Goal: Transaction & Acquisition: Purchase product/service

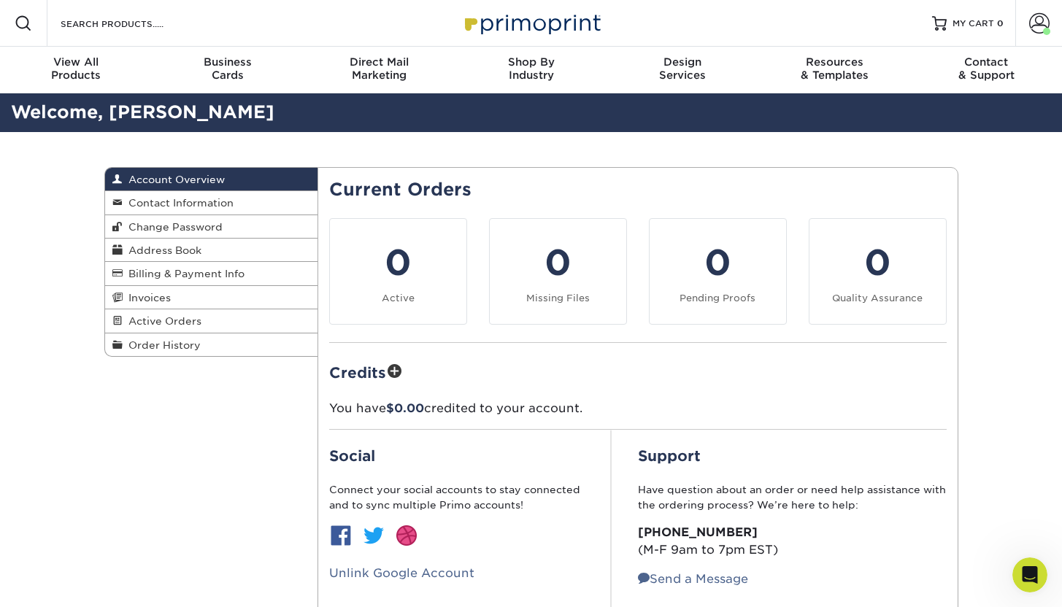
scroll to position [231, 0]
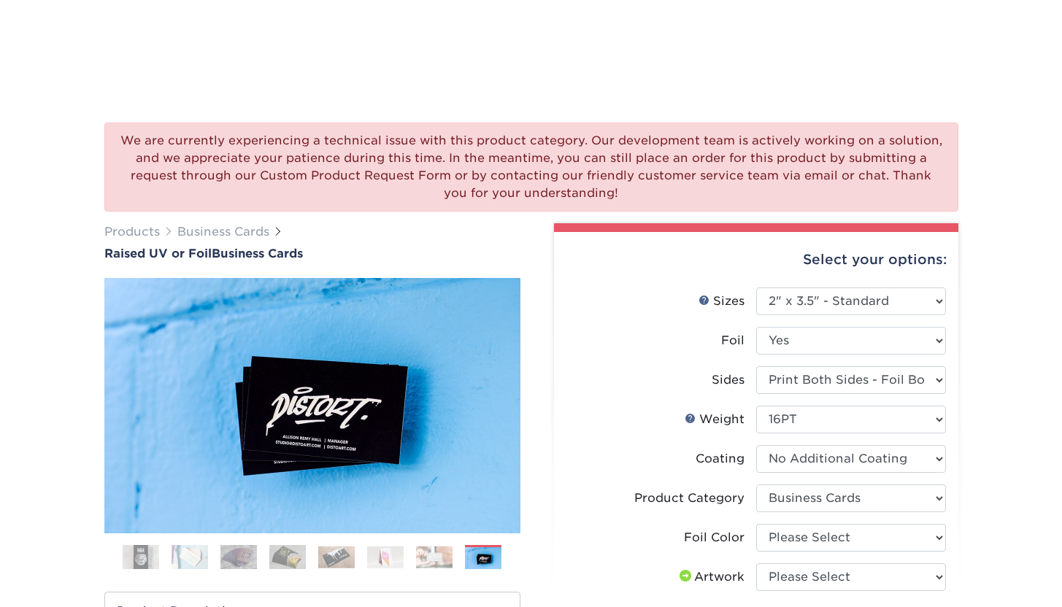
select select "2.00x3.50"
select select "3b5148f1-0588-4f88-a218-97bcfdce65c1"
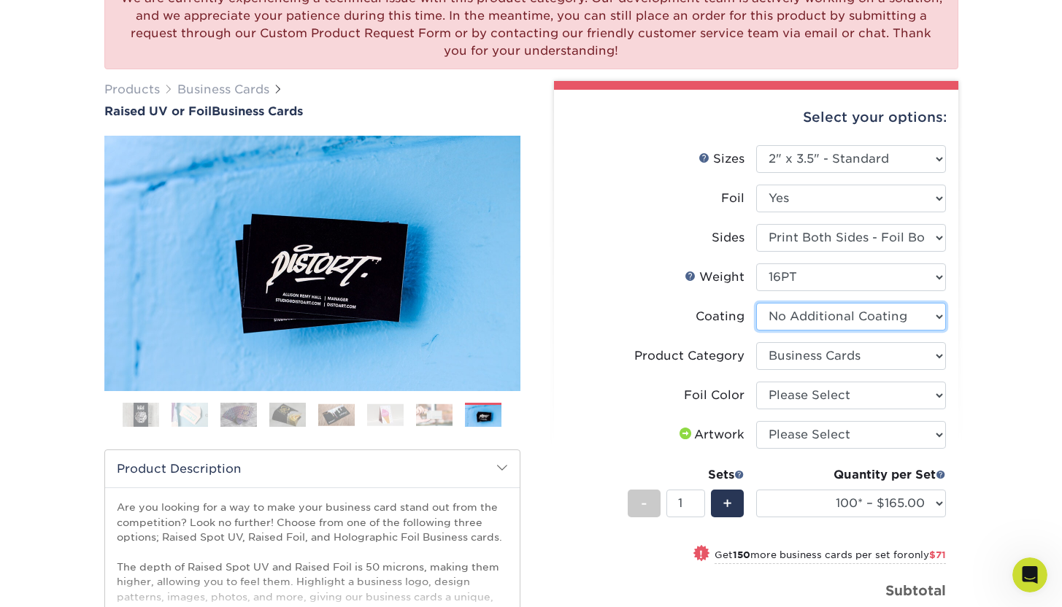
click at [857, 311] on select at bounding box center [851, 317] width 190 height 28
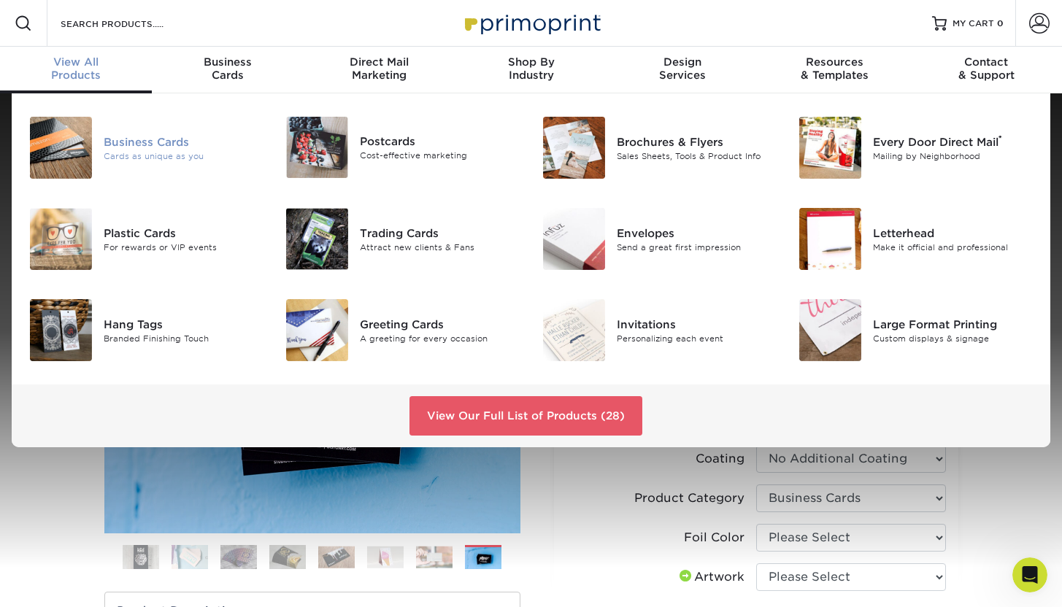
click at [169, 140] on div "Business Cards" at bounding box center [184, 142] width 160 height 16
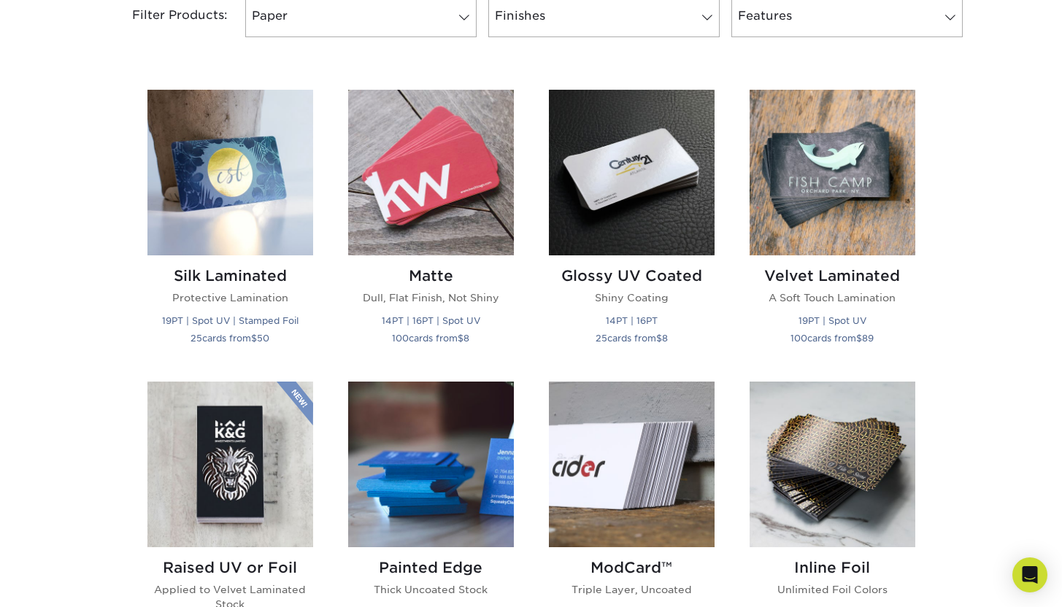
scroll to position [645, 0]
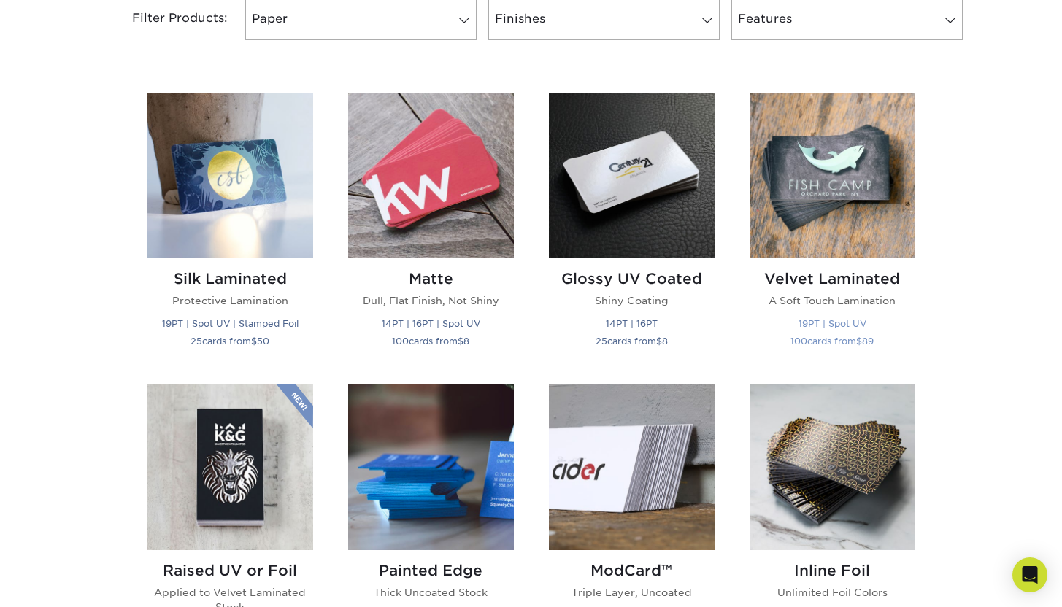
click at [841, 189] on img at bounding box center [832, 176] width 166 height 166
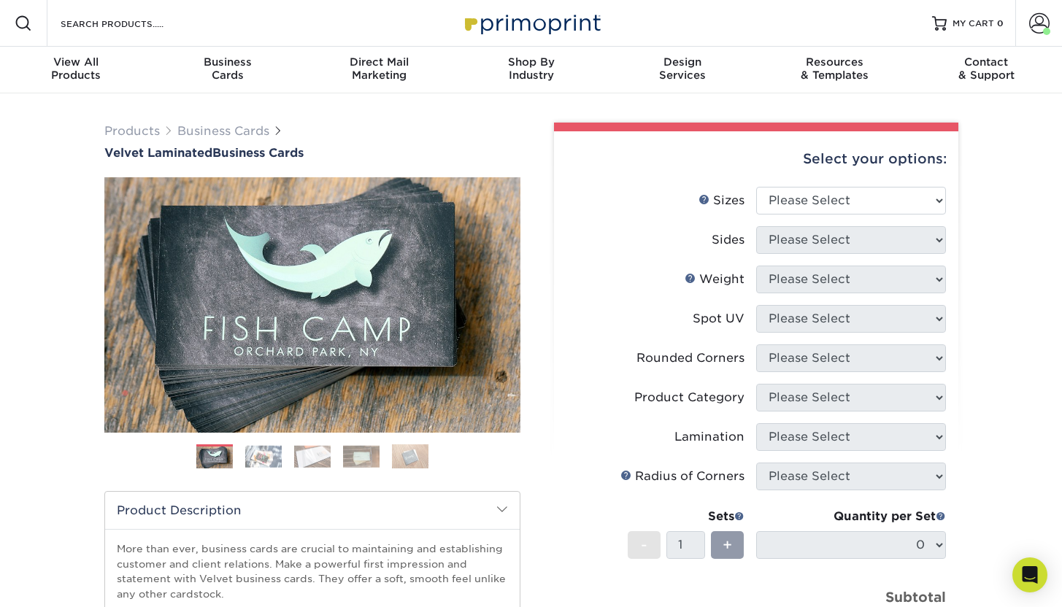
click at [276, 464] on img at bounding box center [263, 456] width 36 height 23
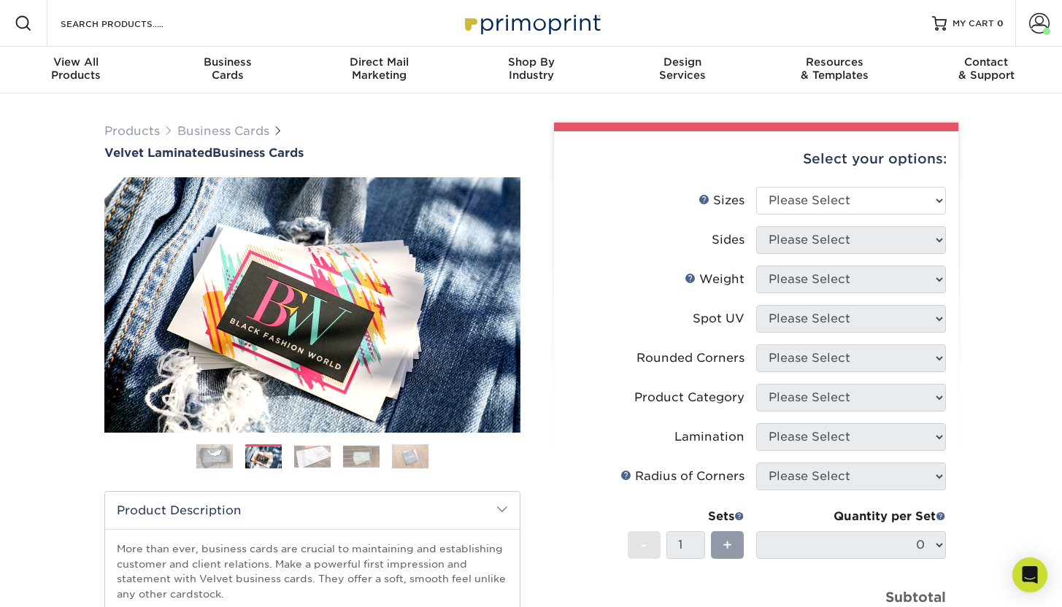
click at [316, 454] on img at bounding box center [312, 456] width 36 height 23
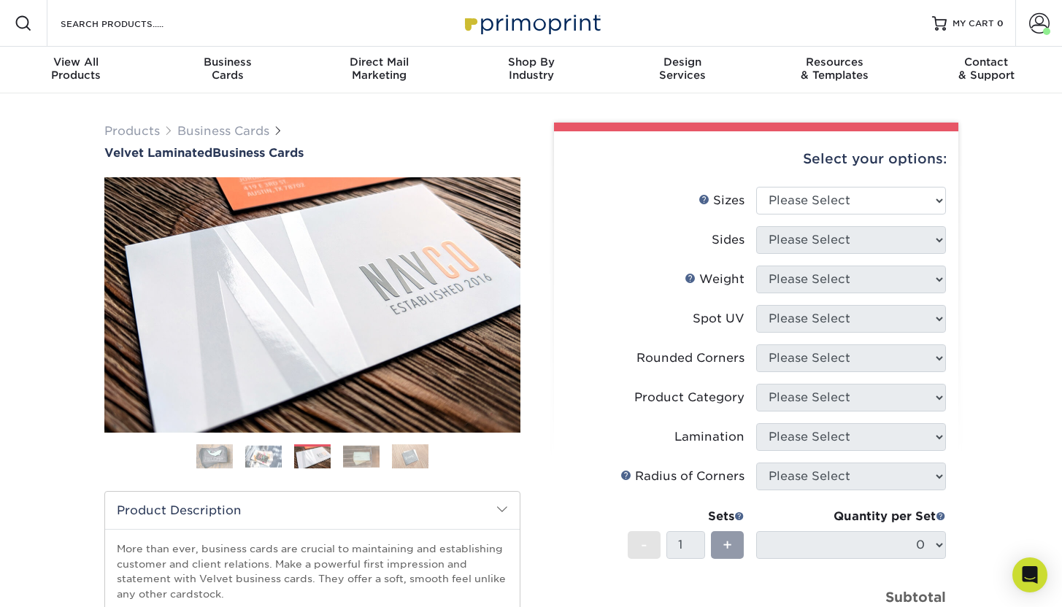
click at [358, 454] on img at bounding box center [361, 456] width 36 height 23
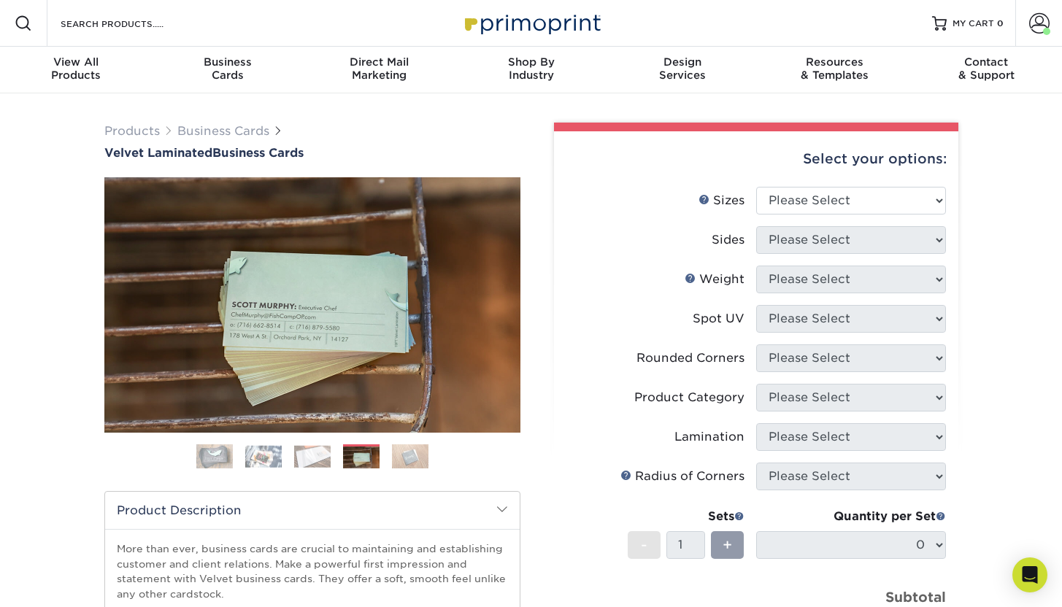
click at [407, 460] on img at bounding box center [410, 457] width 36 height 26
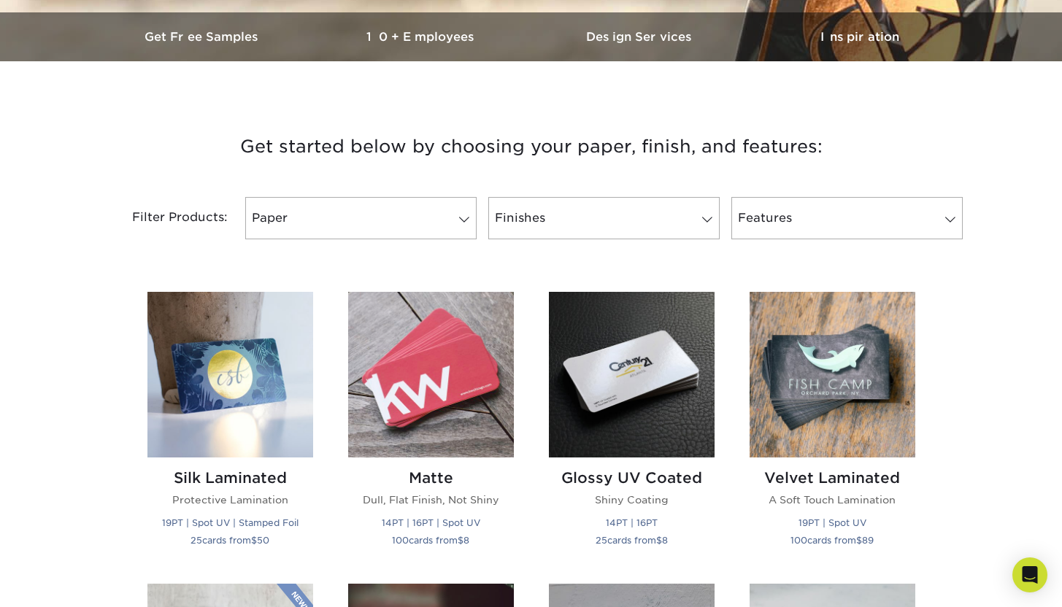
scroll to position [479, 0]
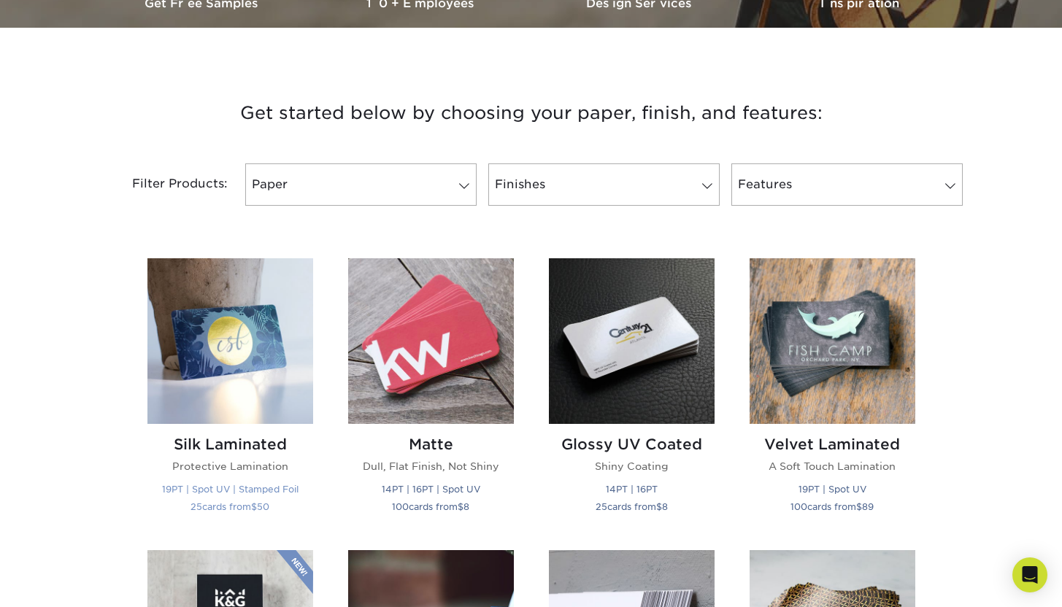
click at [249, 349] on img at bounding box center [230, 341] width 166 height 166
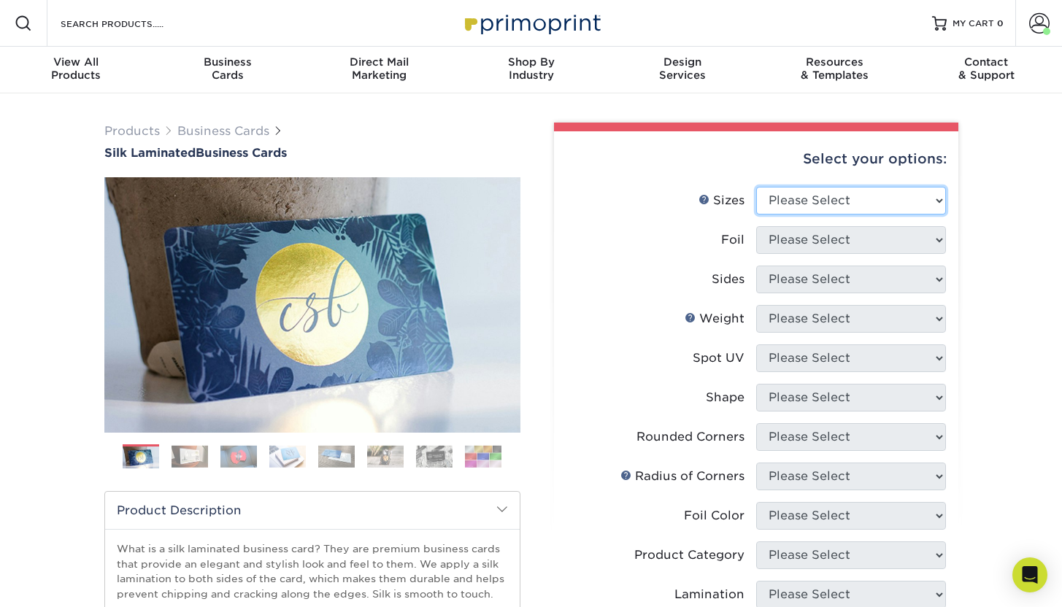
click at [847, 203] on select "Please Select 1.5" x 3.5" - Mini 1.75" x 3.5" - Mini 2" x 2" - Square 2" x 3" -…" at bounding box center [851, 201] width 190 height 28
select select "2.00x3.50"
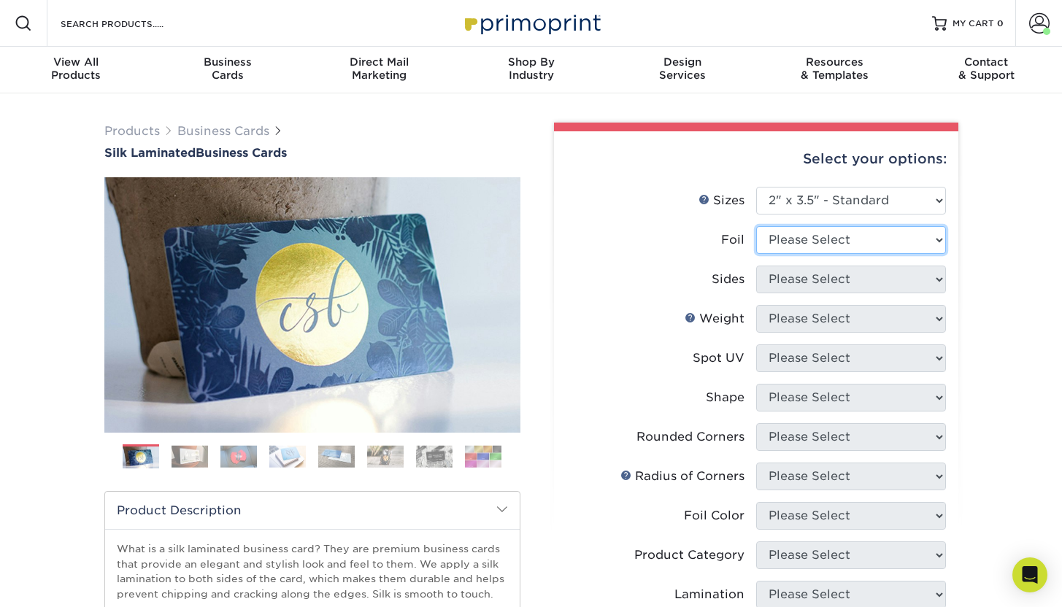
click at [848, 242] on select "Please Select Yes No" at bounding box center [851, 240] width 190 height 28
select select "1"
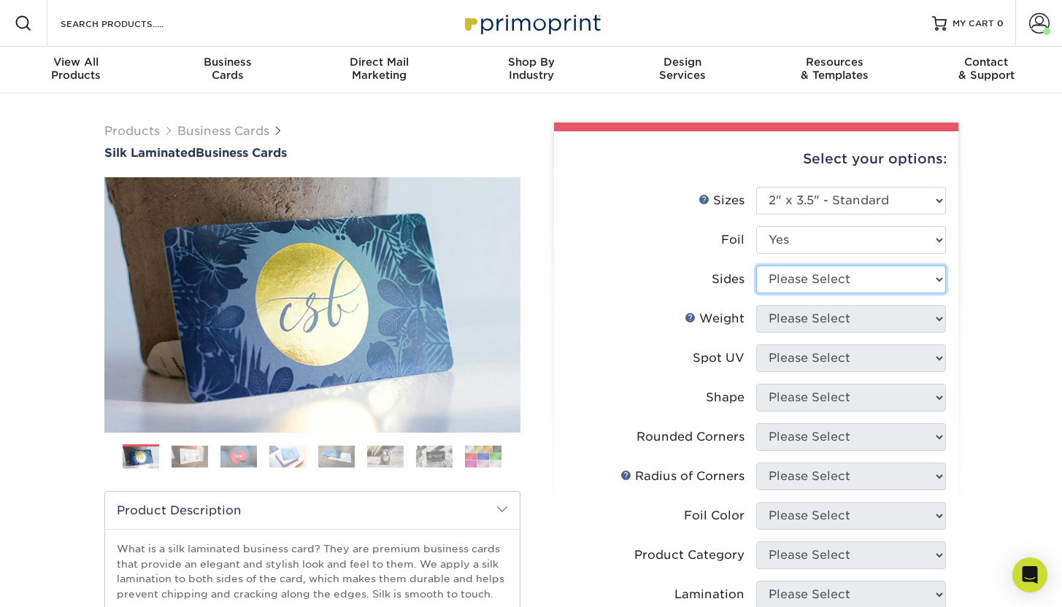
click at [836, 280] on select "Please Select Print Both Sides - Foil Both Sides Print Both Sides - Foil Front …" at bounding box center [851, 280] width 190 height 28
select select "34527644-b4fd-4ffb-9092-1318eefcd9d9"
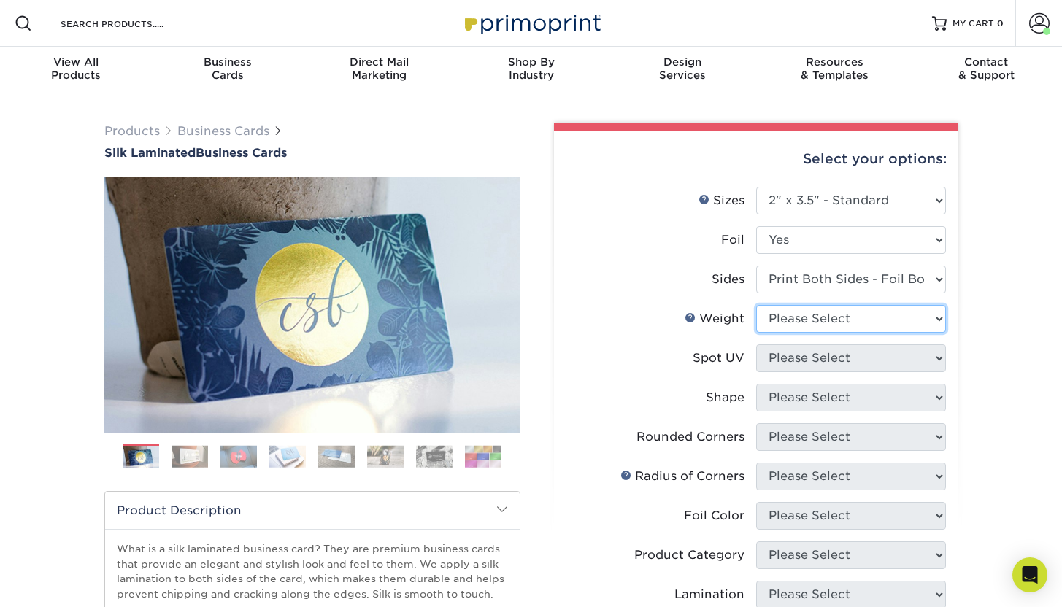
click at [825, 322] on select "Please Select 16PT" at bounding box center [851, 319] width 190 height 28
select select "16PT"
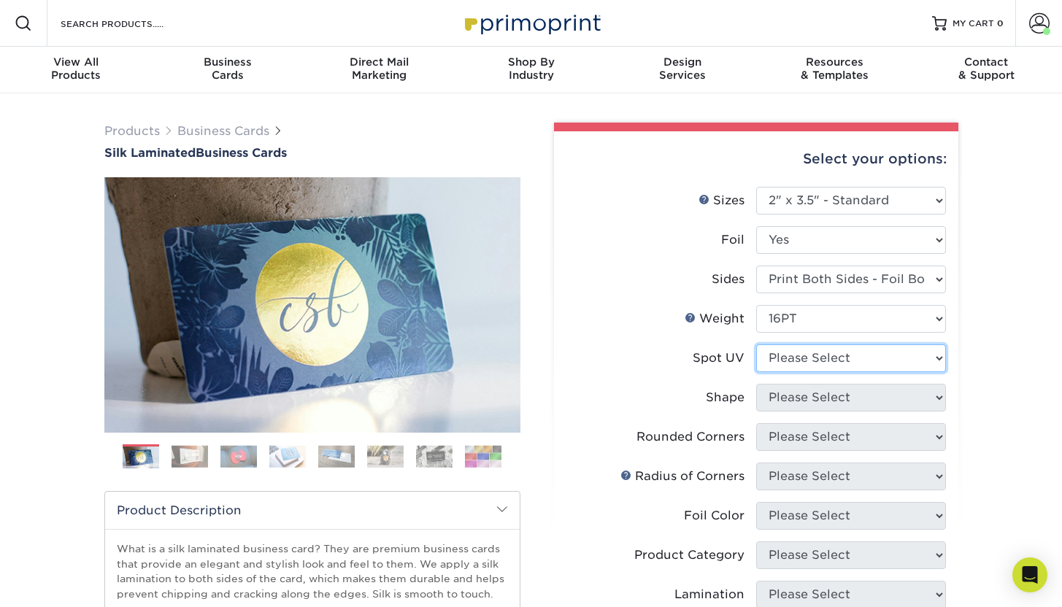
click at [818, 363] on select "Please Select No Spot UV Front and Back (Both Sides) Front Only Back Only" at bounding box center [851, 358] width 190 height 28
select select "3"
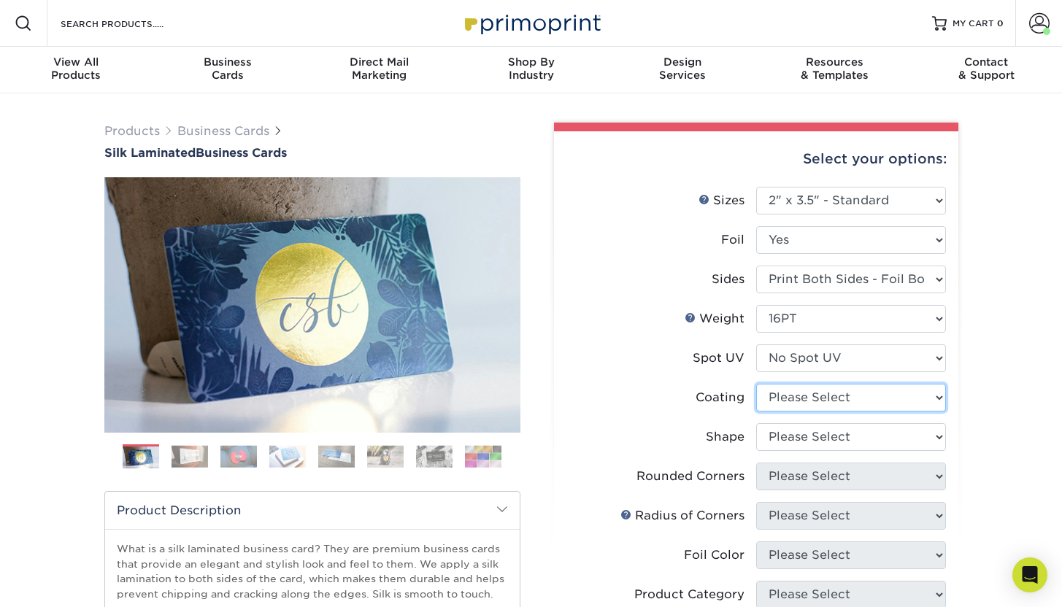
click at [818, 393] on select at bounding box center [851, 398] width 190 height 28
select select "3e7618de-abca-4bda-9f97-8b9129e913d8"
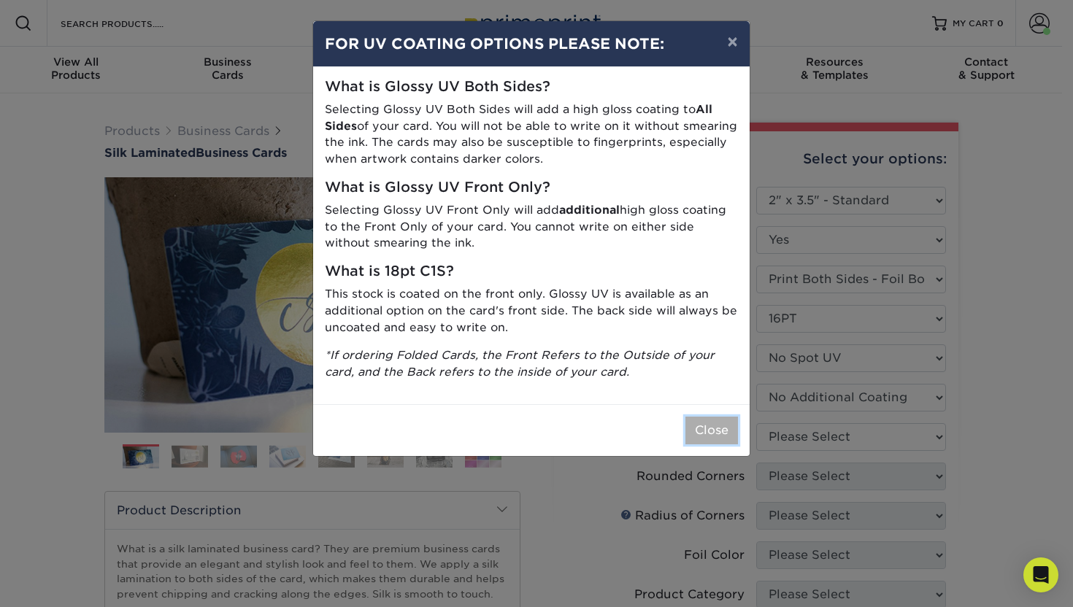
click at [717, 425] on button "Close" at bounding box center [711, 431] width 53 height 28
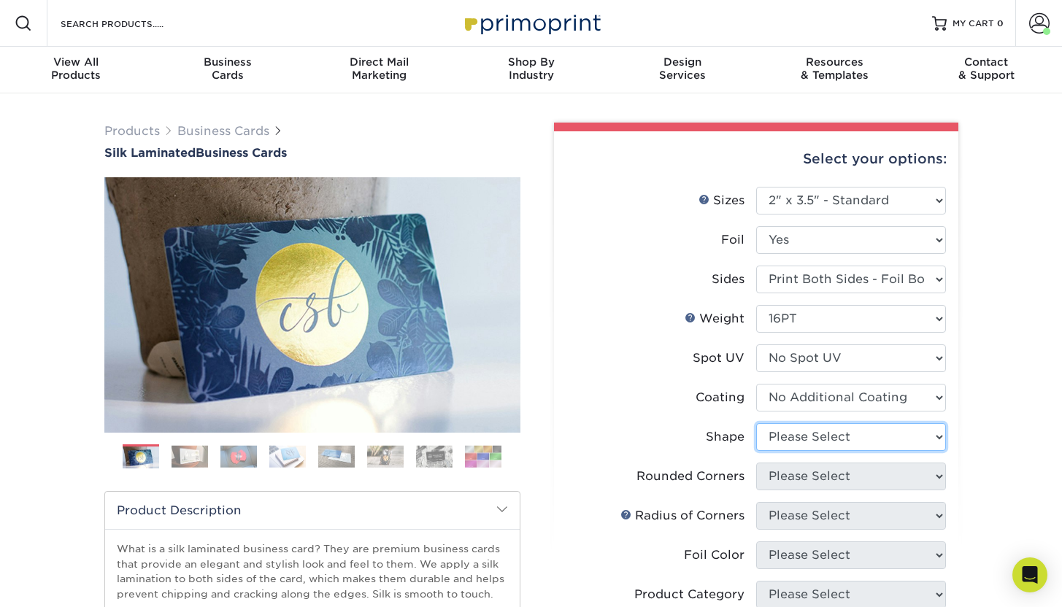
click at [845, 444] on select "Please Select Standard" at bounding box center [851, 437] width 190 height 28
select select "standard"
click at [839, 479] on select "Please Select Yes - Round 2 Corners Yes - Round 4 Corners No" at bounding box center [851, 477] width 190 height 28
select select "0"
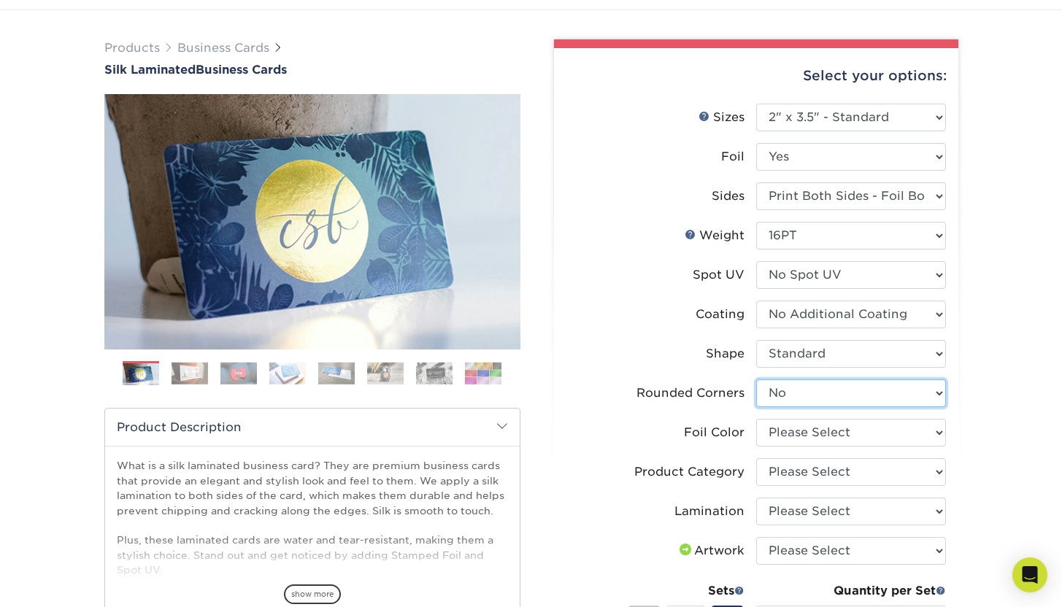
scroll to position [142, 0]
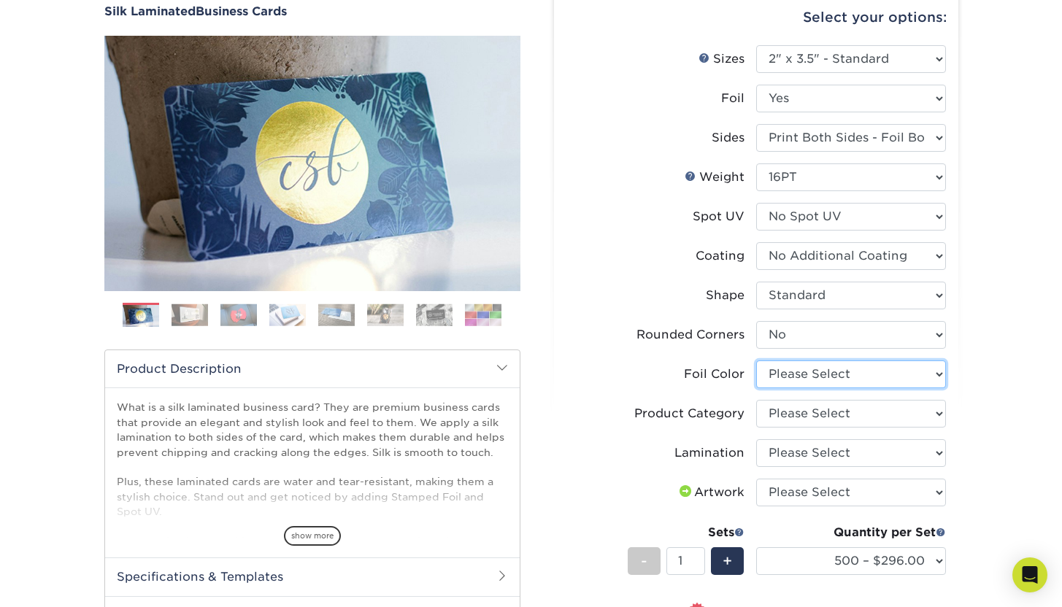
click at [892, 374] on select "Please Select Silver Foil Black Foil Blue Foil Copper Foil Gold Foil Red Foil R…" at bounding box center [851, 375] width 190 height 28
select select "a834dd52-fe06-4ed6-9a86-5bd3c2d02515"
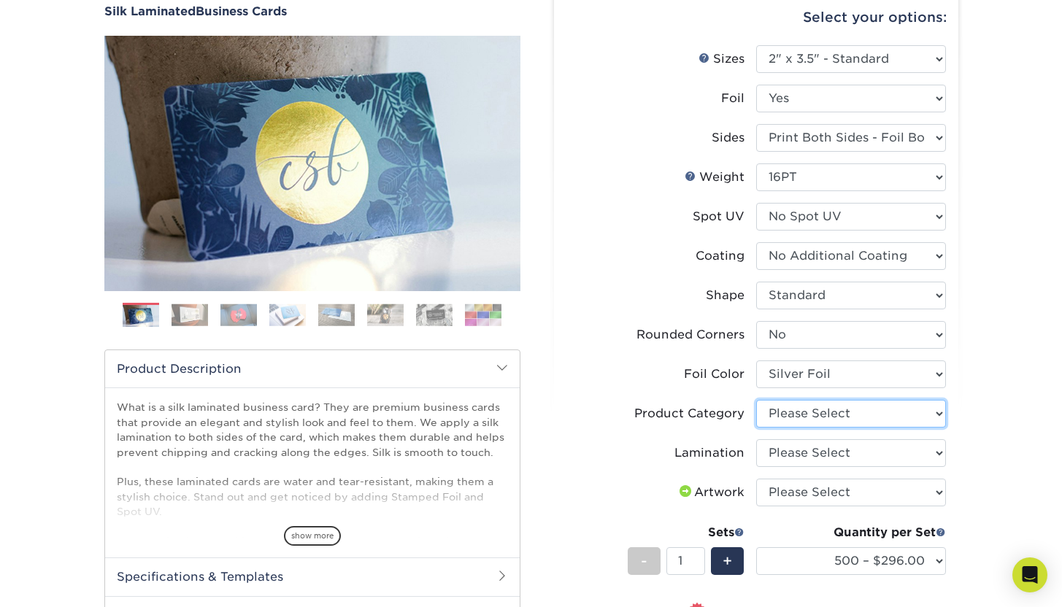
click at [880, 415] on select "Please Select Business Cards" at bounding box center [851, 414] width 190 height 28
select select "3b5148f1-0588-4f88-a218-97bcfdce65c1"
click at [874, 454] on select "Please Select Silk" at bounding box center [851, 453] width 190 height 28
select select "ccacb42f-45f7-42d3-bbd3-7c8421cf37f0"
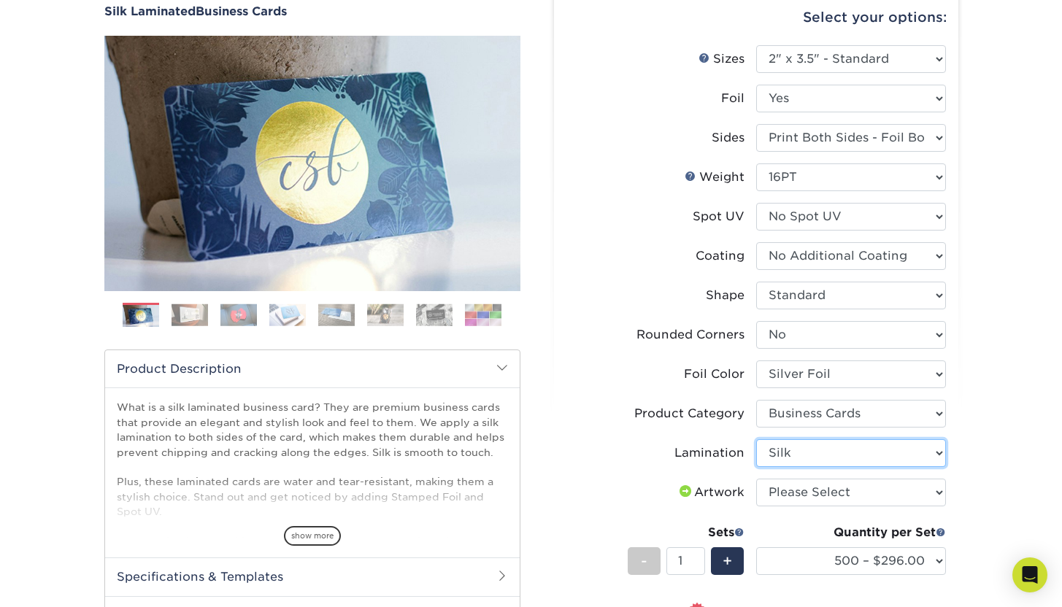
scroll to position [192, 0]
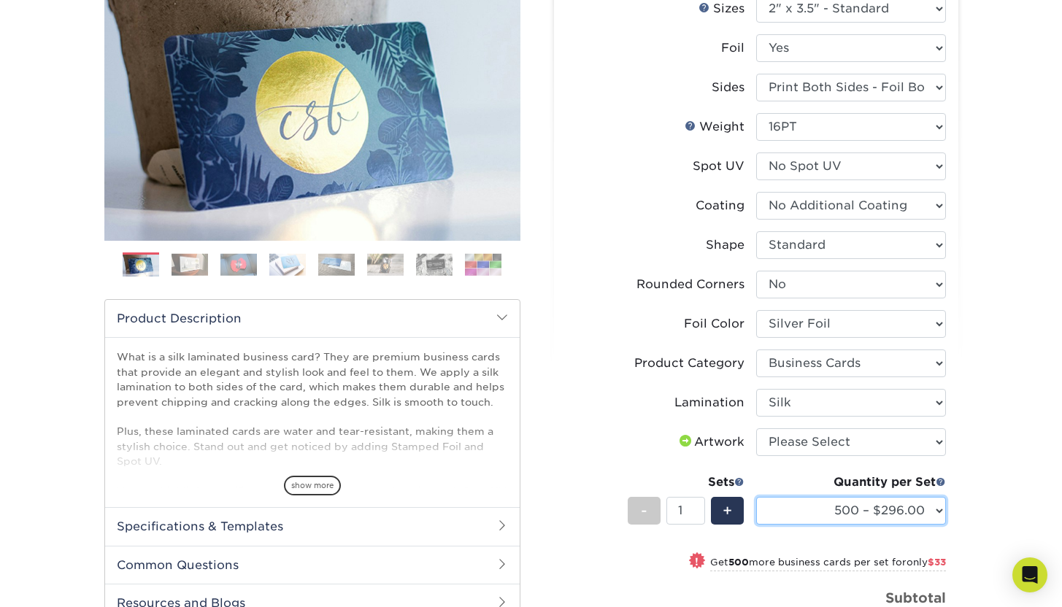
click at [916, 507] on select "500 – $296.00 1000 – $329.00 2500 – $764.00 5000 – $1432.00" at bounding box center [851, 511] width 190 height 28
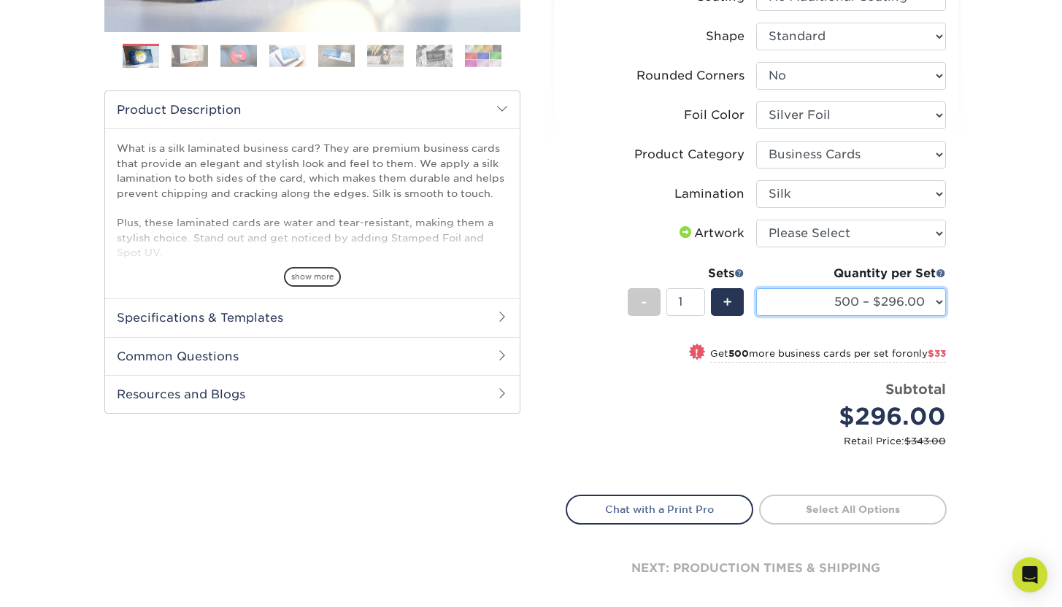
scroll to position [0, 0]
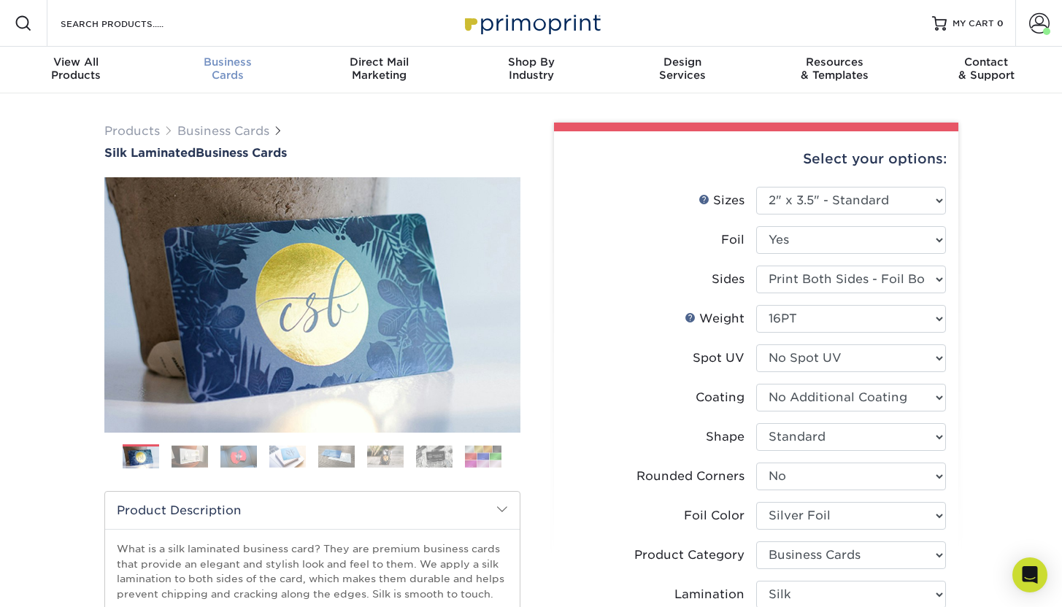
click at [212, 74] on div "Business Cards" at bounding box center [228, 68] width 152 height 26
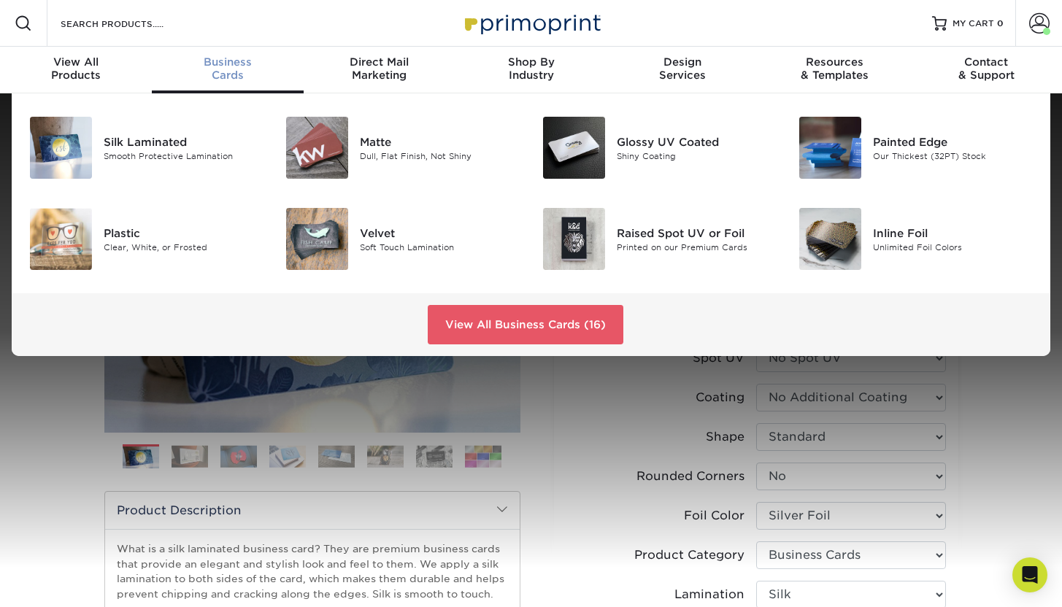
click at [234, 70] on div "Business Cards" at bounding box center [228, 68] width 152 height 26
click at [515, 334] on link "View All Business Cards (16)" at bounding box center [526, 324] width 196 height 39
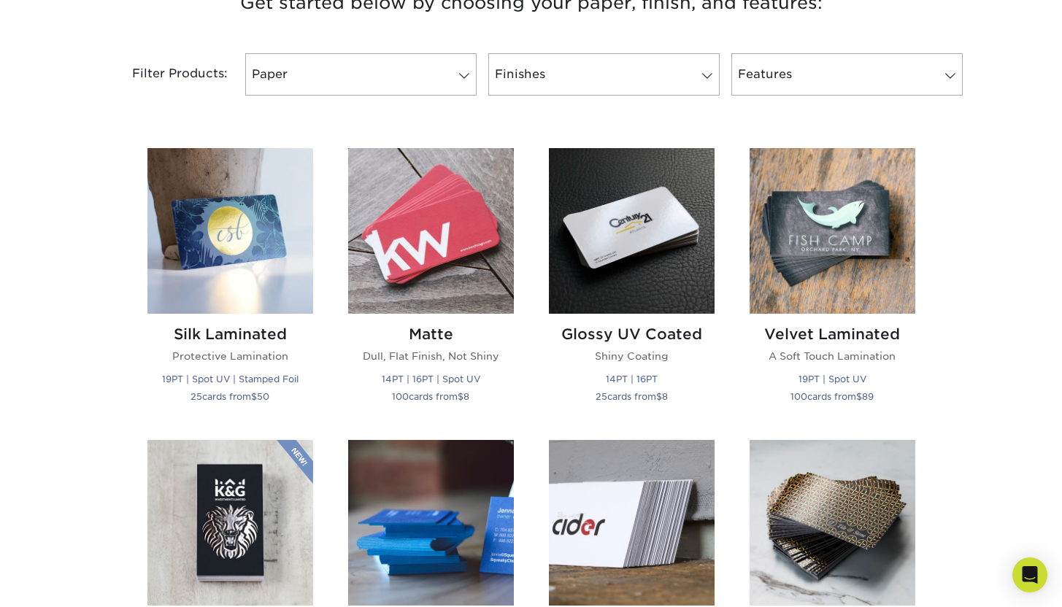
scroll to position [690, 0]
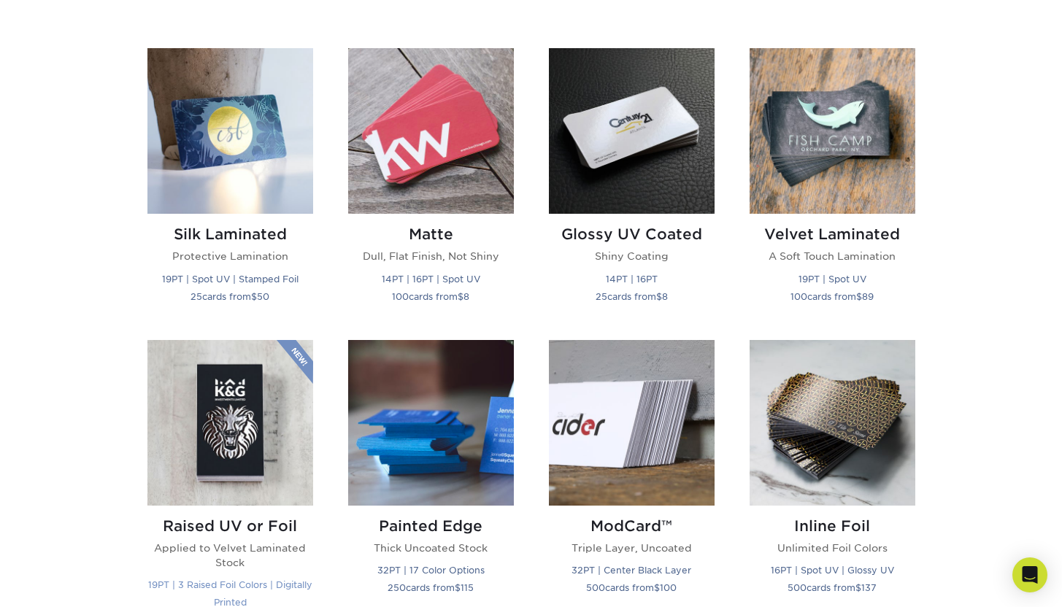
click at [255, 459] on img at bounding box center [230, 423] width 166 height 166
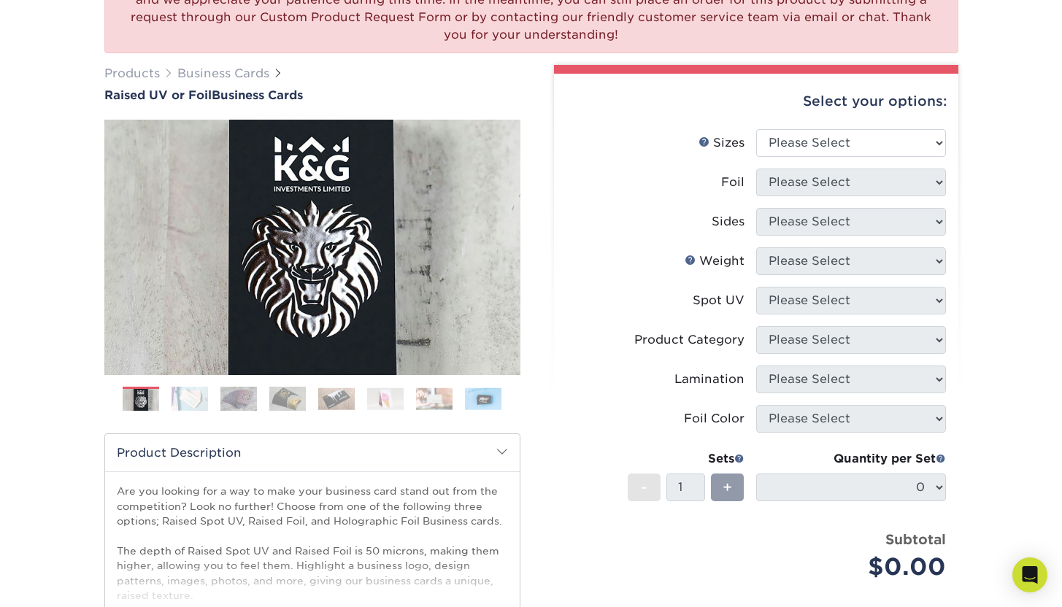
scroll to position [161, 0]
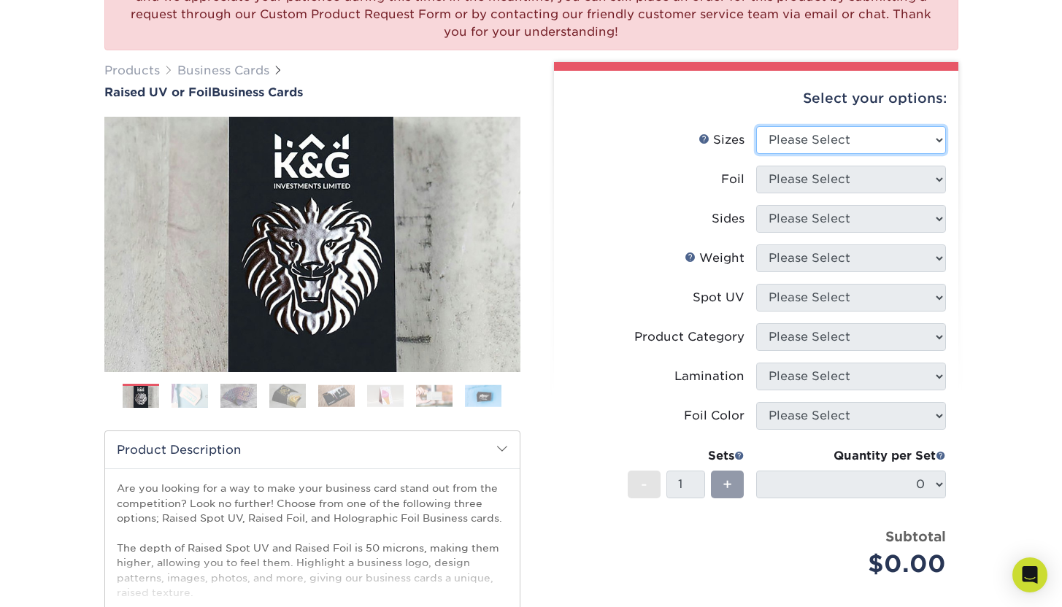
click at [828, 134] on select "Please Select 2" x 3.5" - Standard" at bounding box center [851, 140] width 190 height 28
select select "2.00x3.50"
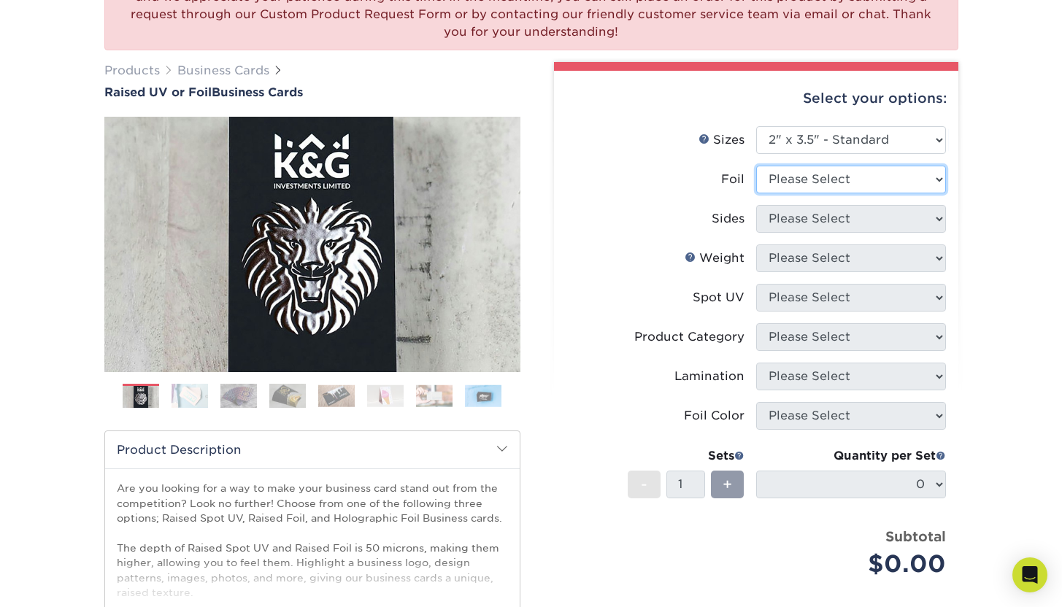
click at [821, 185] on select "Please Select No Yes" at bounding box center [851, 180] width 190 height 28
select select "1"
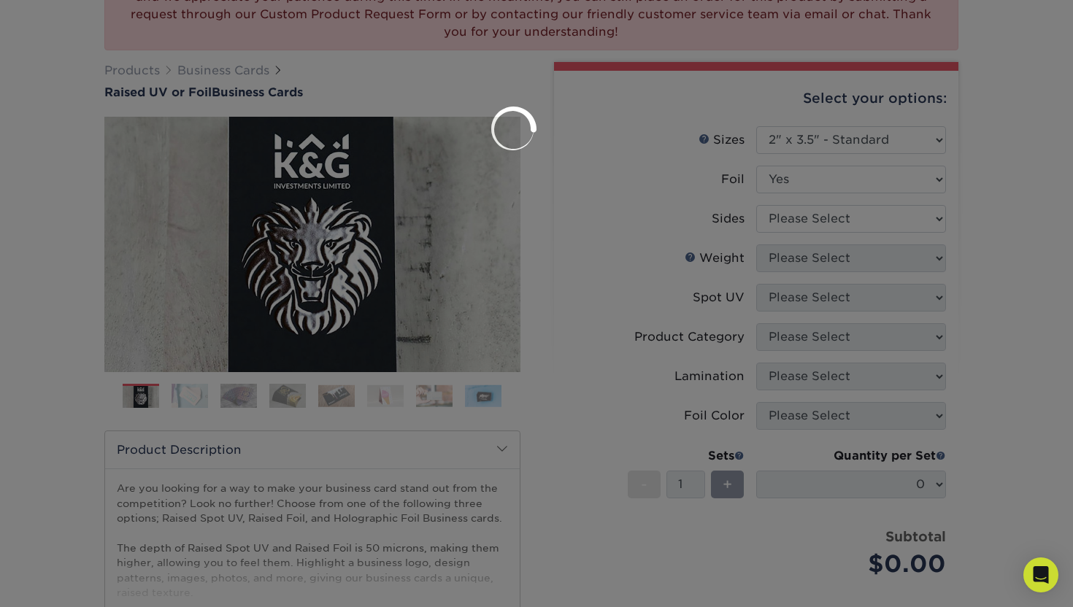
click at [817, 219] on div at bounding box center [536, 303] width 1073 height 607
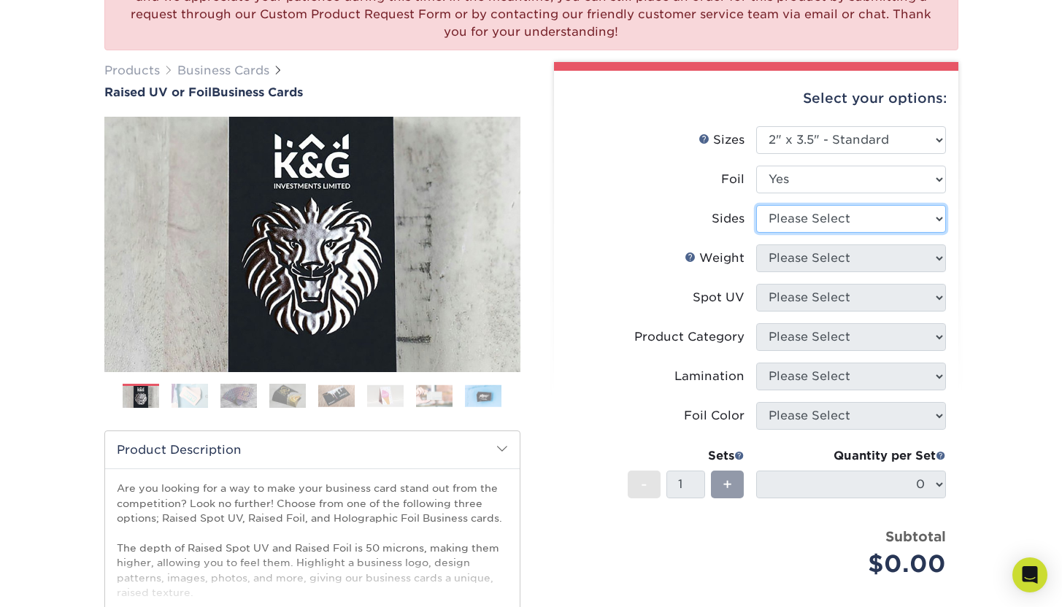
click at [798, 217] on select "Please Select Print Both Sides - Foil Both Sides Print Both Sides - Foil Front …" at bounding box center [851, 219] width 190 height 28
select select "34527644-b4fd-4ffb-9092-1318eefcd9d9"
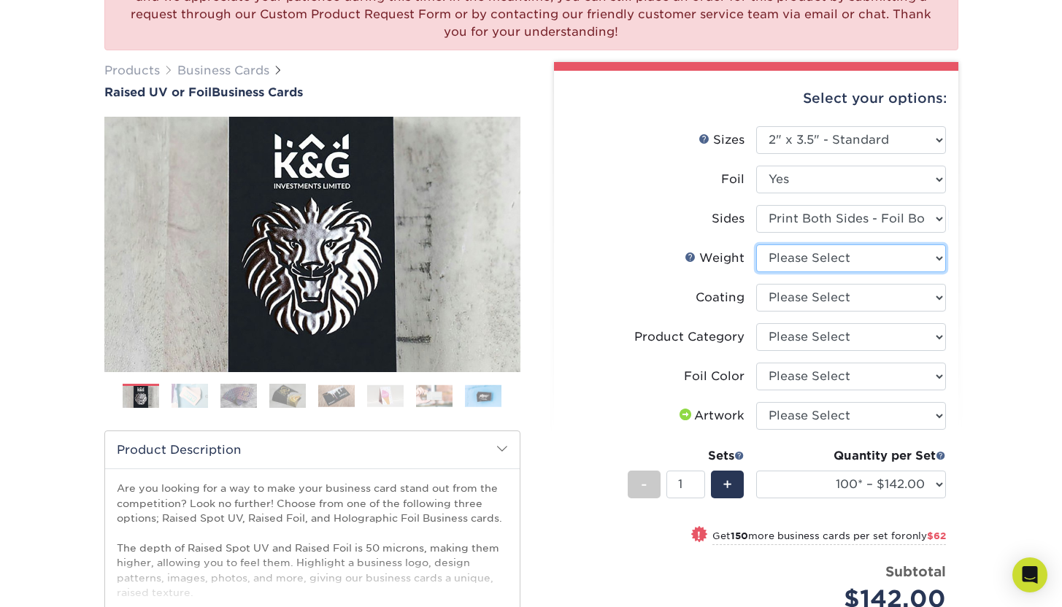
click at [818, 255] on select "Please Select 16PT" at bounding box center [851, 258] width 190 height 28
select select "16PT"
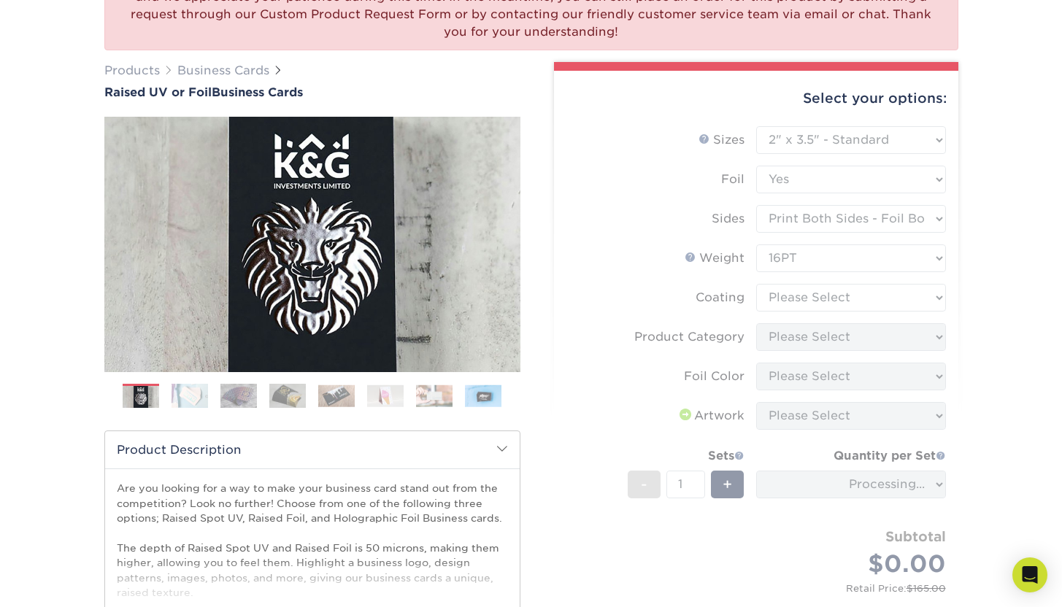
click at [814, 298] on form "Sizes Help Sizes Please Select 2" x 3.5" - Standard Foil Please Select" at bounding box center [756, 375] width 381 height 499
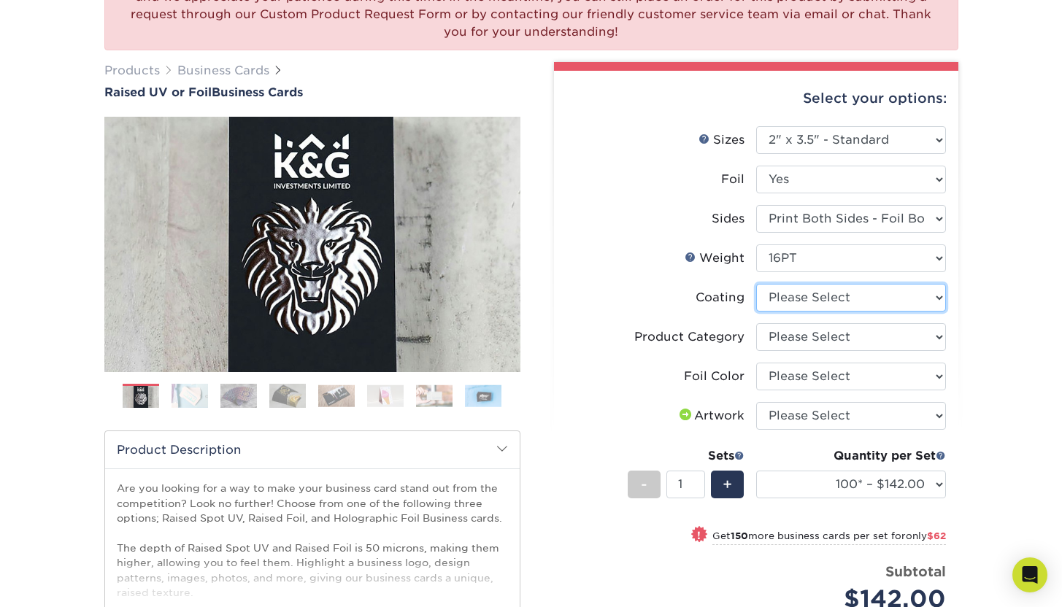
click at [831, 297] on select at bounding box center [851, 298] width 190 height 28
select select "3e7618de-abca-4bda-9f97-8b9129e913d8"
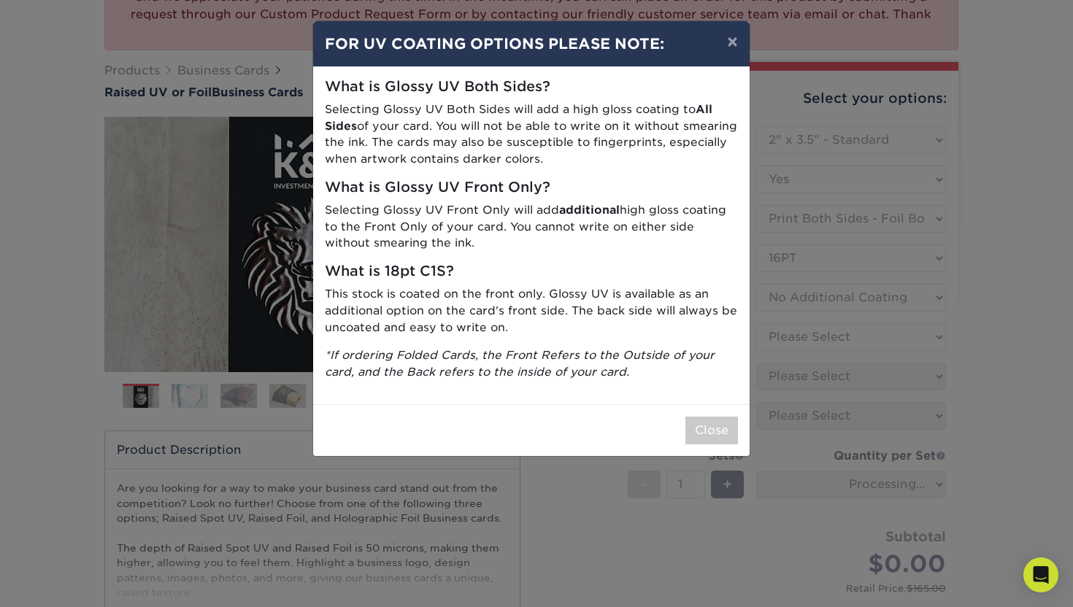
click at [830, 338] on div "× FOR UV COATING OPTIONS PLEASE NOTE: What is Glossy UV Both Sides? Selecting G…" at bounding box center [536, 303] width 1073 height 607
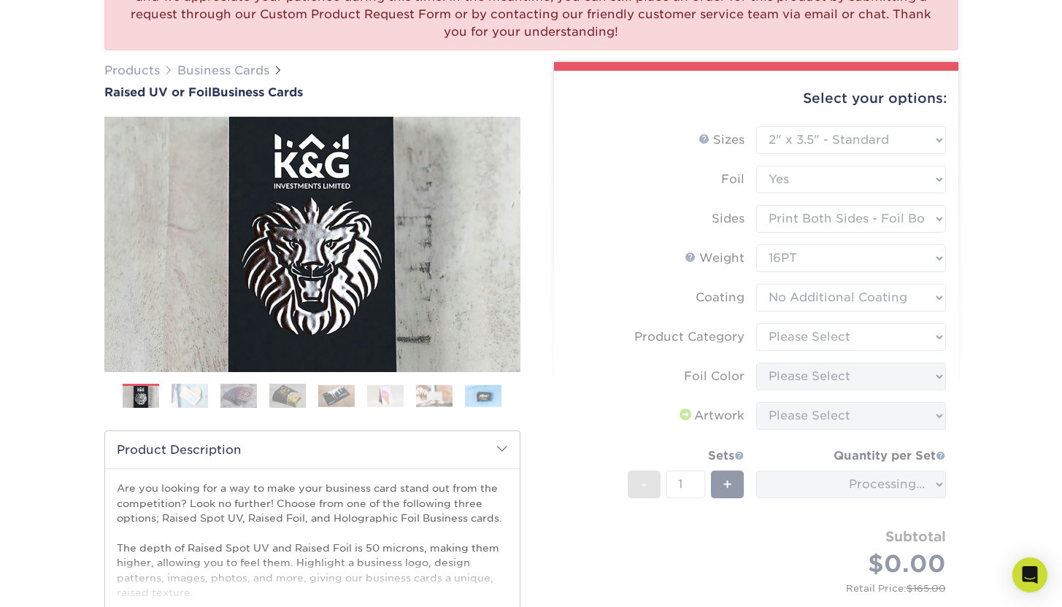
click at [806, 333] on form "Sizes Help Sizes Please Select 2" x 3.5" - Standard Foil Please Select" at bounding box center [756, 375] width 381 height 499
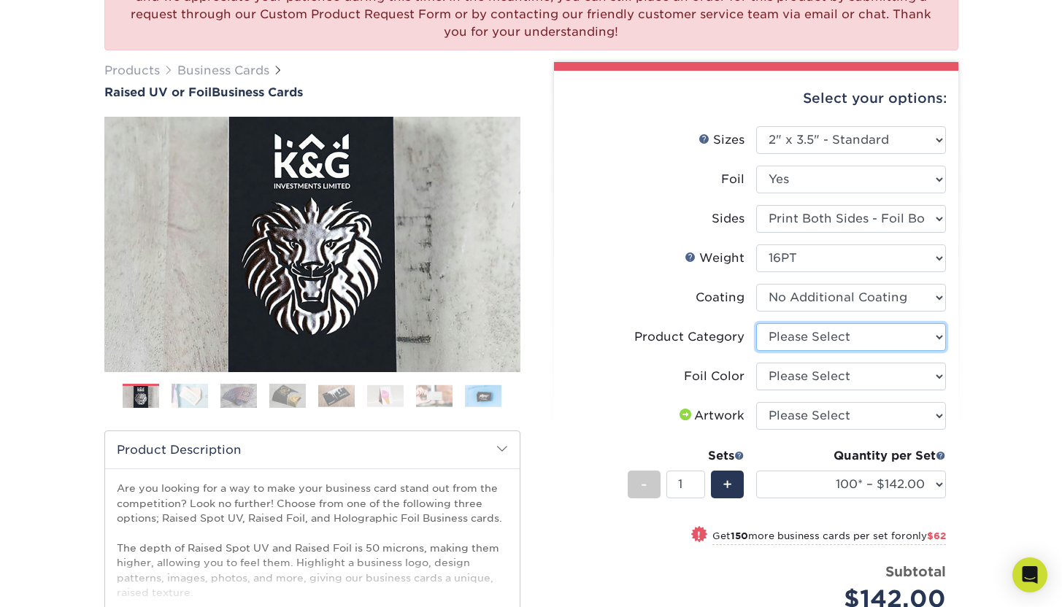
click at [794, 332] on select "Please Select Business Cards" at bounding box center [851, 337] width 190 height 28
select select "3b5148f1-0588-4f88-a218-97bcfdce65c1"
click at [800, 383] on select "Please Select Silver Foil Gold Foil Holographic Foil" at bounding box center [851, 377] width 190 height 28
select select "a834dd52-fe06-4ed6-9a86-5bd3c2d02515"
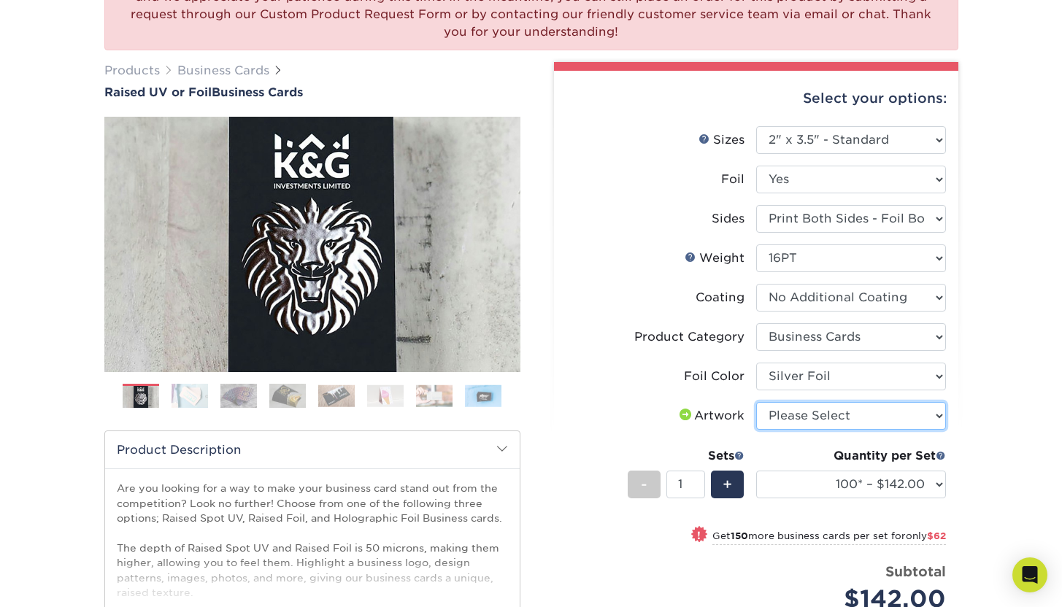
click at [808, 417] on select "Please Select I will upload files I need a design - $100" at bounding box center [851, 416] width 190 height 28
select select "upload"
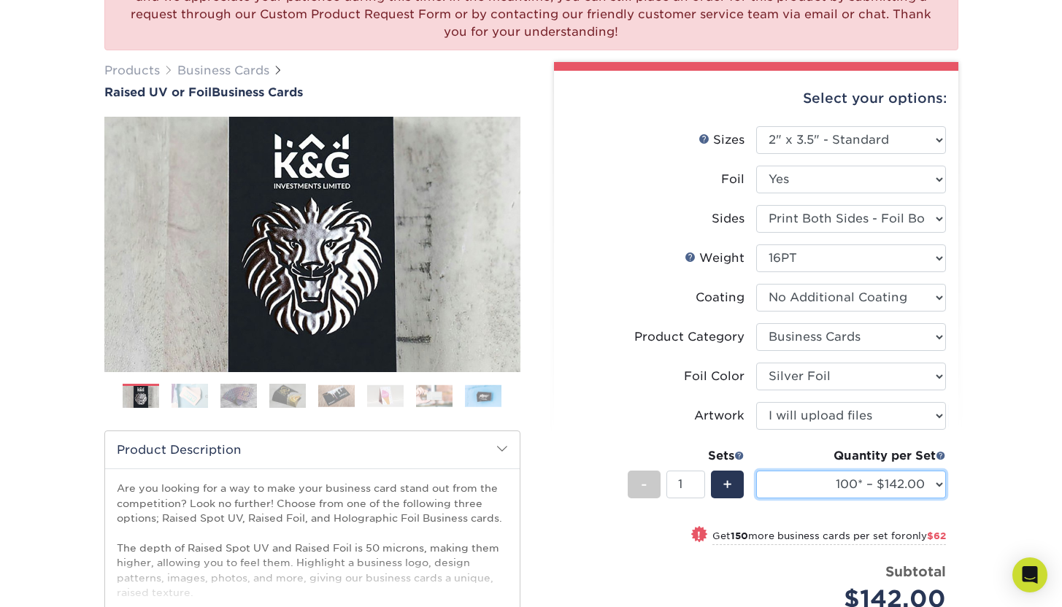
click at [829, 476] on select "100* – $142.00 250* – $204.00 500* – $275.00" at bounding box center [851, 485] width 190 height 28
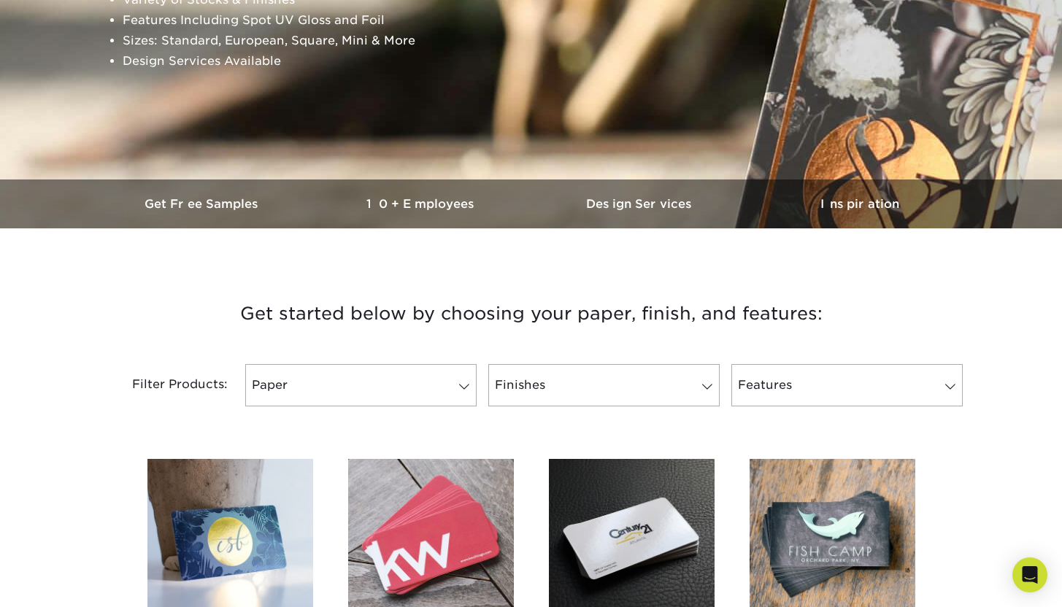
scroll to position [614, 0]
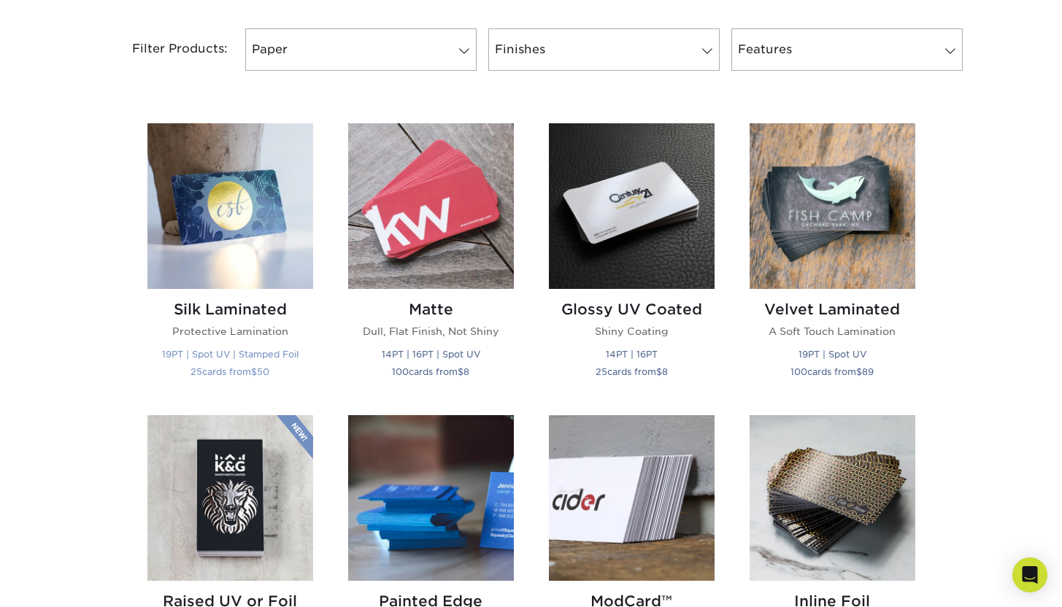
click at [258, 207] on img at bounding box center [230, 206] width 166 height 166
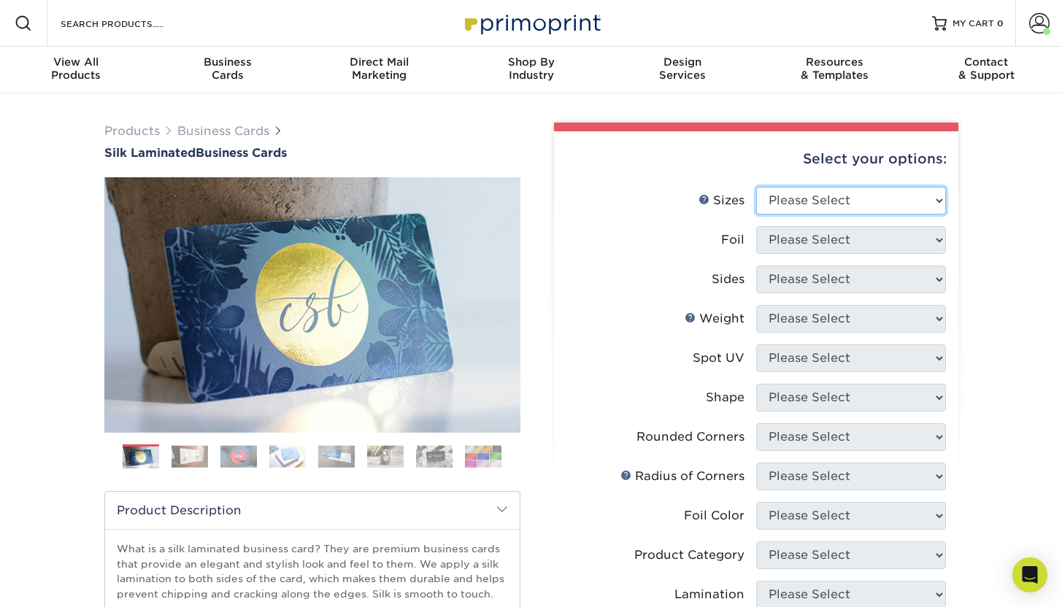
click at [858, 197] on select "Please Select 1.5" x 3.5" - Mini 1.75" x 3.5" - Mini 2" x 2" - Square 2" x 3" -…" at bounding box center [851, 201] width 190 height 28
select select "2.00x3.50"
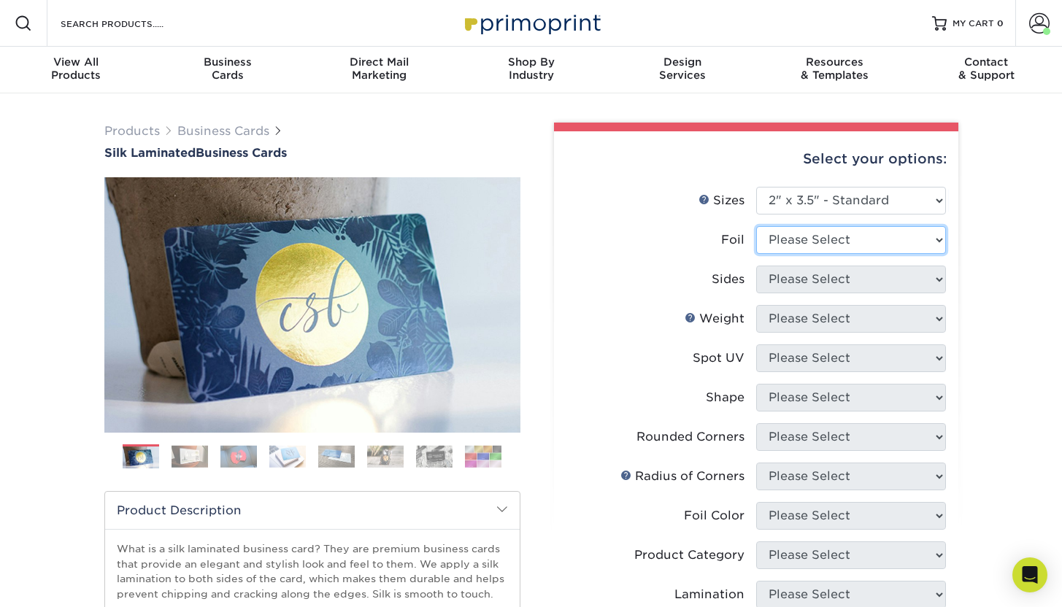
click at [844, 246] on select "Please Select Yes No" at bounding box center [851, 240] width 190 height 28
select select "1"
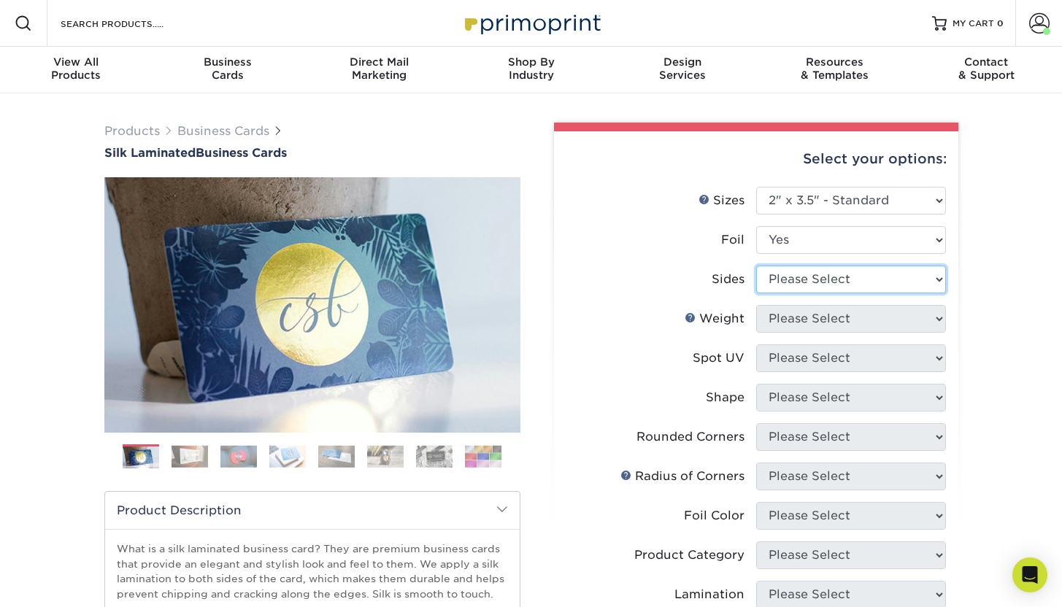
click at [837, 274] on select "Please Select Print Both Sides - Foil Both Sides Print Both Sides - Foil Front …" at bounding box center [851, 280] width 190 height 28
select select "34527644-b4fd-4ffb-9092-1318eefcd9d9"
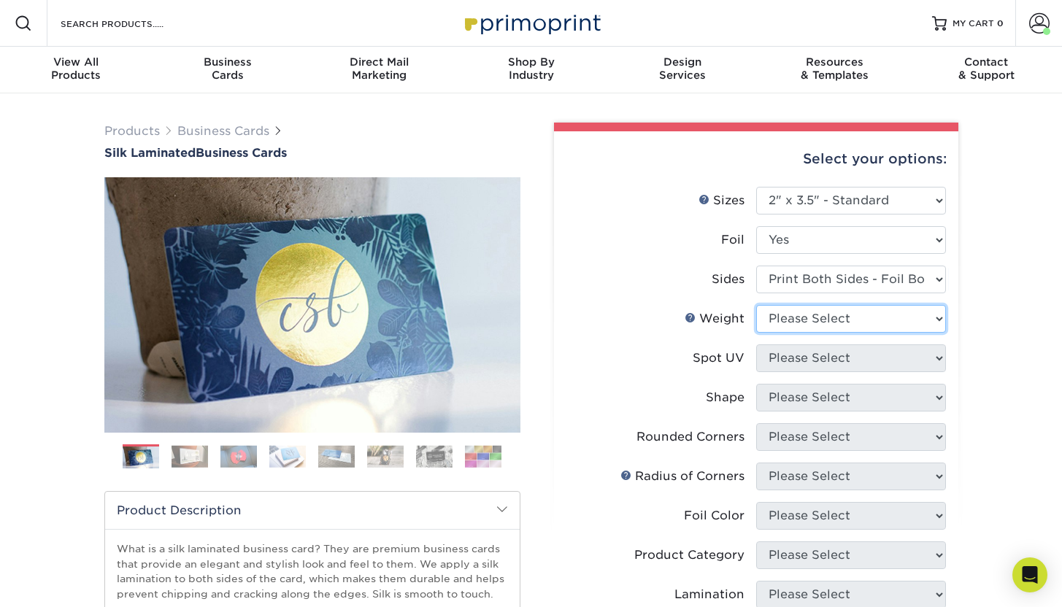
click at [833, 309] on select "Please Select 16PT" at bounding box center [851, 319] width 190 height 28
select select "16PT"
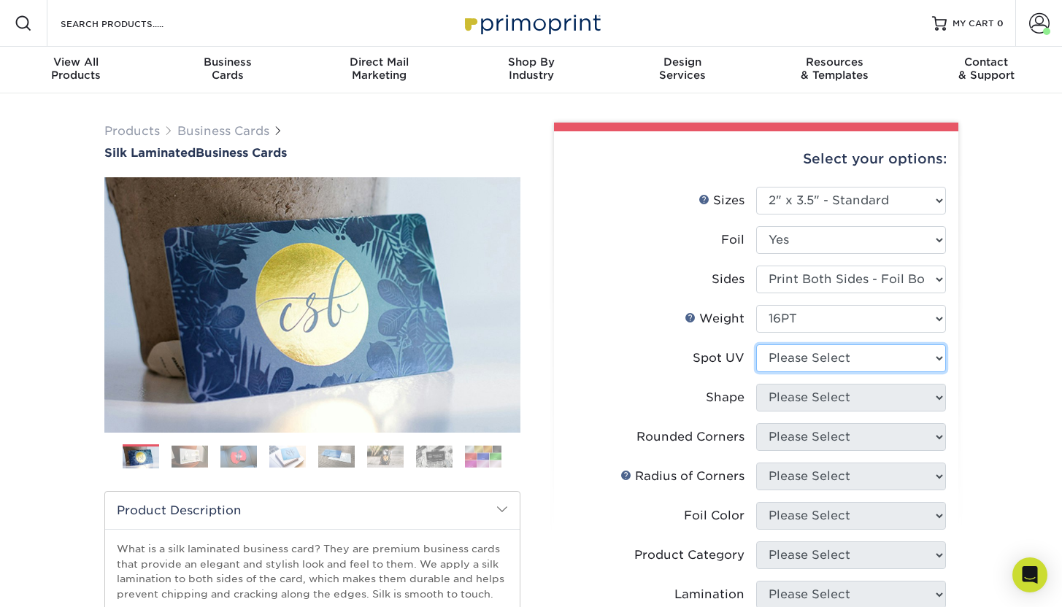
click at [831, 363] on select "Please Select No Spot UV Front and Back (Both Sides) Front Only Back Only" at bounding box center [851, 358] width 190 height 28
select select "3"
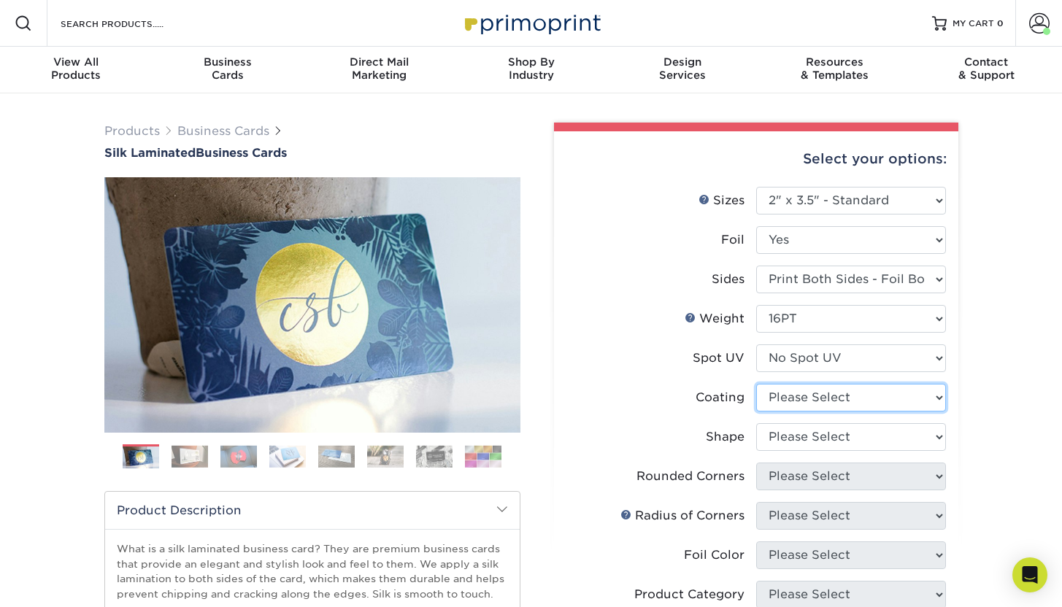
click at [822, 398] on select at bounding box center [851, 398] width 190 height 28
select select "3e7618de-abca-4bda-9f97-8b9129e913d8"
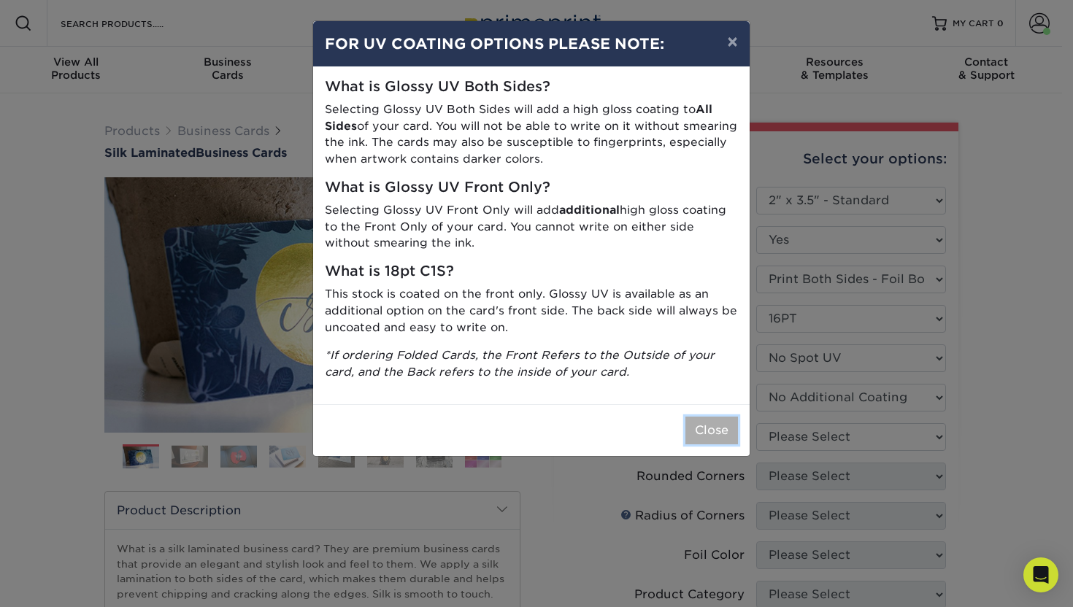
click at [719, 430] on button "Close" at bounding box center [711, 431] width 53 height 28
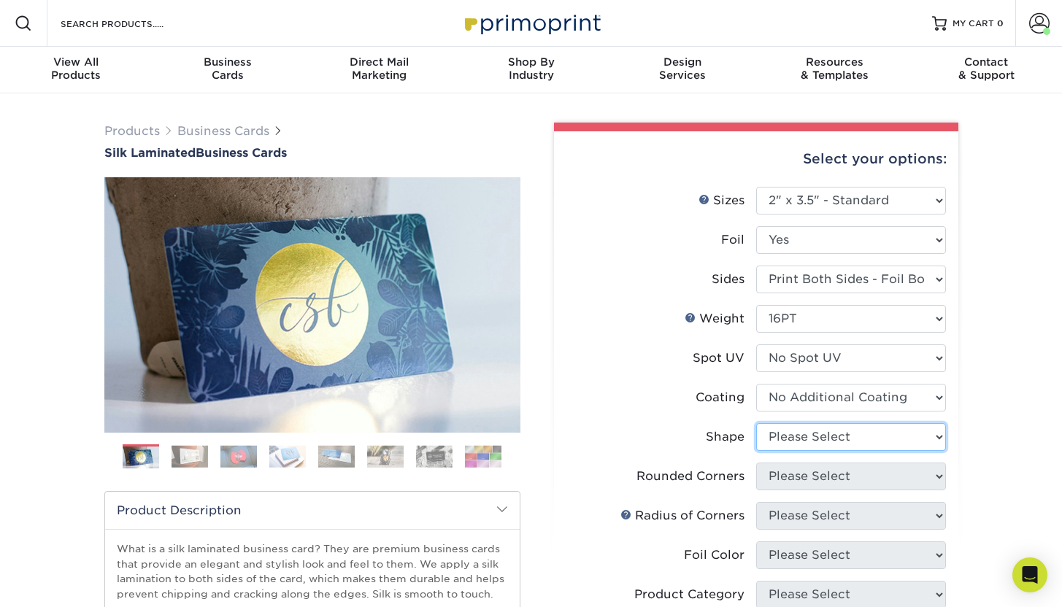
click at [832, 431] on select "Please Select Standard" at bounding box center [851, 437] width 190 height 28
select select "standard"
click at [827, 474] on select "Please Select Yes - Round 2 Corners Yes - Round 4 Corners No" at bounding box center [851, 477] width 190 height 28
select select "0"
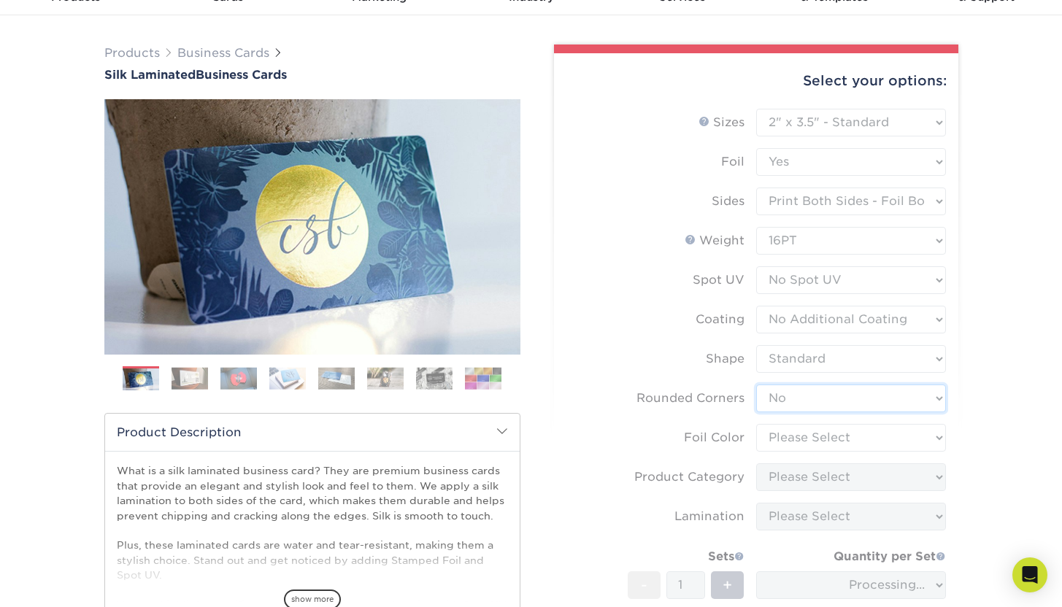
scroll to position [102, 0]
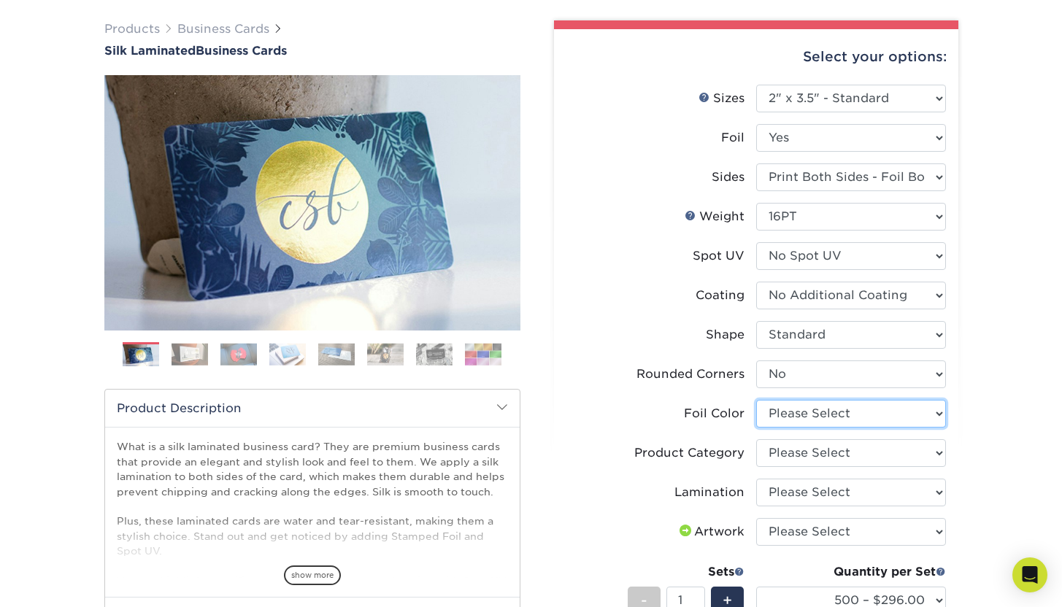
click at [856, 411] on select "Please Select Silver Foil Black Foil Blue Foil Copper Foil Gold Foil Red Foil R…" at bounding box center [851, 414] width 190 height 28
select select "a834dd52-fe06-4ed6-9a86-5bd3c2d02515"
click at [858, 456] on select "Please Select Business Cards" at bounding box center [851, 453] width 190 height 28
select select "3b5148f1-0588-4f88-a218-97bcfdce65c1"
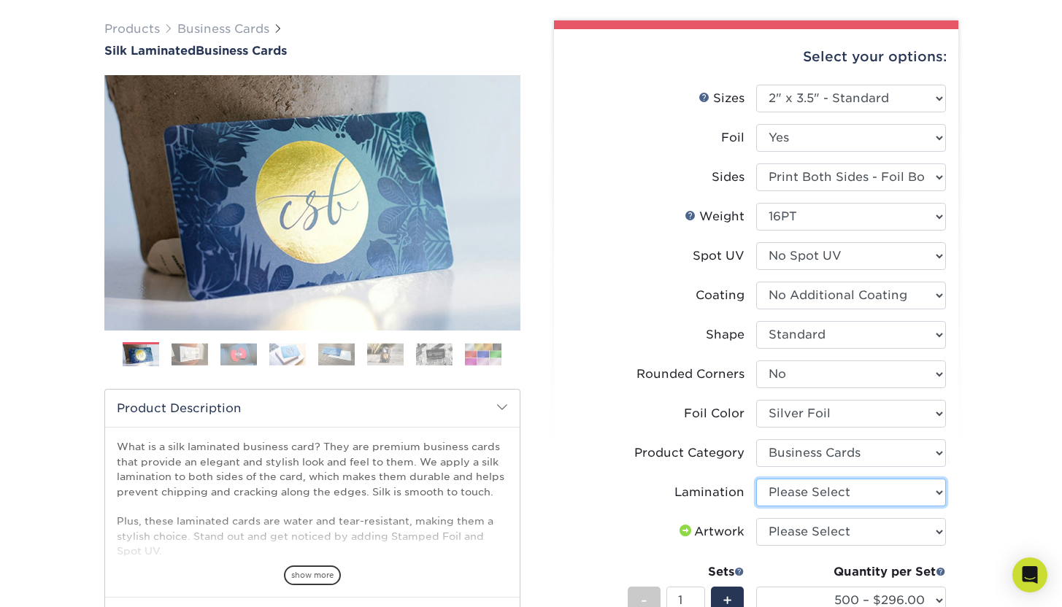
click at [850, 486] on select "Please Select Silk" at bounding box center [851, 493] width 190 height 28
select select "ccacb42f-45f7-42d3-bbd3-7c8421cf37f0"
click at [862, 528] on select "Please Select I will upload files I need a design - $100" at bounding box center [851, 532] width 190 height 28
select select "upload"
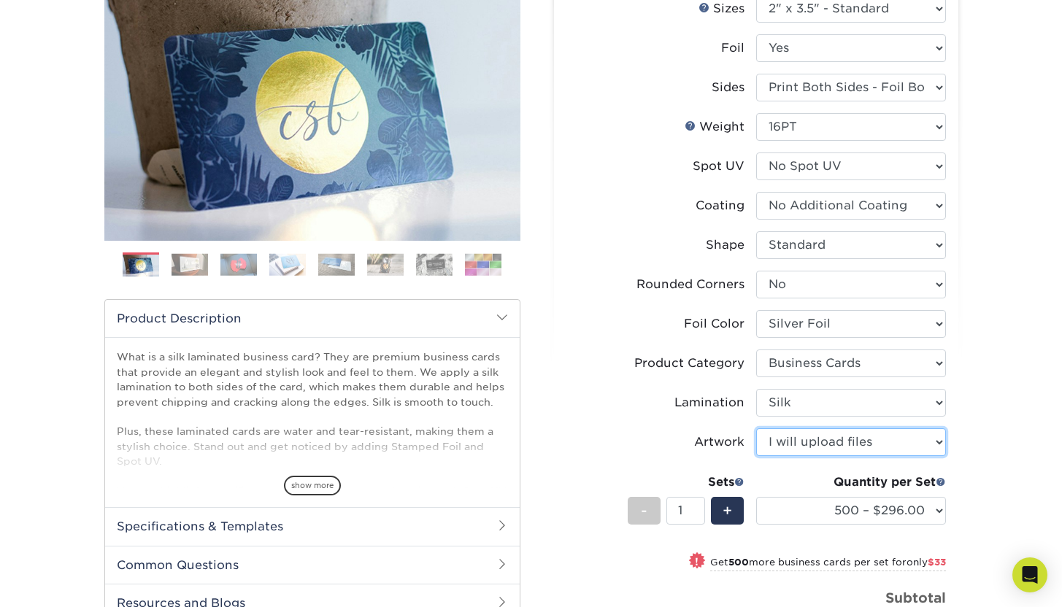
scroll to position [201, 0]
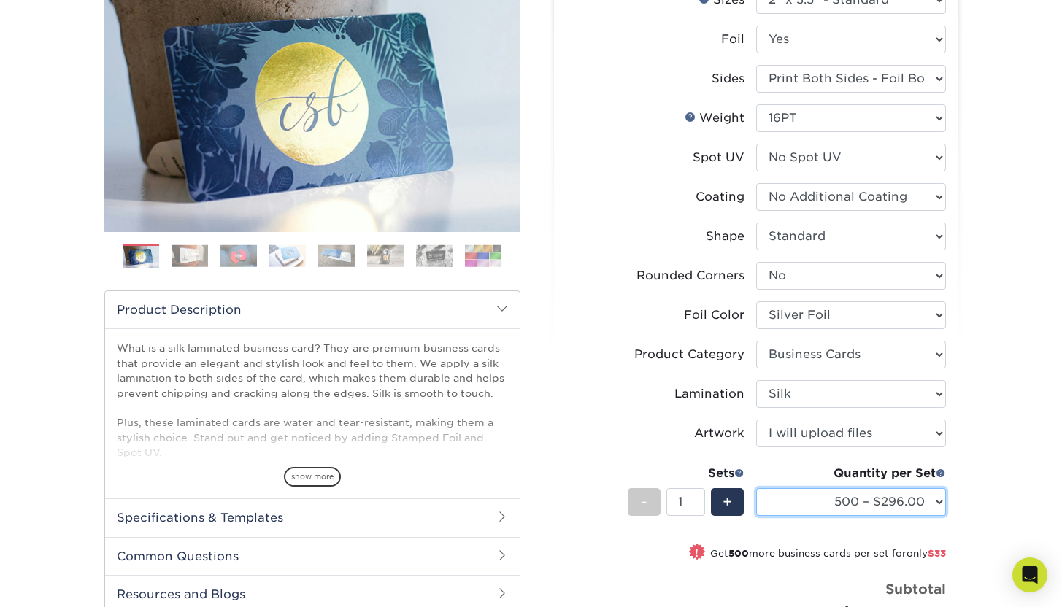
click at [913, 496] on select "500 – $296.00 1000 – $329.00 2500 – $764.00 5000 – $1432.00" at bounding box center [851, 502] width 190 height 28
click at [892, 309] on select "Please Select Silver Foil Black Foil Blue Foil Copper Foil Gold Foil Red Foil R…" at bounding box center [851, 315] width 190 height 28
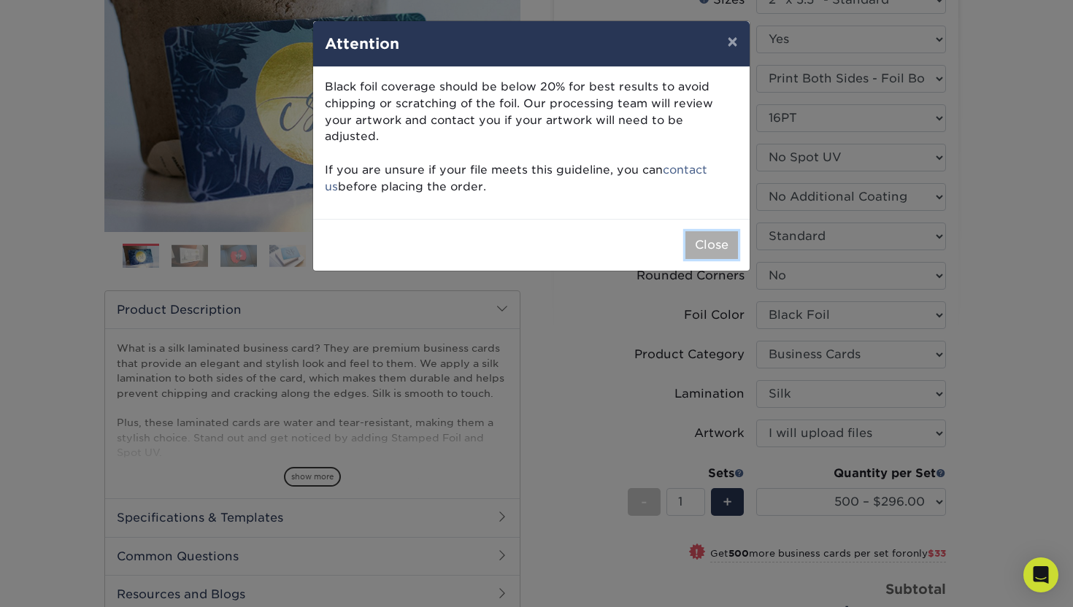
click at [722, 232] on button "Close" at bounding box center [711, 245] width 53 height 28
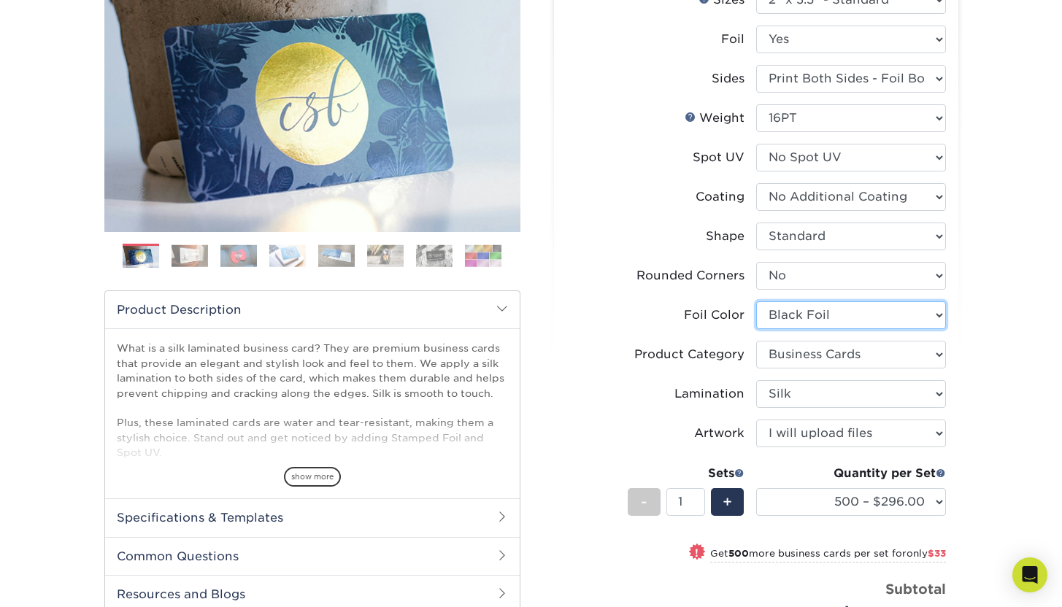
click at [875, 317] on select "Please Select Silver Foil Black Foil Blue Foil Copper Foil Gold Foil Red Foil R…" at bounding box center [851, 315] width 190 height 28
select select "-1"
click at [906, 275] on select "Please Select Yes - Round 2 Corners Yes - Round 4 Corners No" at bounding box center [851, 276] width 190 height 28
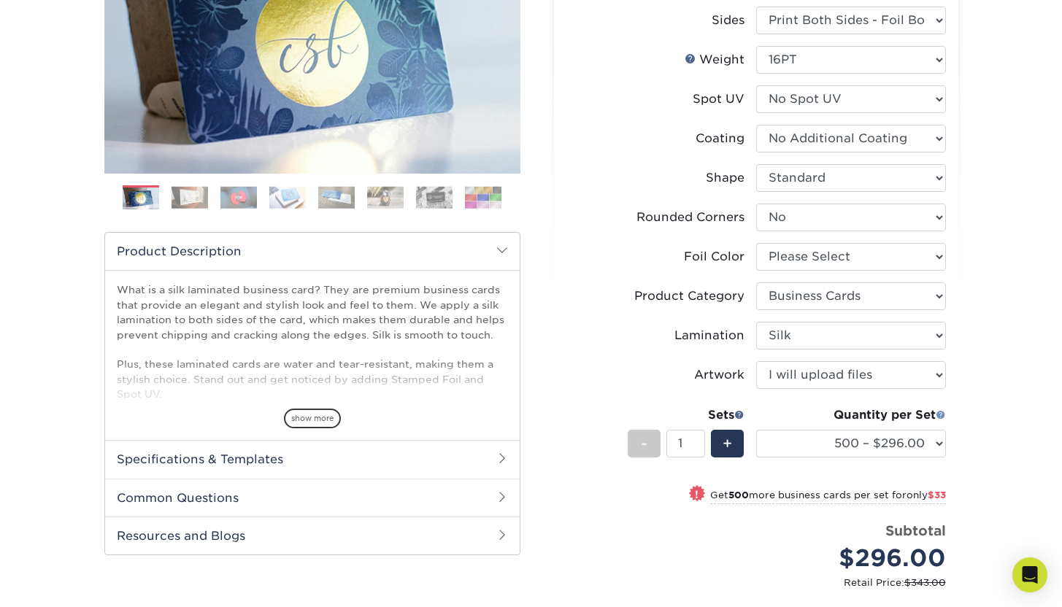
click at [941, 416] on span at bounding box center [941, 414] width 10 height 10
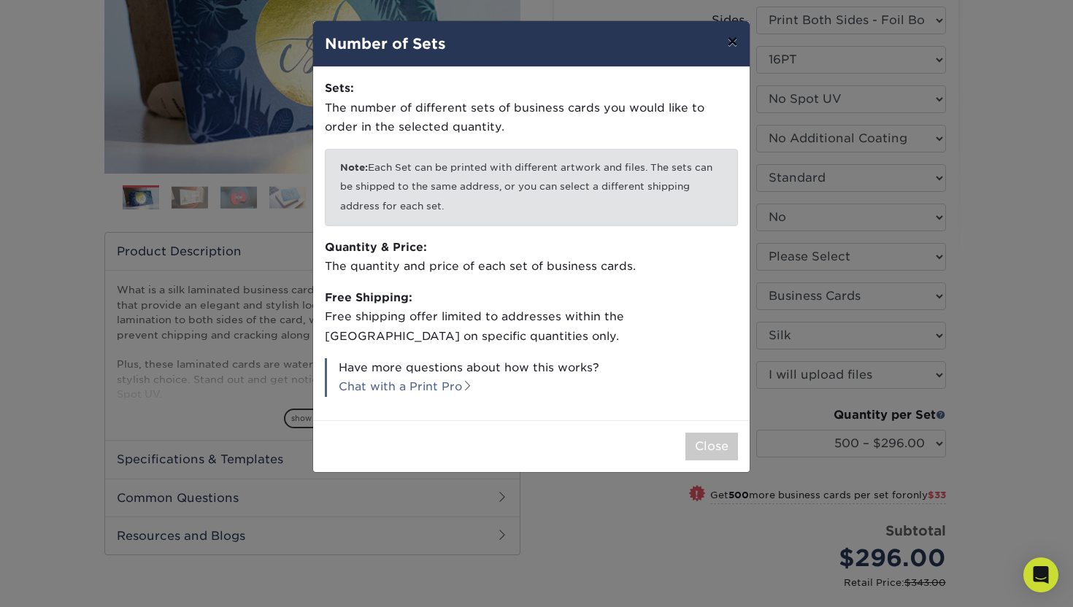
click at [726, 49] on button "×" at bounding box center [732, 41] width 34 height 41
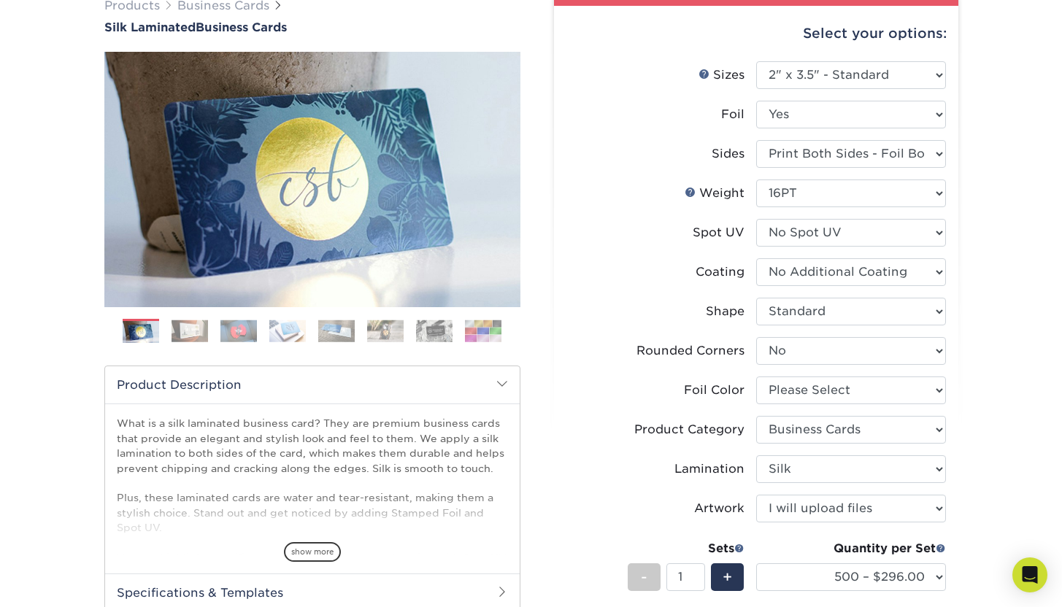
scroll to position [92, 0]
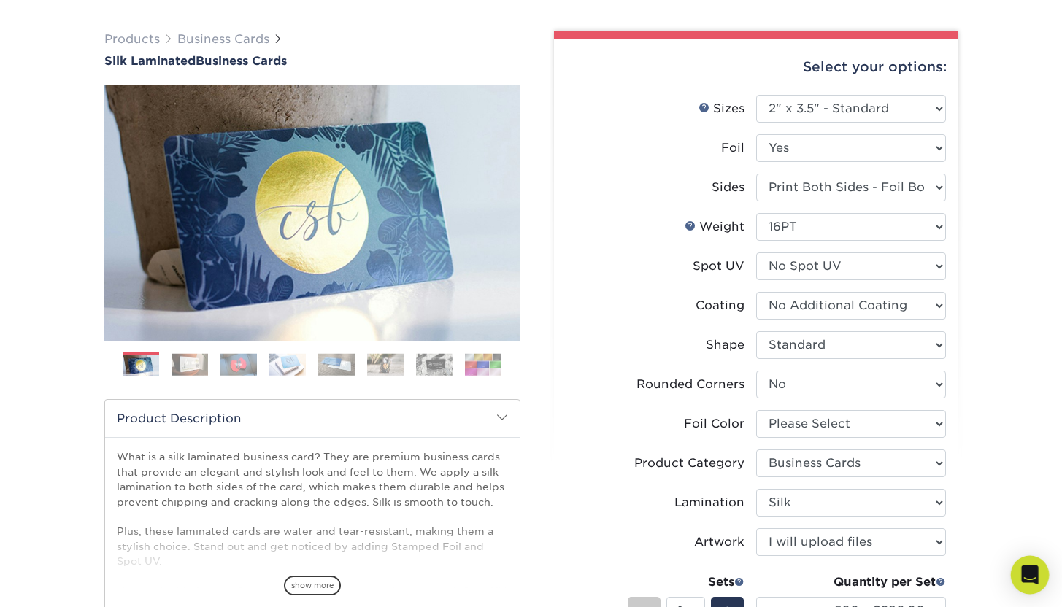
click at [1030, 577] on icon "Open Intercom Messenger" at bounding box center [1029, 575] width 17 height 19
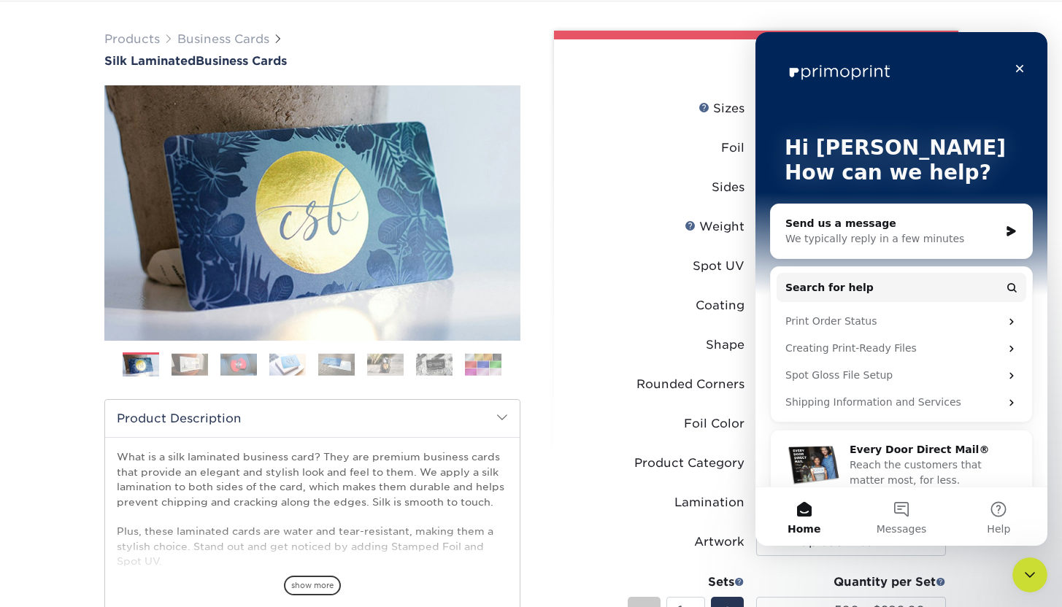
scroll to position [0, 0]
click at [880, 234] on div "We typically reply in a few minutes" at bounding box center [892, 238] width 214 height 15
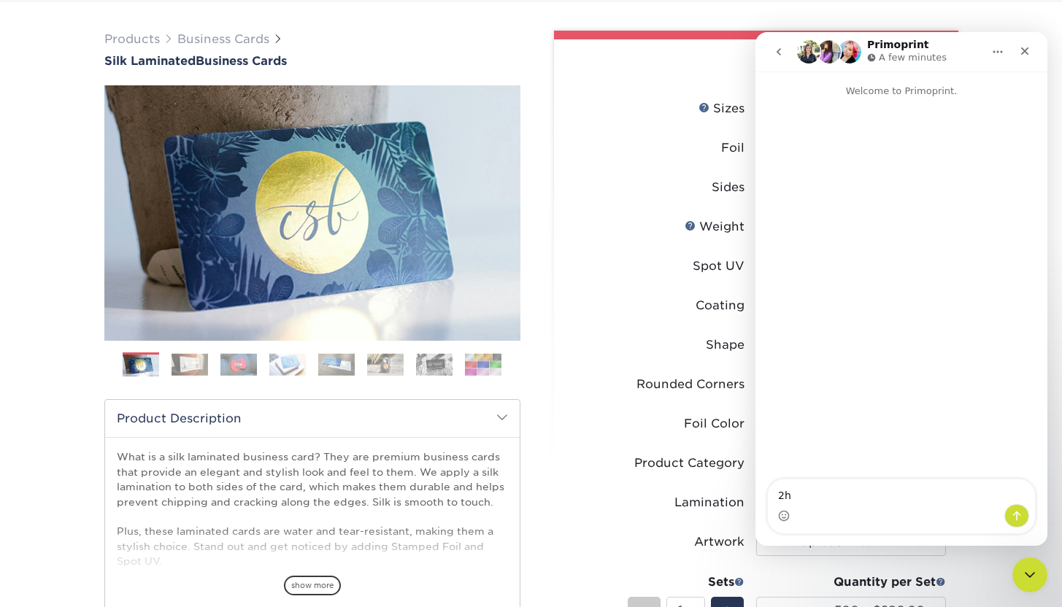
type textarea "2"
type textarea "why is it making the min order 500 for the silk laminated cards it says I can o…"
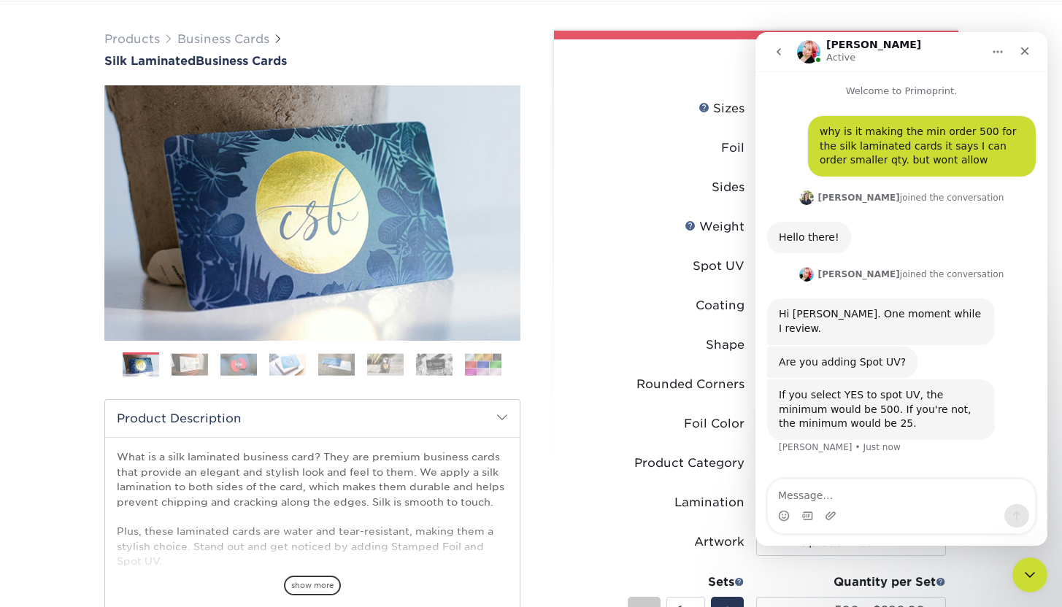
click at [857, 504] on div "Intercom messenger" at bounding box center [901, 515] width 267 height 23
click at [855, 491] on textarea "Message…" at bounding box center [901, 491] width 267 height 25
type textarea "selected no"
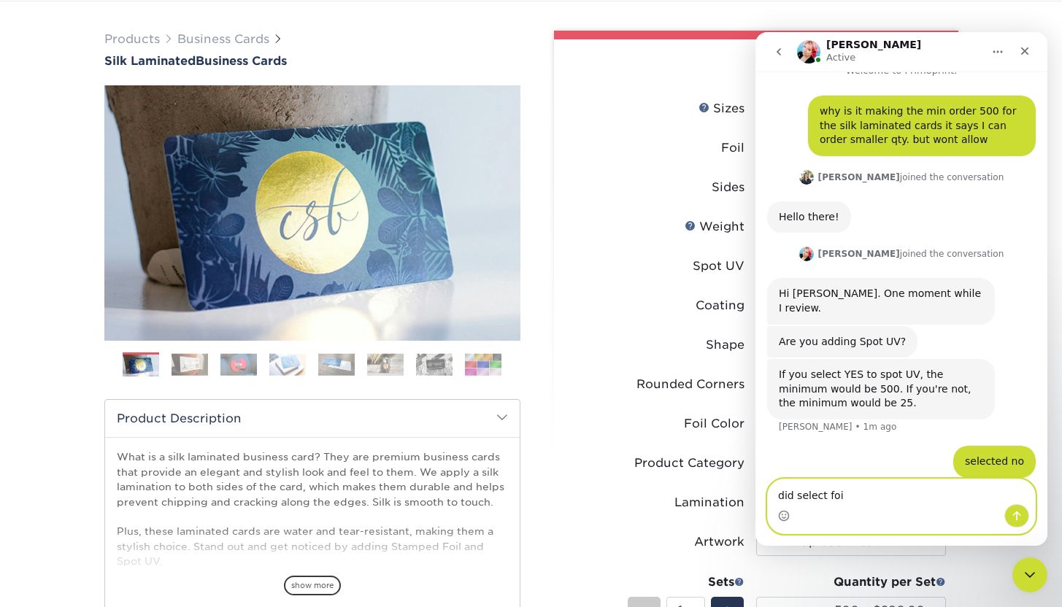
type textarea "did select foil"
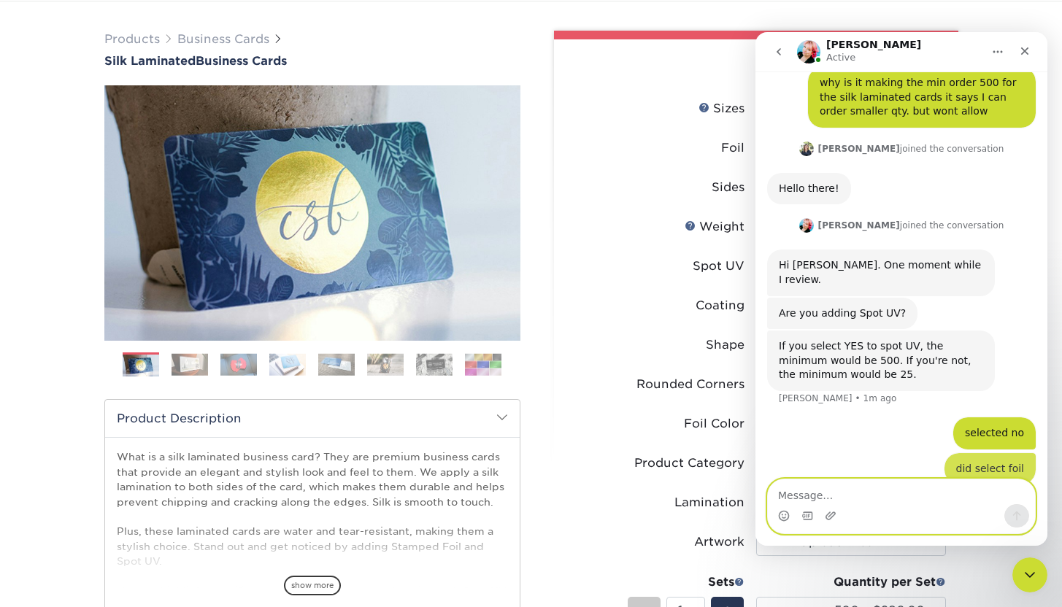
scroll to position [53, 0]
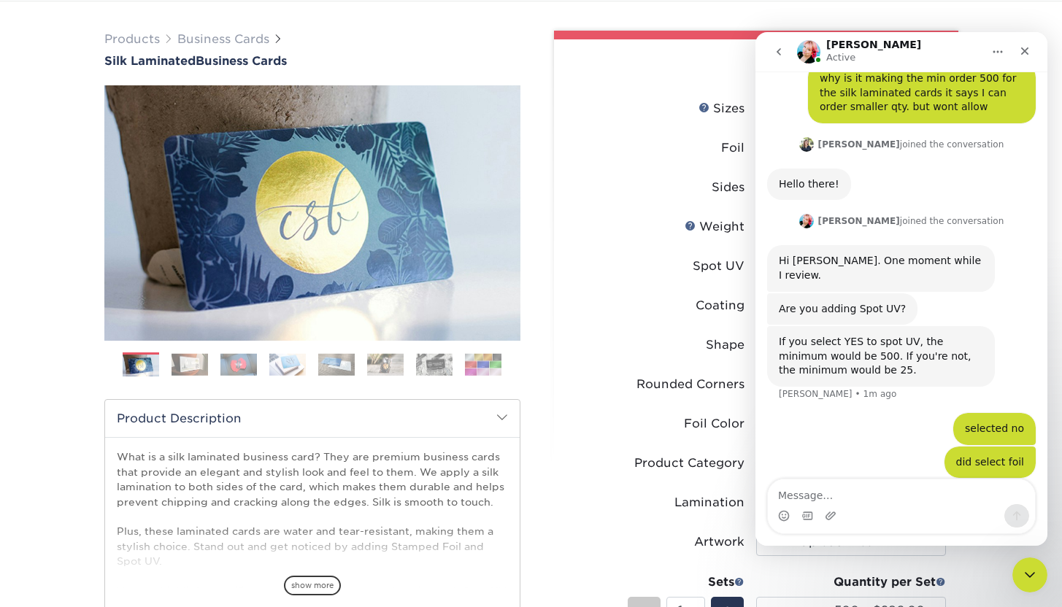
click at [1000, 50] on icon "Home" at bounding box center [998, 52] width 12 height 12
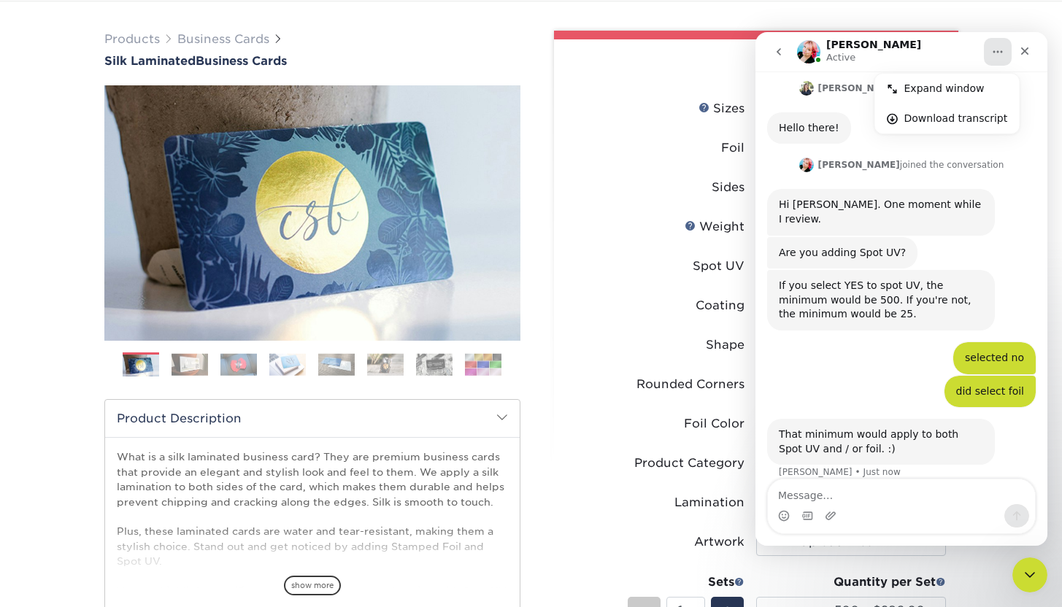
scroll to position [111, 0]
click at [1030, 53] on div "Close" at bounding box center [1024, 51] width 26 height 26
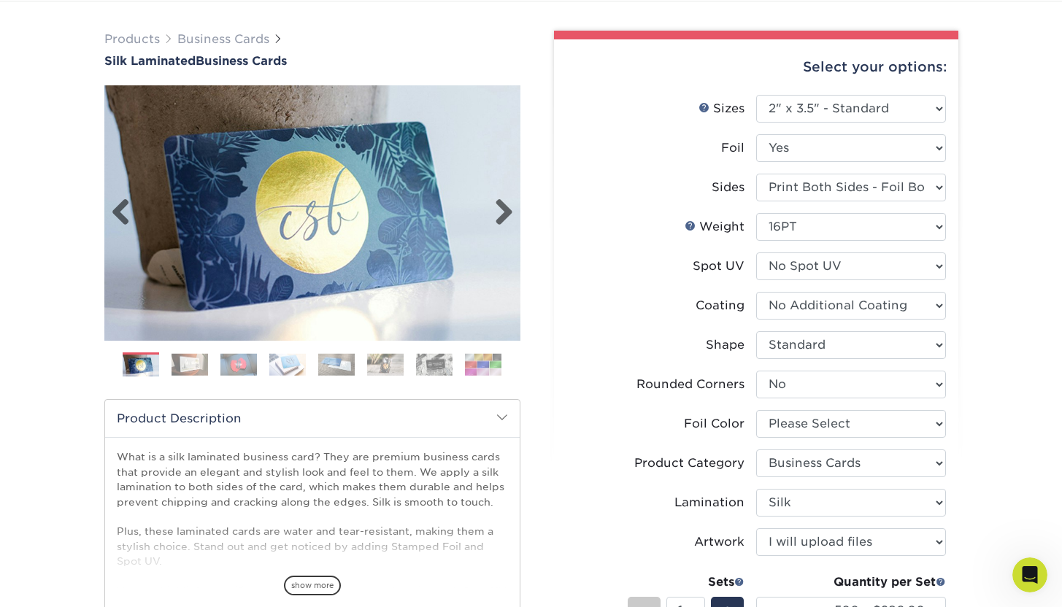
scroll to position [0, 0]
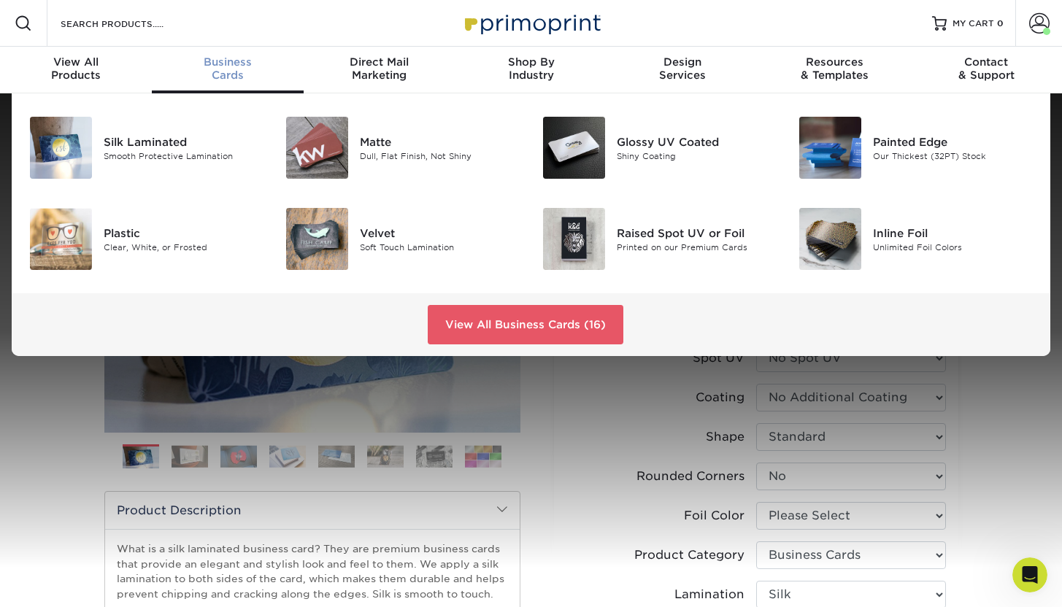
click at [237, 70] on div "Business Cards" at bounding box center [228, 68] width 152 height 26
click at [584, 243] on img at bounding box center [574, 239] width 62 height 62
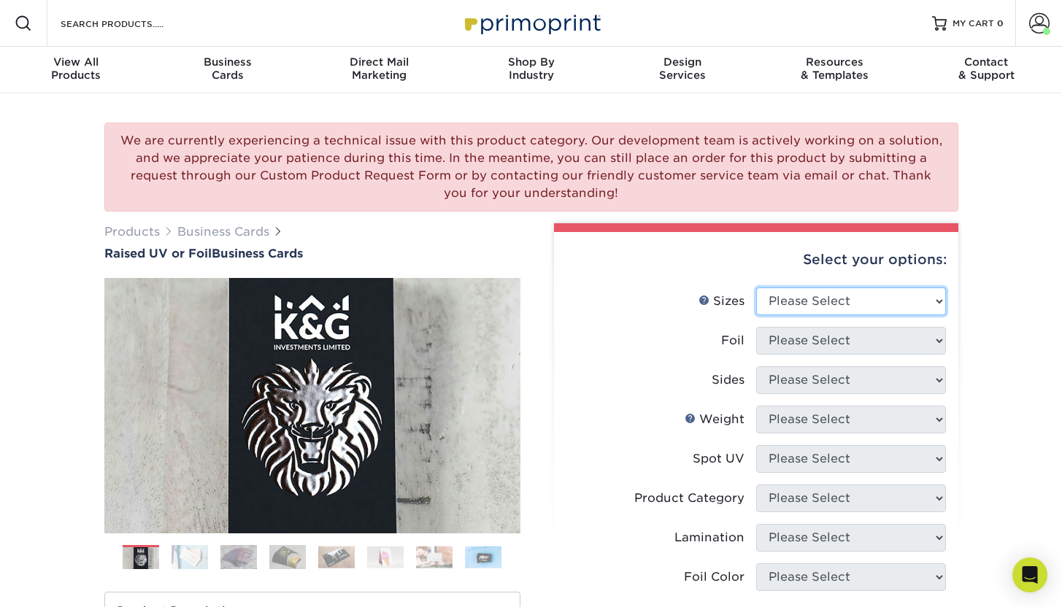
click at [824, 304] on select "Please Select 2" x 3.5" - Standard" at bounding box center [851, 302] width 190 height 28
select select "2.00x3.50"
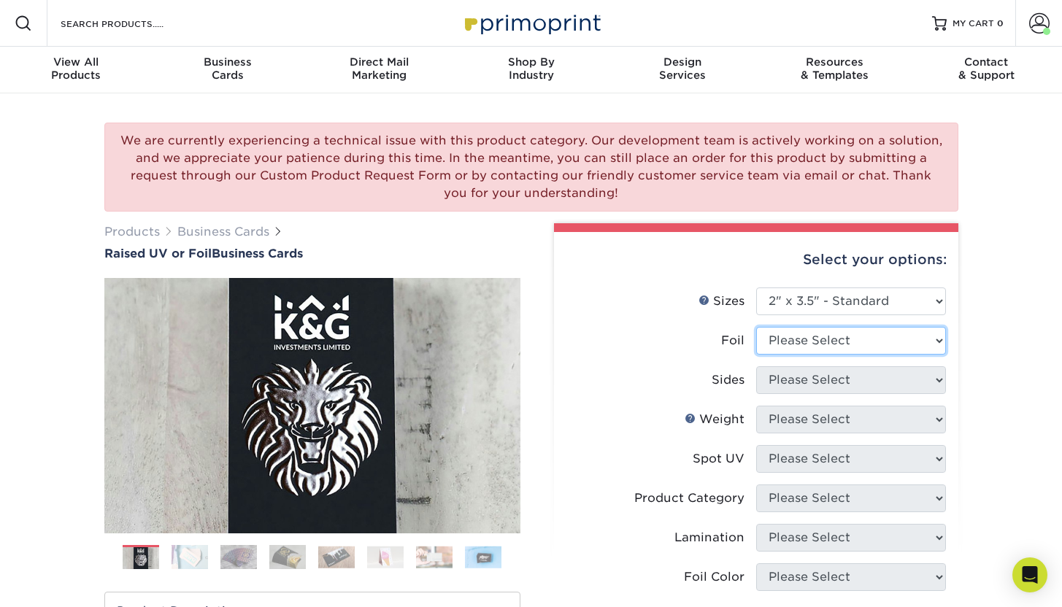
click at [823, 340] on select "Please Select No Yes" at bounding box center [851, 341] width 190 height 28
select select "1"
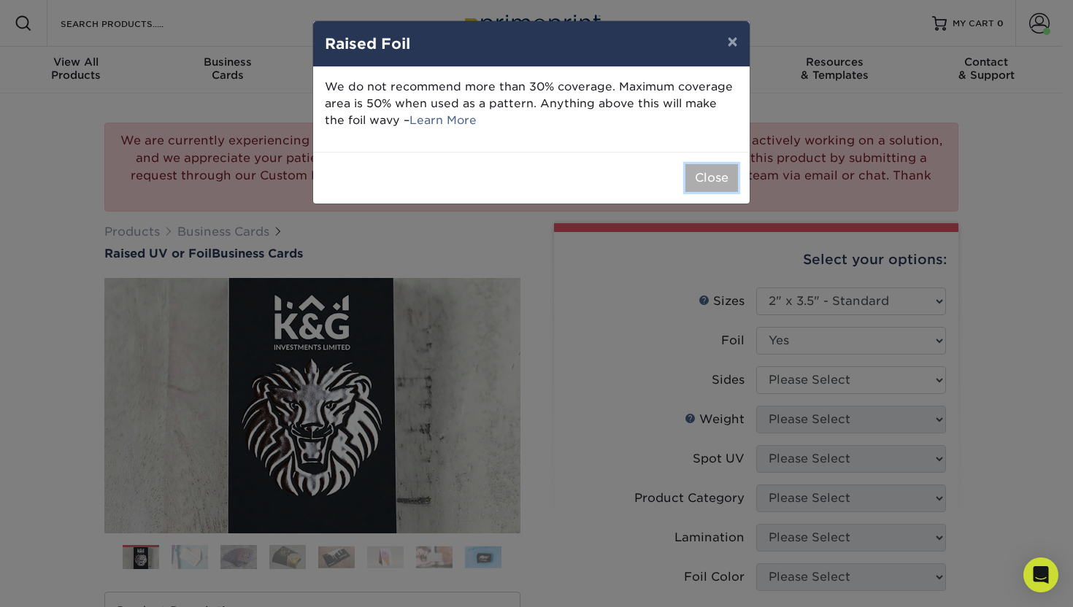
click at [723, 169] on button "Close" at bounding box center [711, 178] width 53 height 28
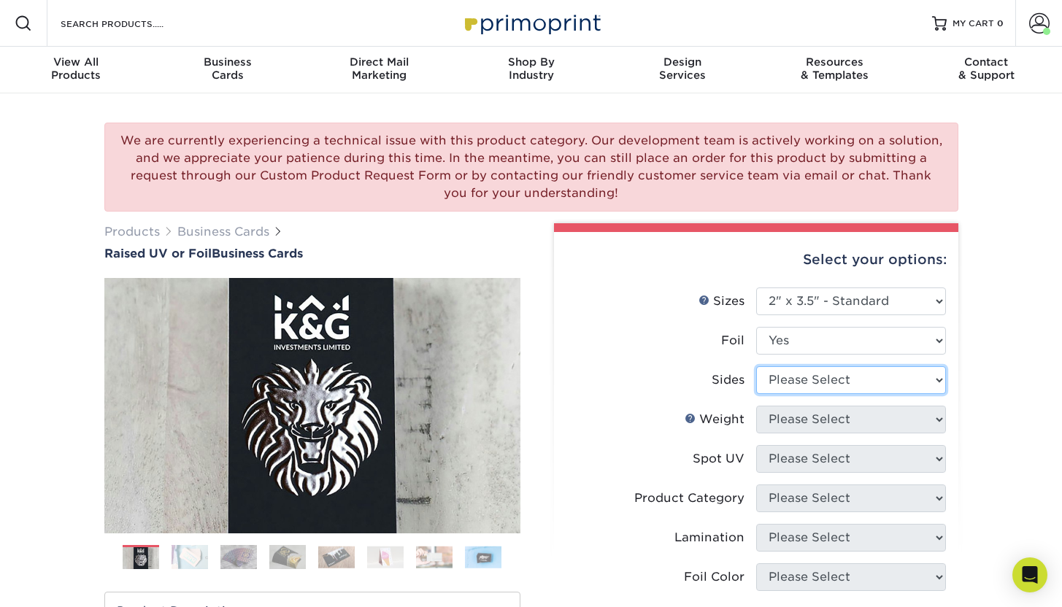
click at [822, 385] on select "Please Select Print Both Sides - Foil Both Sides Print Both Sides - Foil Front …" at bounding box center [851, 380] width 190 height 28
select select "34527644-b4fd-4ffb-9092-1318eefcd9d9"
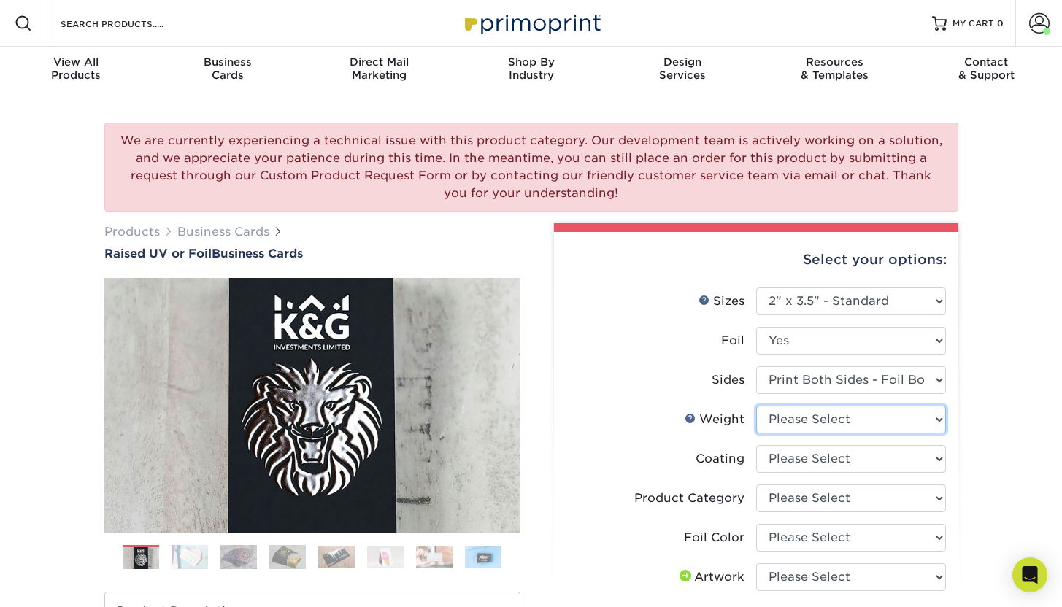
click at [823, 421] on select "Please Select 16PT" at bounding box center [851, 420] width 190 height 28
select select "16PT"
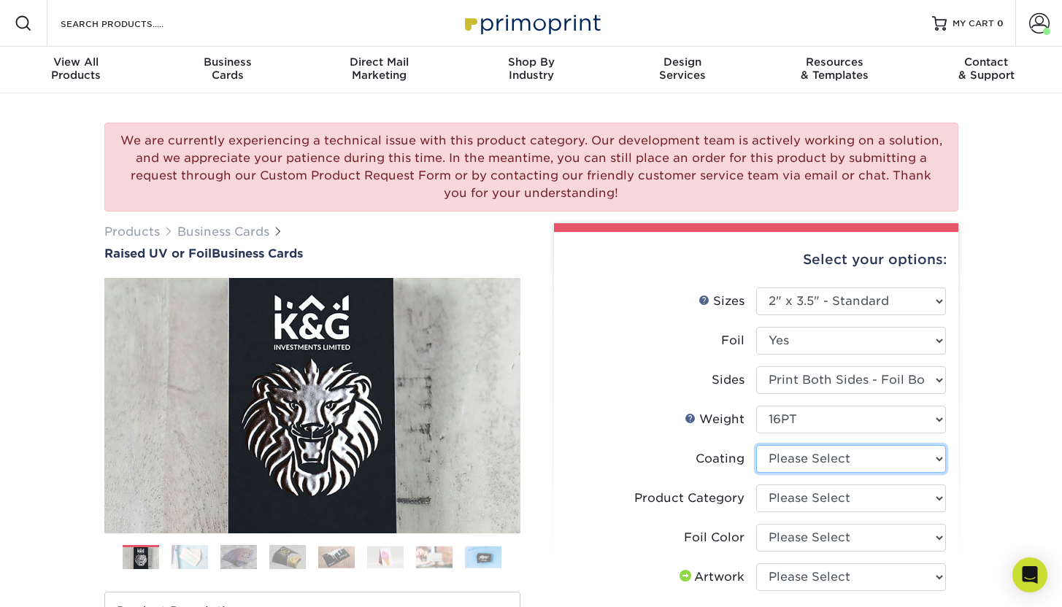
click at [821, 457] on select at bounding box center [851, 459] width 190 height 28
select select "3e7618de-abca-4bda-9f97-8b9129e913d8"
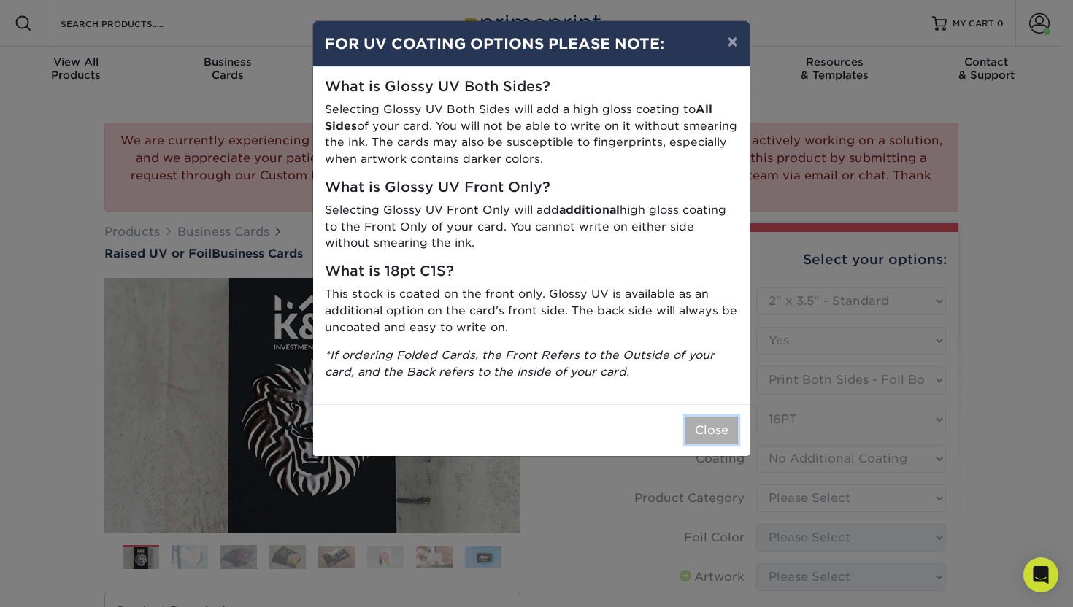
click at [703, 432] on button "Close" at bounding box center [711, 431] width 53 height 28
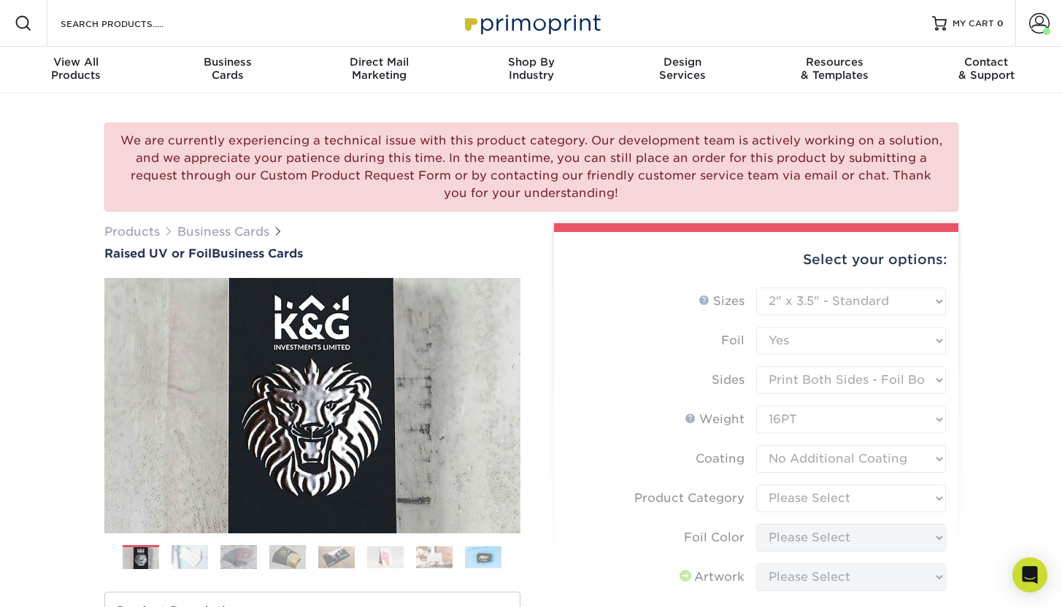
click at [796, 491] on form "Sizes Help Sizes Please Select 2" x 3.5" - Standard Foil Please Select" at bounding box center [756, 537] width 381 height 499
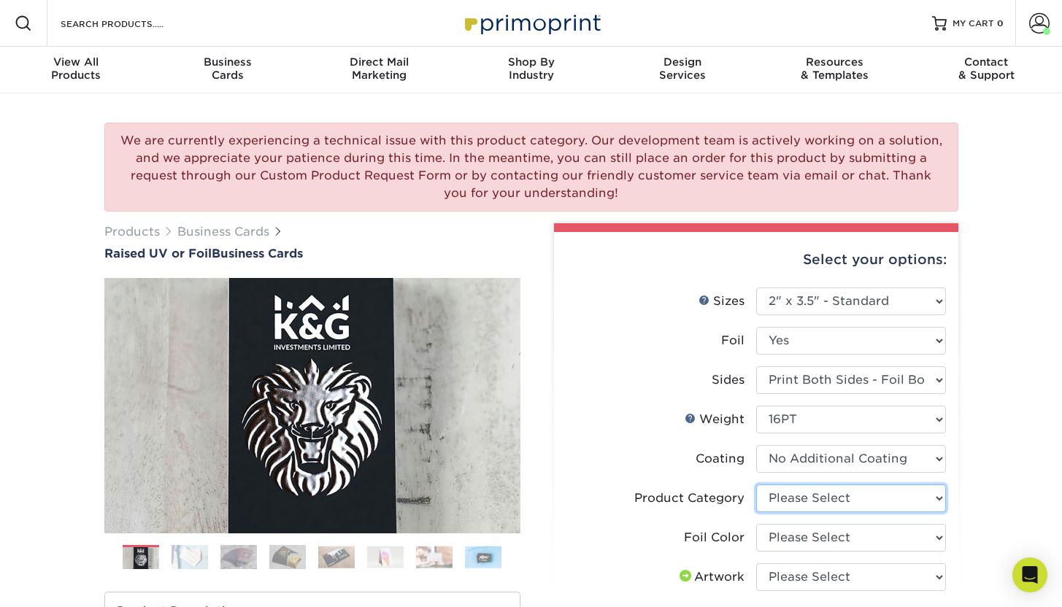
click at [793, 494] on select "Please Select Business Cards" at bounding box center [851, 499] width 190 height 28
select select "3b5148f1-0588-4f88-a218-97bcfdce65c1"
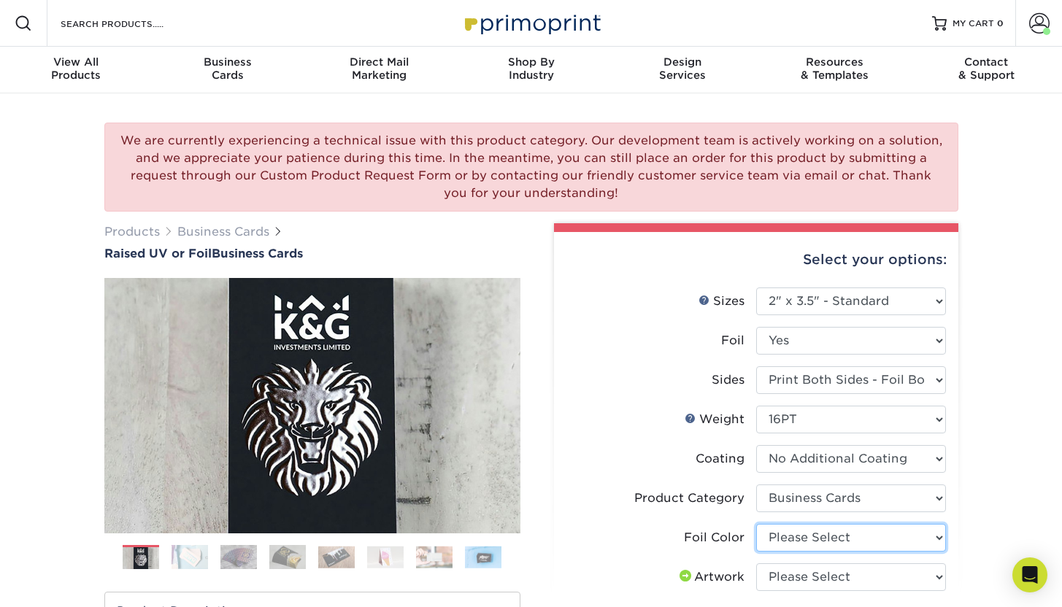
click at [797, 537] on select "Please Select Silver Foil Gold Foil Holographic Foil" at bounding box center [851, 538] width 190 height 28
select select "a834dd52-fe06-4ed6-9a86-5bd3c2d02515"
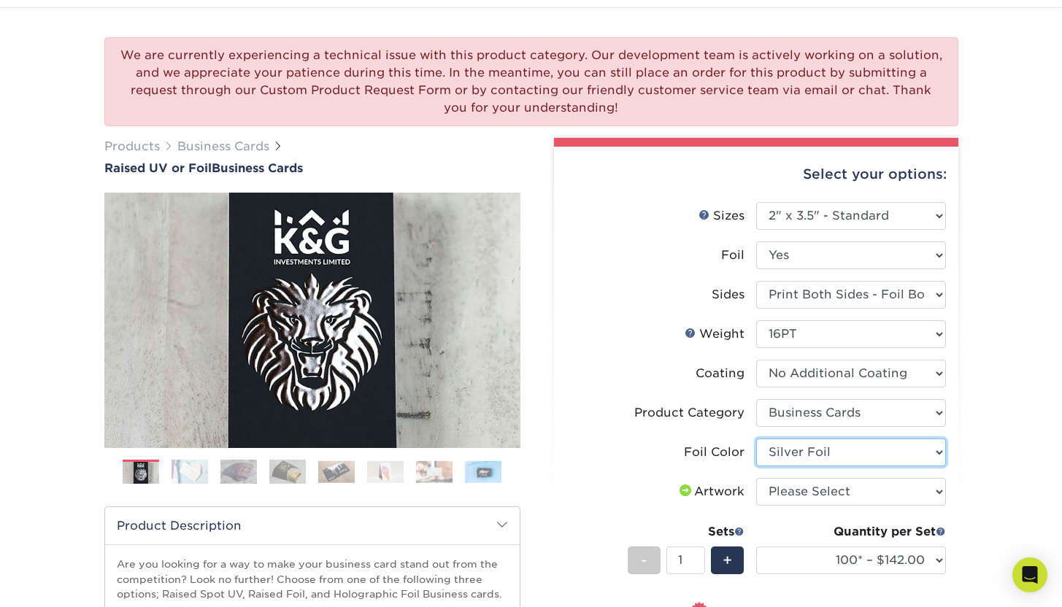
scroll to position [93, 0]
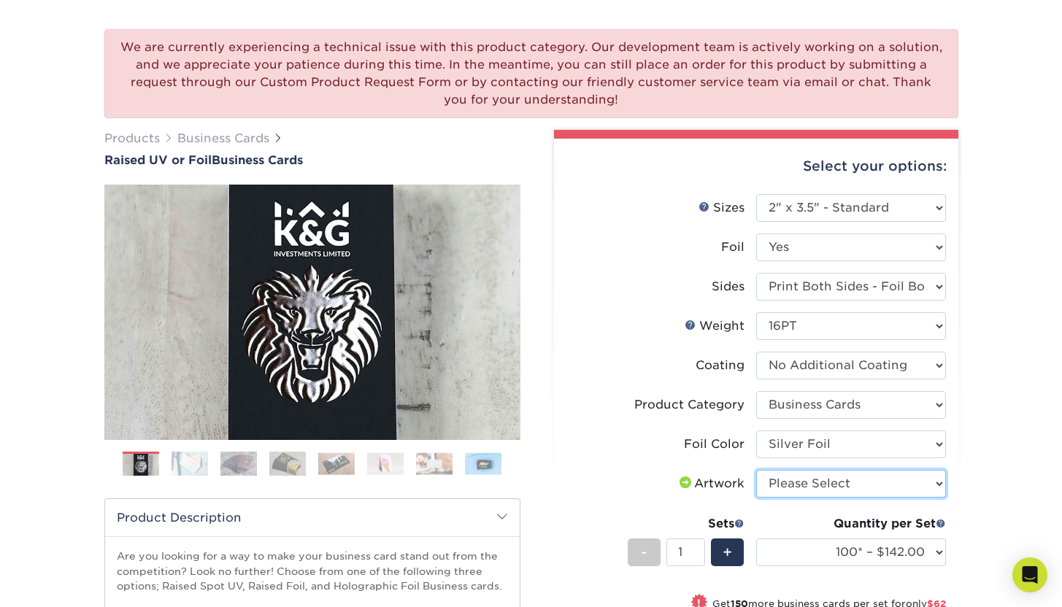
click at [809, 479] on select "Please Select I will upload files I need a design - $100" at bounding box center [851, 484] width 190 height 28
select select "upload"
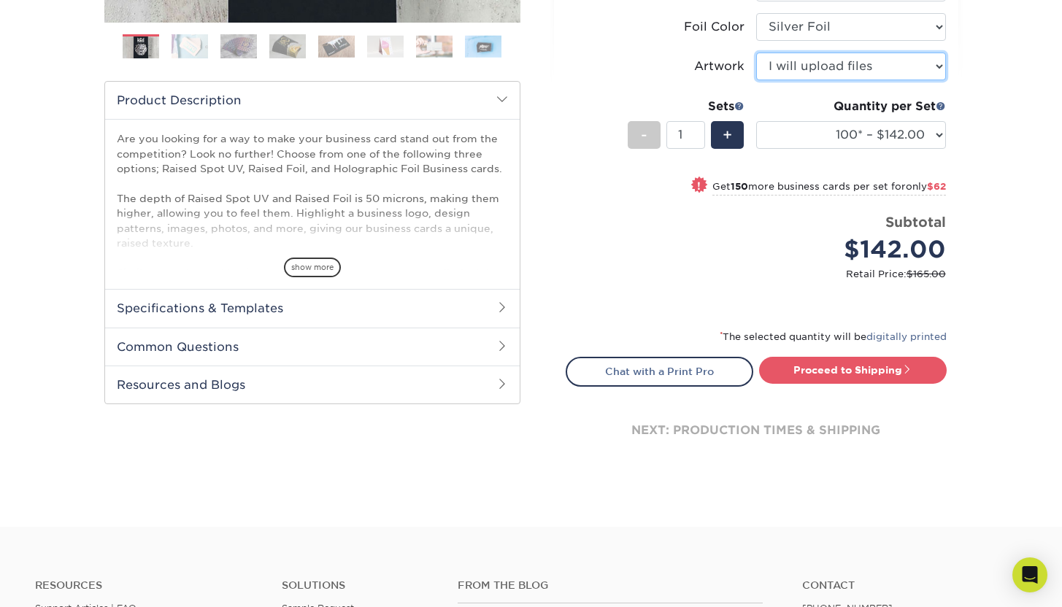
scroll to position [545, 0]
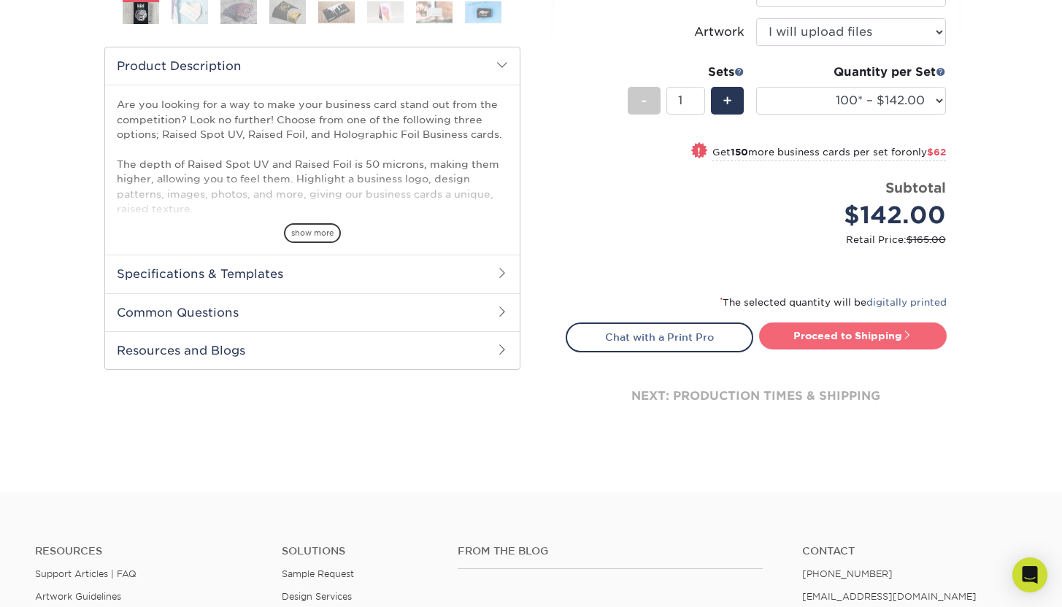
click at [868, 336] on link "Proceed to Shipping" at bounding box center [853, 336] width 188 height 26
type input "Set 1"
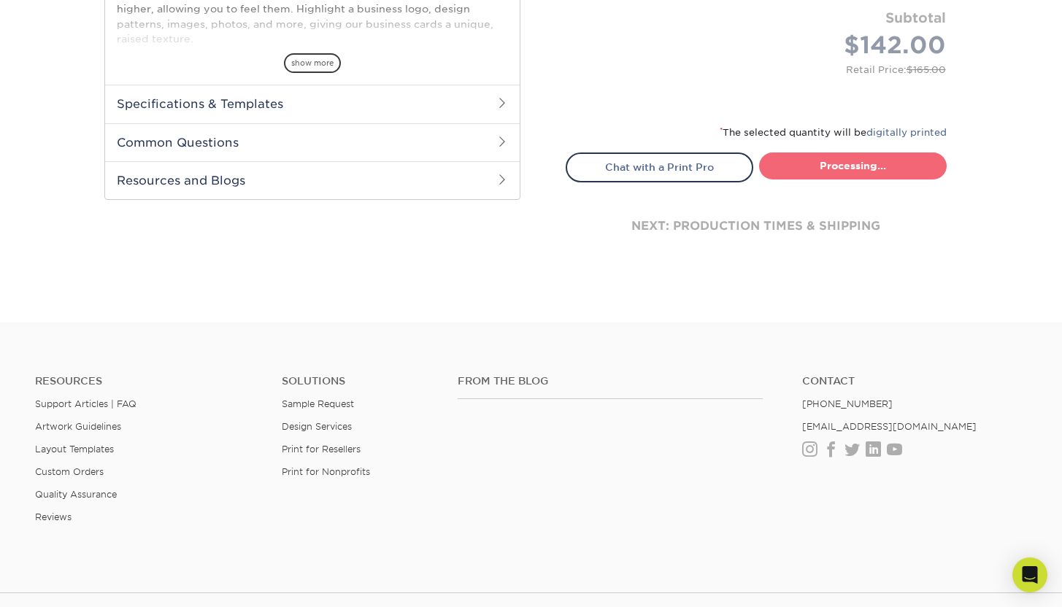
select select "7059d6da-37d2-4ff9-b756-13218de958cb"
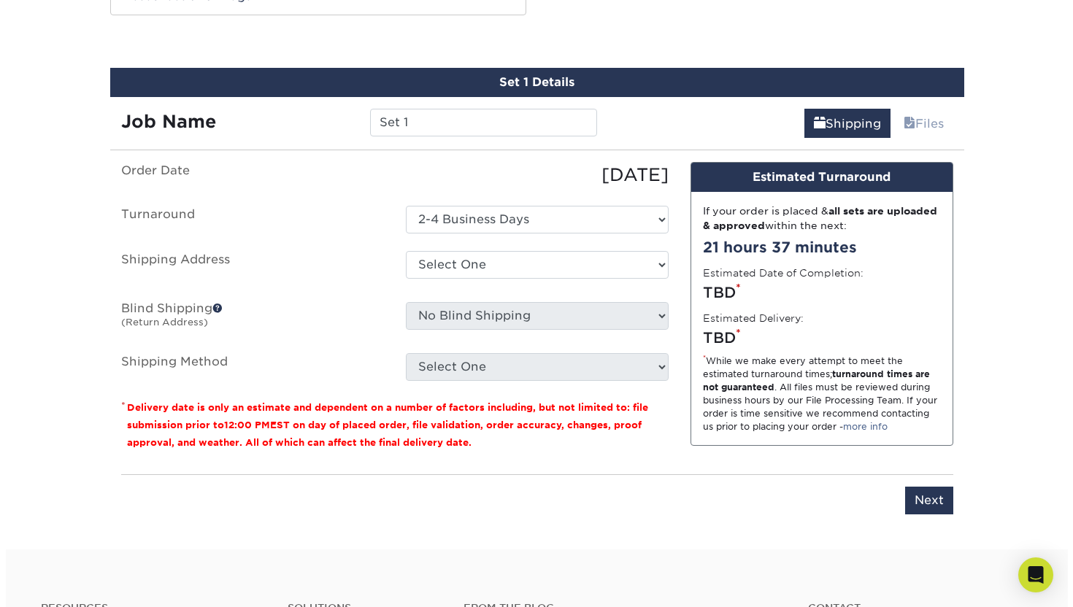
scroll to position [907, 0]
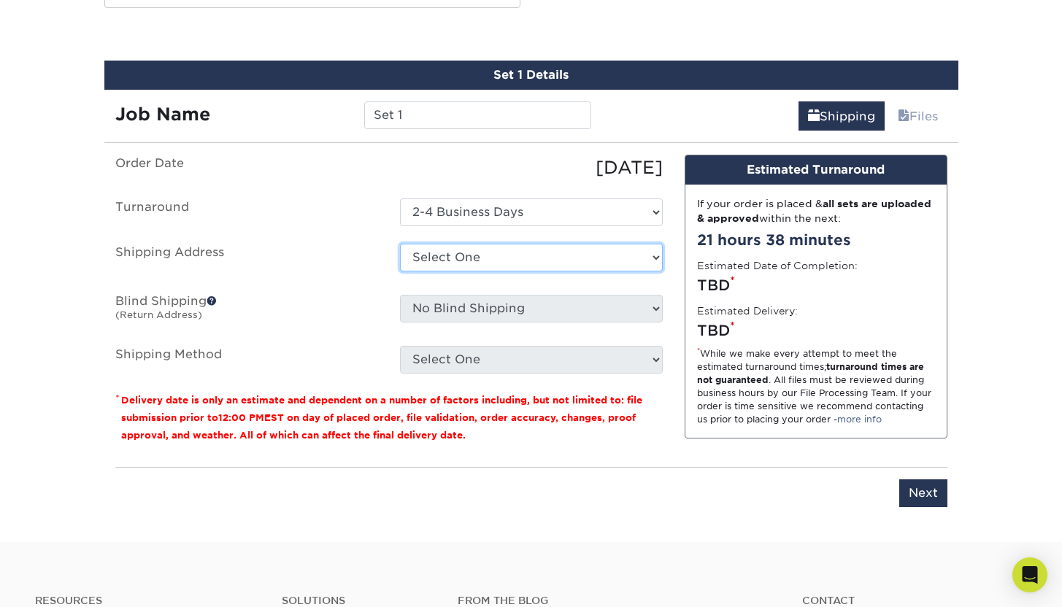
click at [550, 262] on select "Select One Black Prong [PERSON_NAME] Equiluxe Home [PERSON_NAME] OHF [PERSON_NA…" at bounding box center [531, 258] width 263 height 28
select select "newaddress"
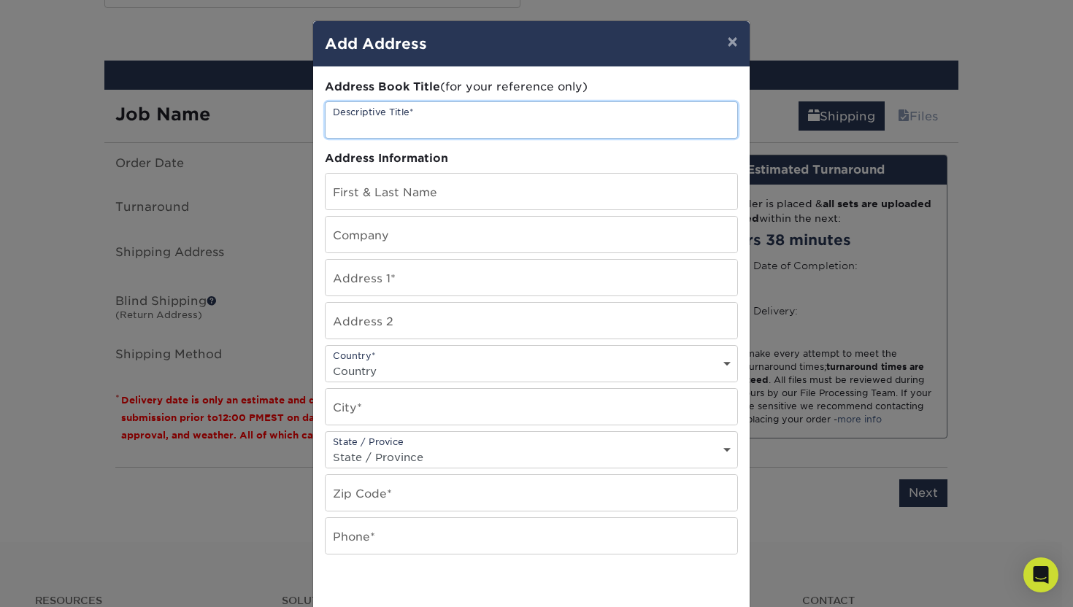
click at [469, 118] on input "text" at bounding box center [531, 120] width 412 height 36
type input "Digital Lark"
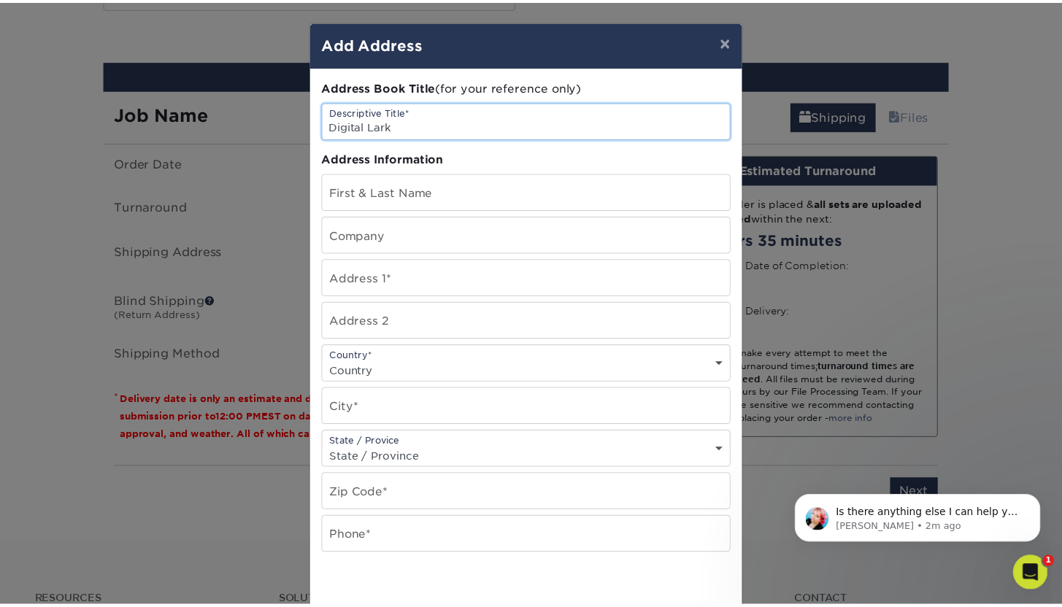
scroll to position [0, 0]
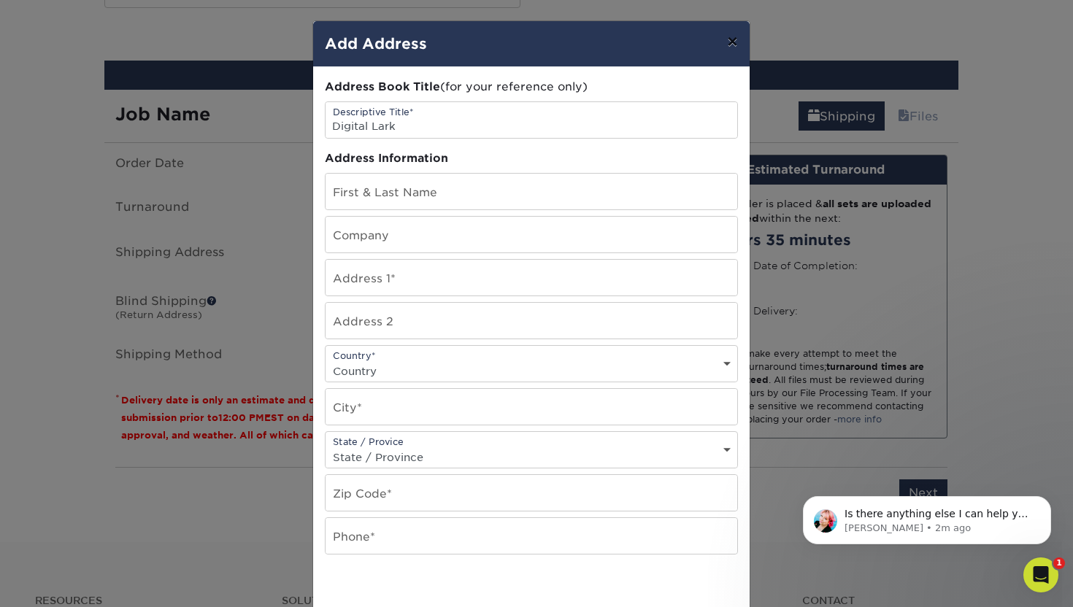
click at [731, 47] on button "×" at bounding box center [732, 41] width 34 height 41
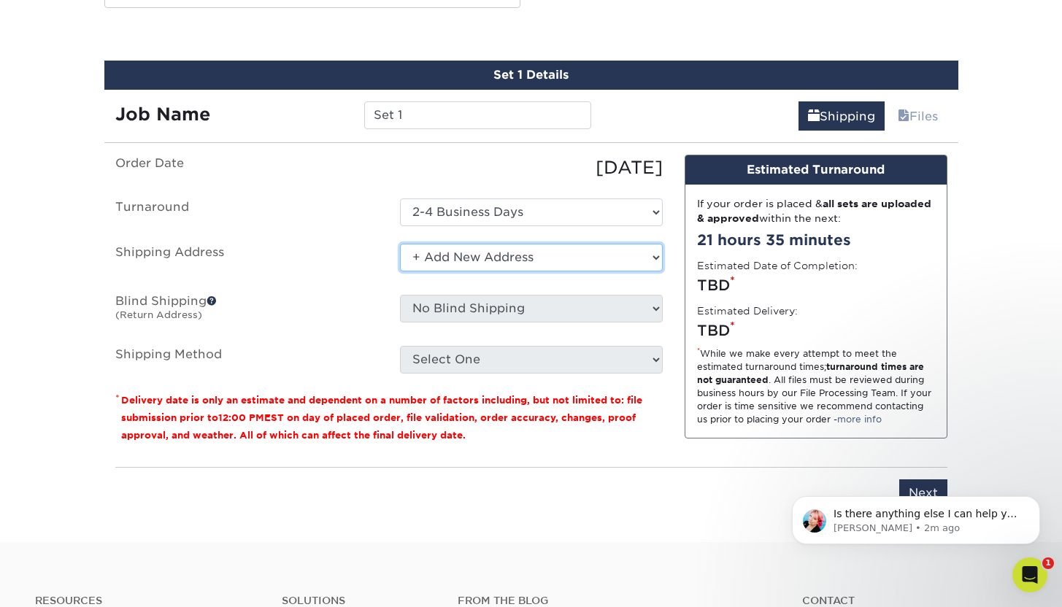
click at [623, 253] on select "Select One Black Prong [PERSON_NAME] Equiluxe Home [PERSON_NAME] OHF [PERSON_NA…" at bounding box center [531, 258] width 263 height 28
click at [481, 254] on select "Select One Black Prong [PERSON_NAME] Equiluxe Home [PERSON_NAME] OHF [PERSON_NA…" at bounding box center [531, 258] width 263 height 28
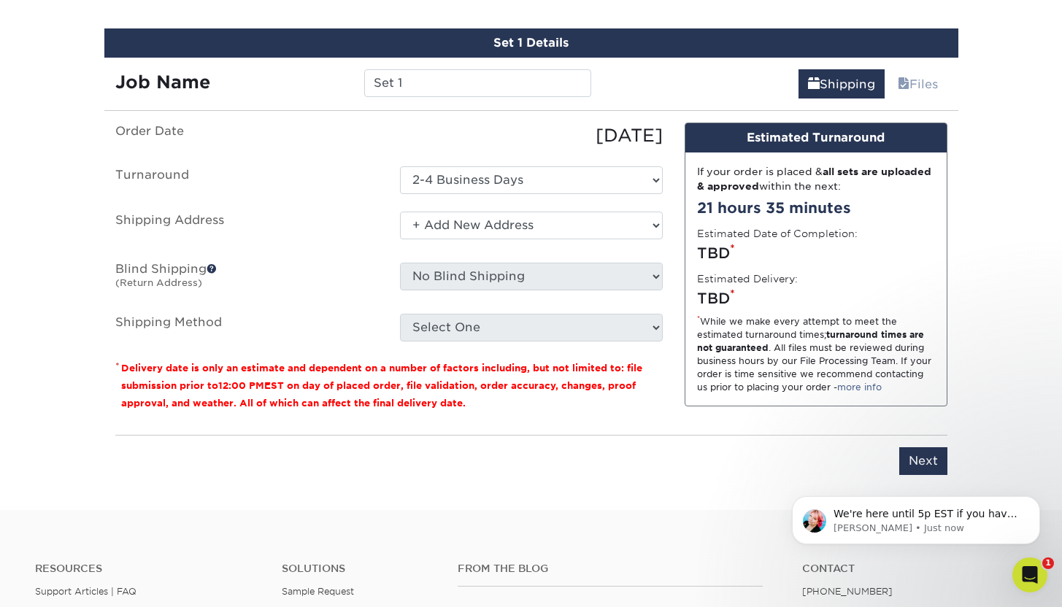
scroll to position [955, 0]
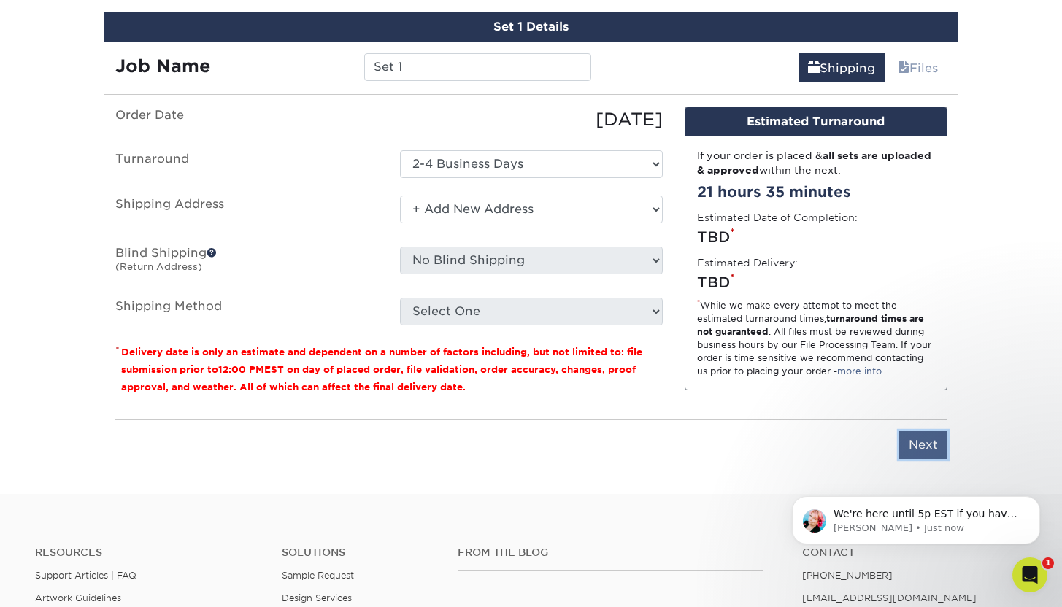
click at [930, 442] on input "Next" at bounding box center [923, 445] width 48 height 28
type input "Next"
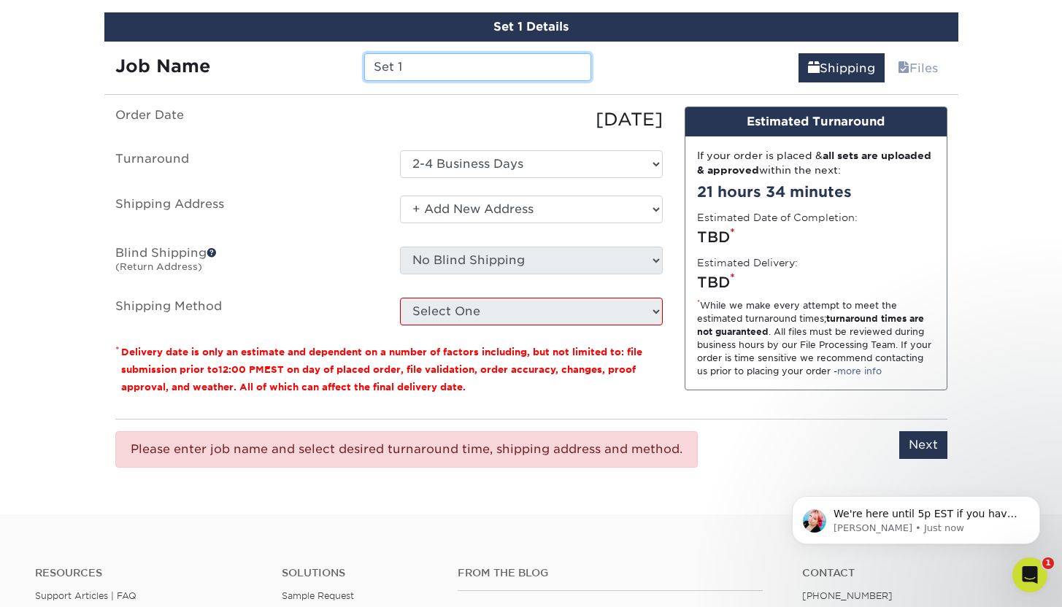
click at [441, 63] on input "Set 1" at bounding box center [477, 67] width 227 height 28
type input "Digital lark"
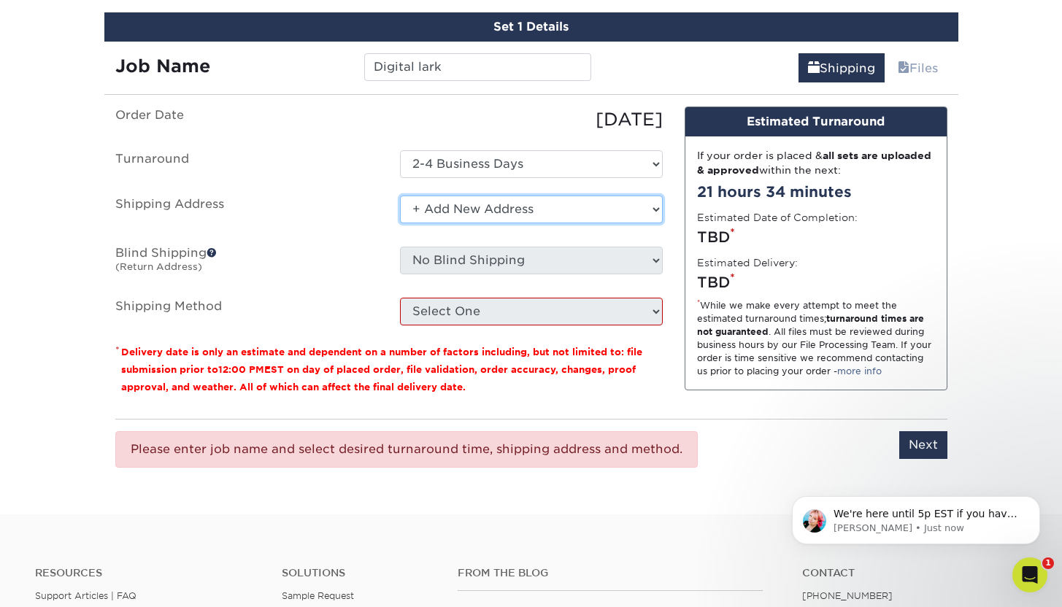
click at [459, 207] on select "Select One Black Prong [PERSON_NAME] Equiluxe Home [PERSON_NAME] OHF [PERSON_NA…" at bounding box center [531, 210] width 263 height 28
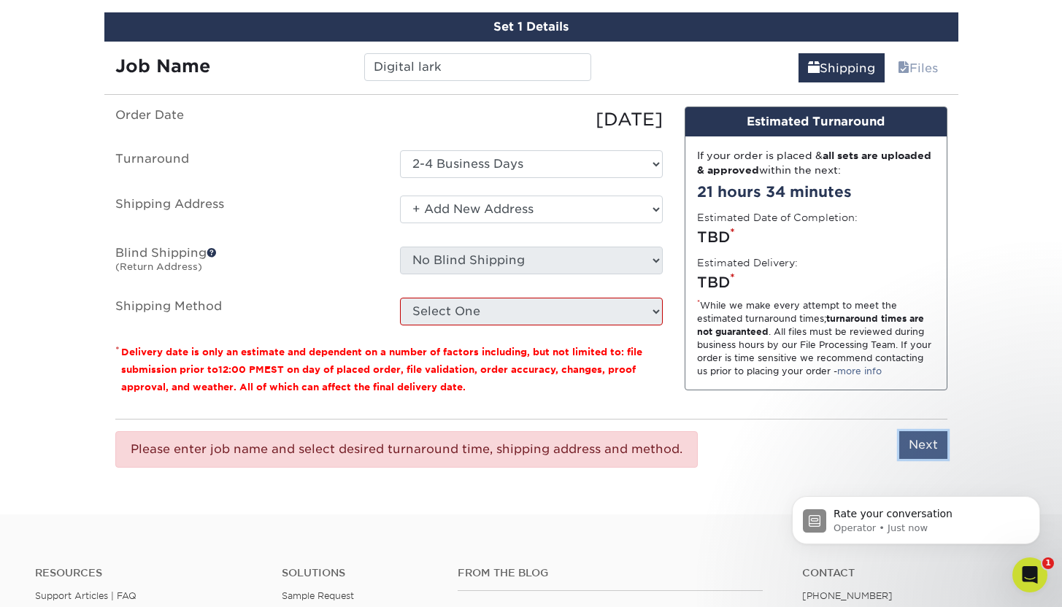
click at [919, 456] on input "Next" at bounding box center [923, 445] width 48 height 28
click at [921, 446] on input "Next" at bounding box center [923, 445] width 48 height 28
type input "Next"
click at [212, 247] on span at bounding box center [212, 252] width 10 height 10
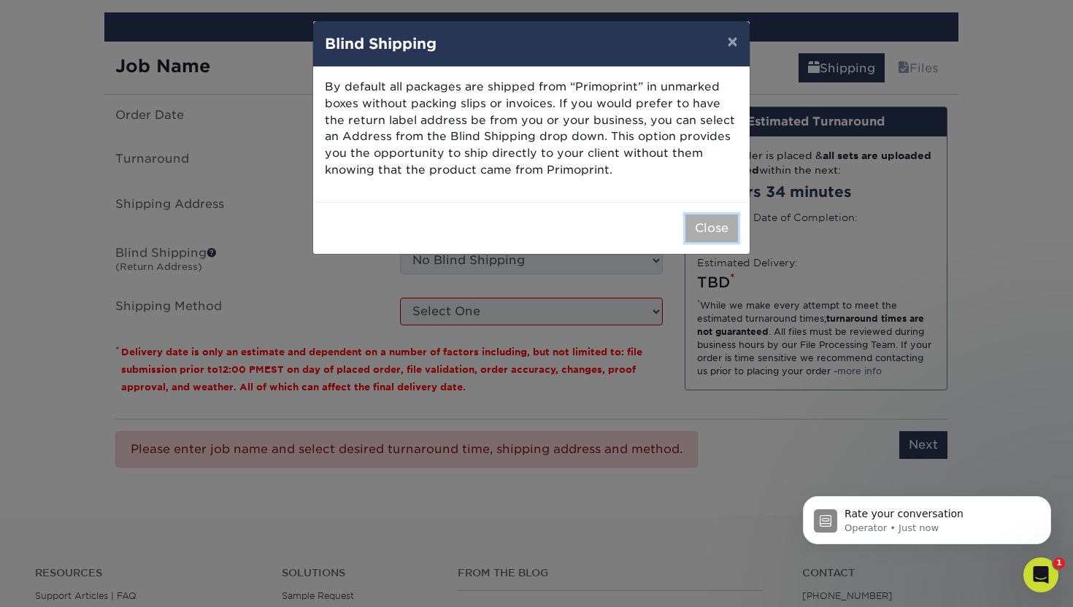
click at [715, 238] on button "Close" at bounding box center [711, 229] width 53 height 28
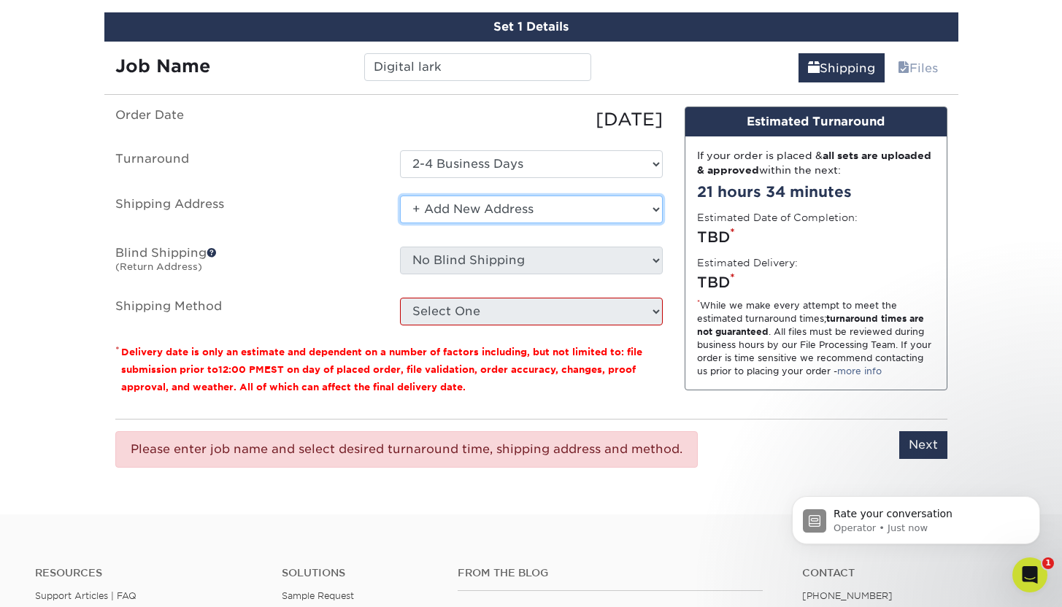
click at [655, 208] on select "Select One Black Prong [PERSON_NAME] Equiluxe Home [PERSON_NAME] OHF [PERSON_NA…" at bounding box center [531, 210] width 263 height 28
select select "-1"
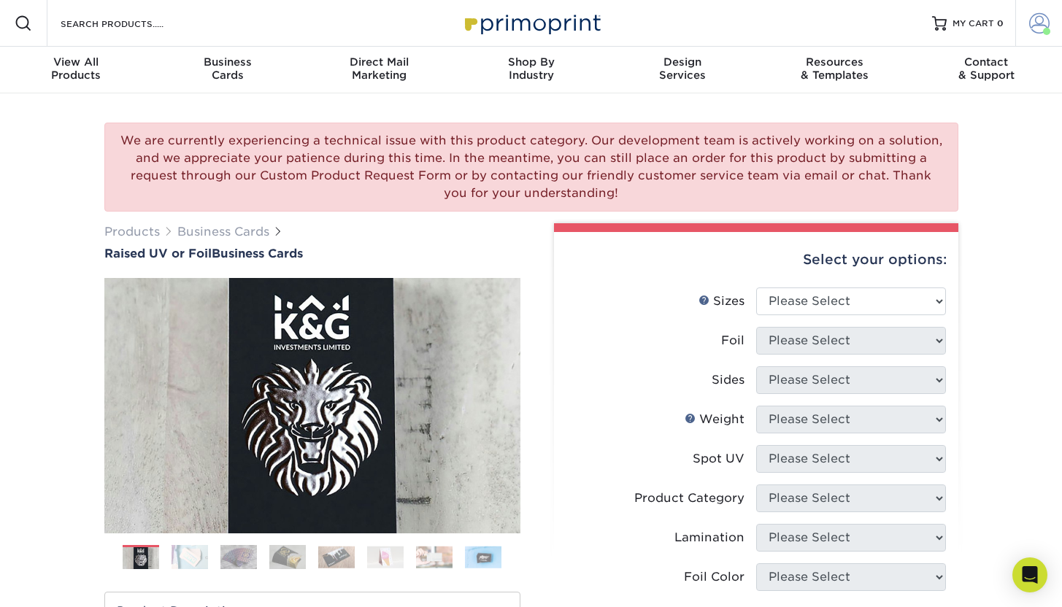
click at [1040, 24] on span at bounding box center [1039, 23] width 20 height 20
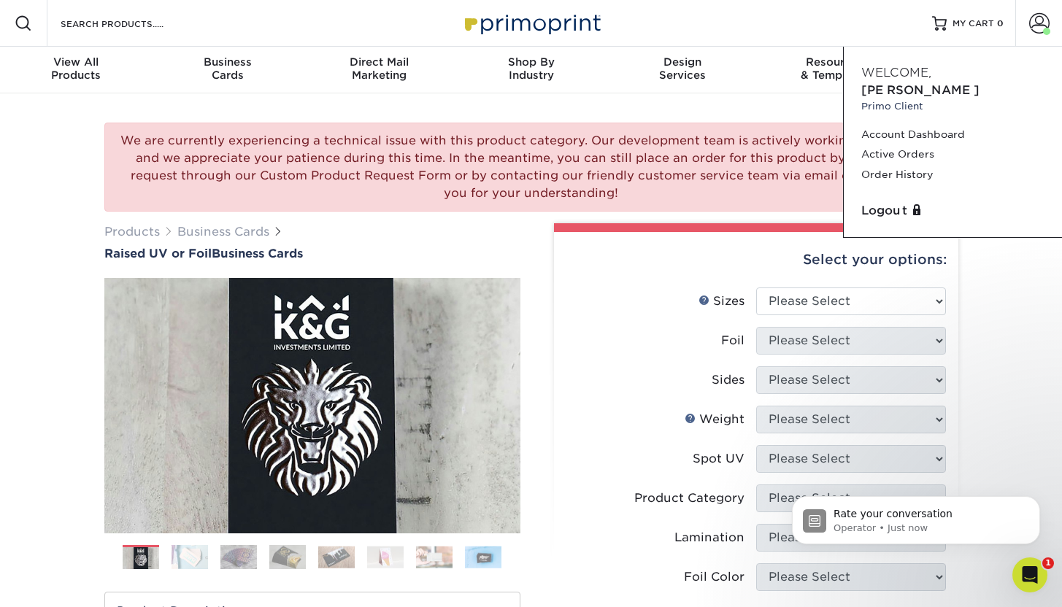
click at [995, 320] on div "We are currently experiencing a technical issue with this product category. Our…" at bounding box center [531, 533] width 1062 height 880
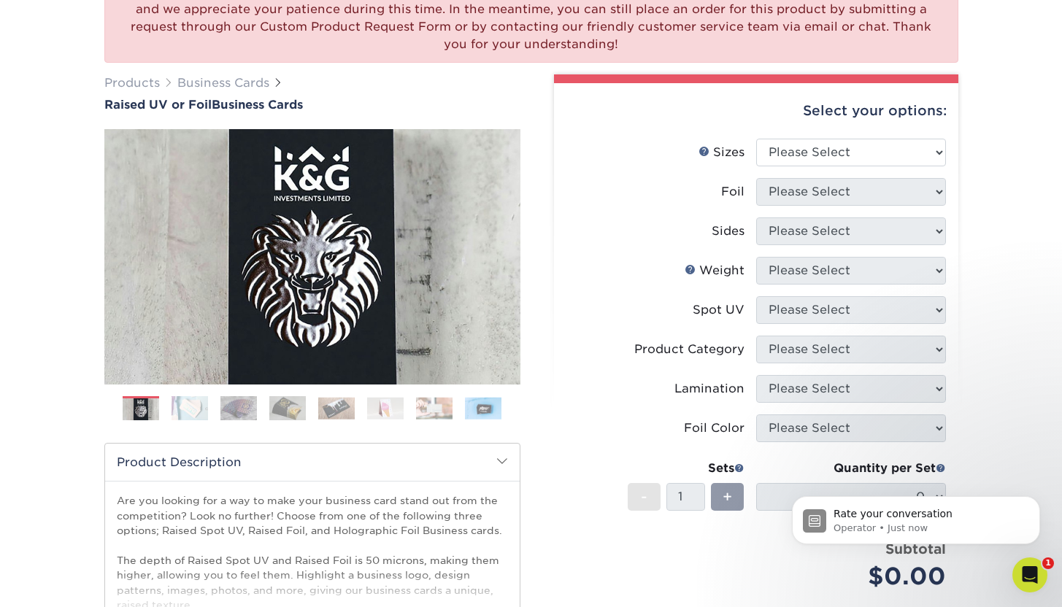
scroll to position [196, 0]
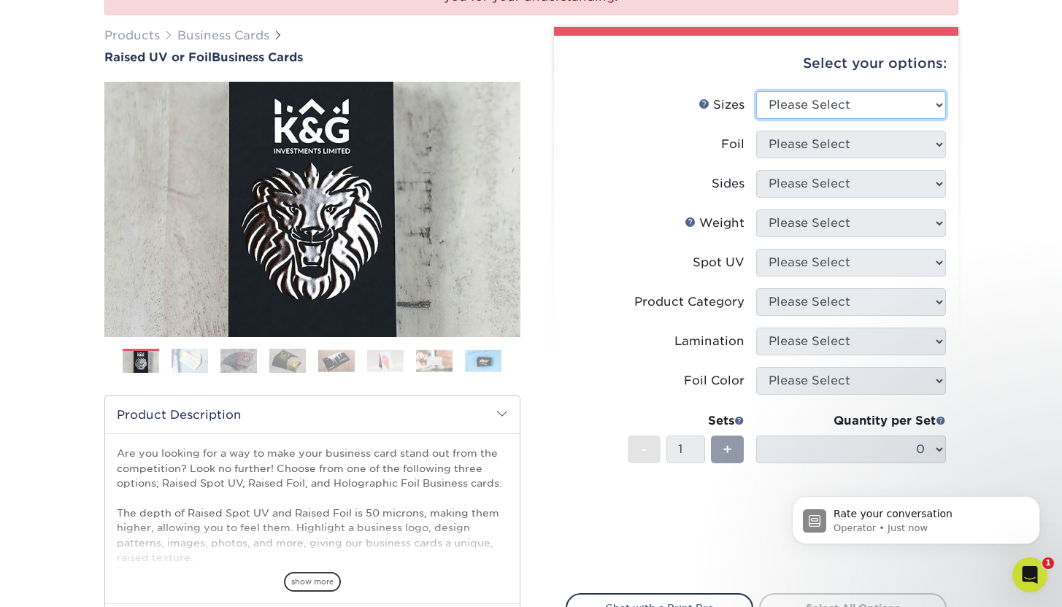
click at [877, 105] on select "Please Select 2" x 3.5" - Standard" at bounding box center [851, 105] width 190 height 28
select select "2.00x3.50"
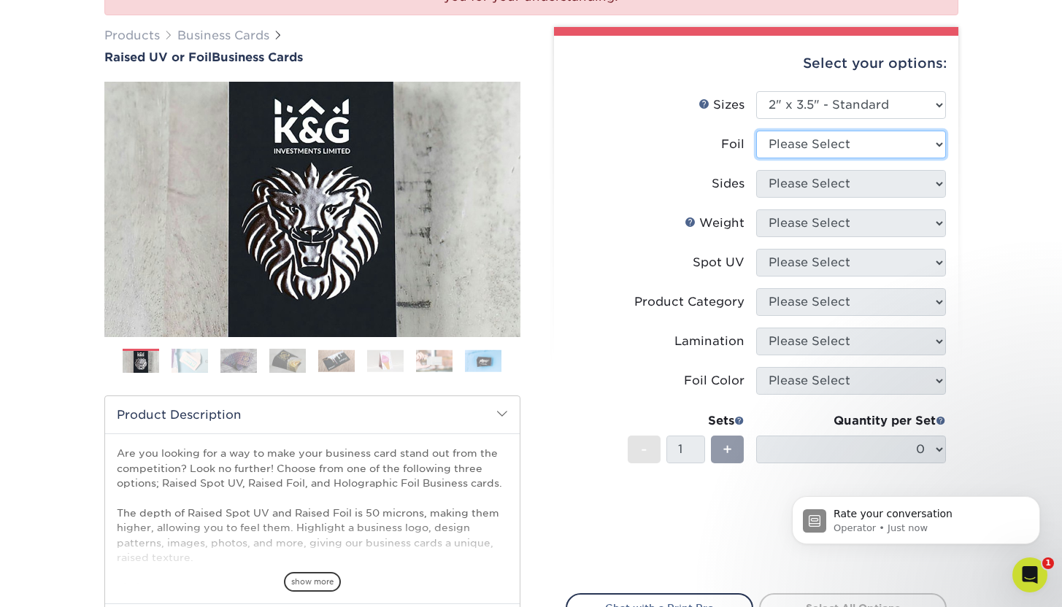
click at [864, 147] on select "Please Select No Yes" at bounding box center [851, 145] width 190 height 28
select select "1"
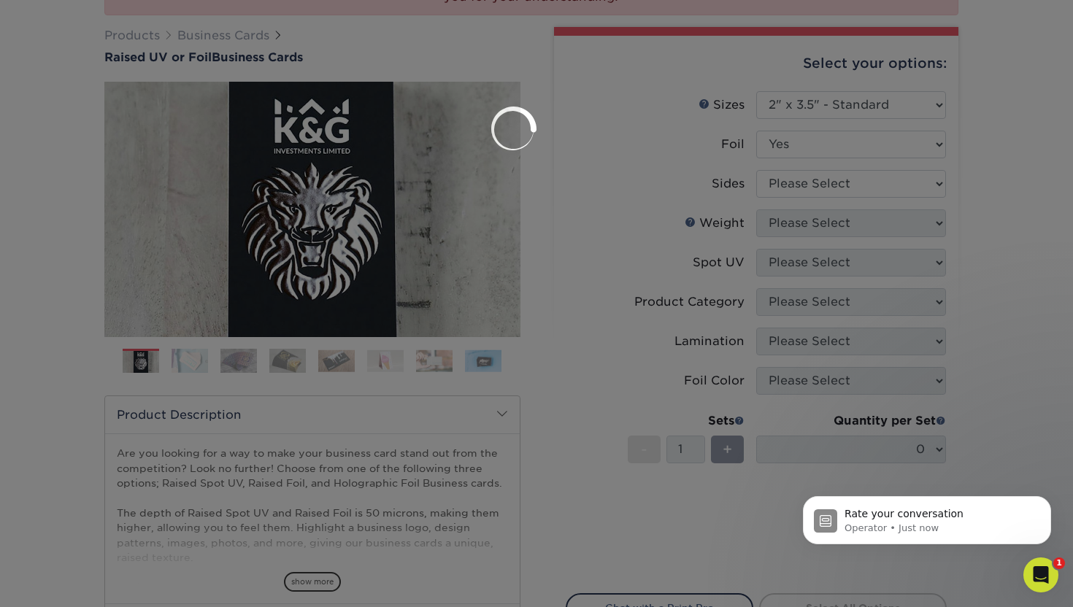
click at [851, 190] on div at bounding box center [536, 303] width 1073 height 607
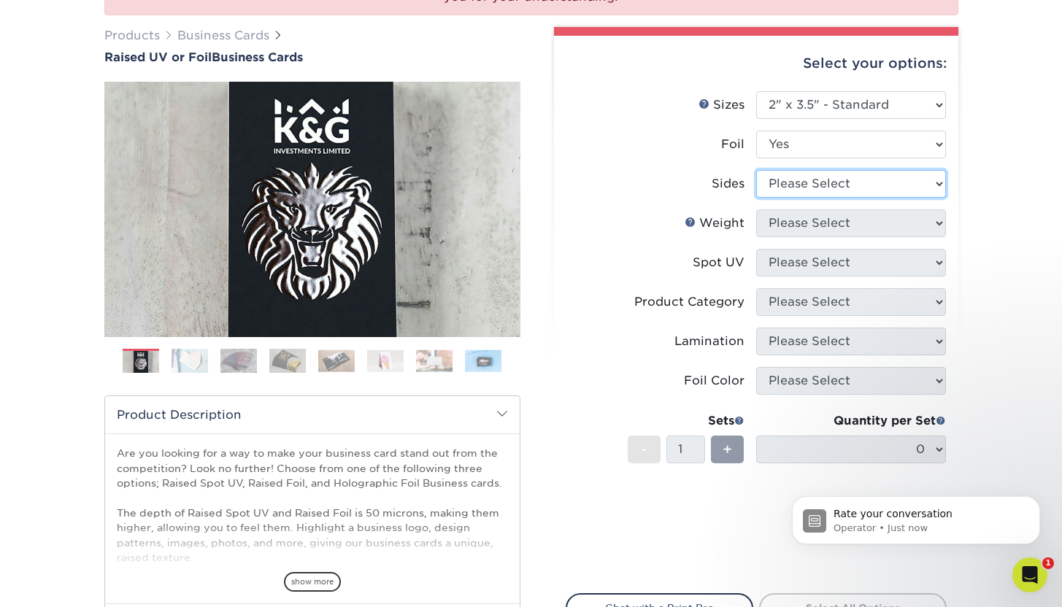
click at [854, 174] on select "Please Select Print Both Sides - Foil Both Sides Print Both Sides - Foil Front …" at bounding box center [851, 184] width 190 height 28
select select "34527644-b4fd-4ffb-9092-1318eefcd9d9"
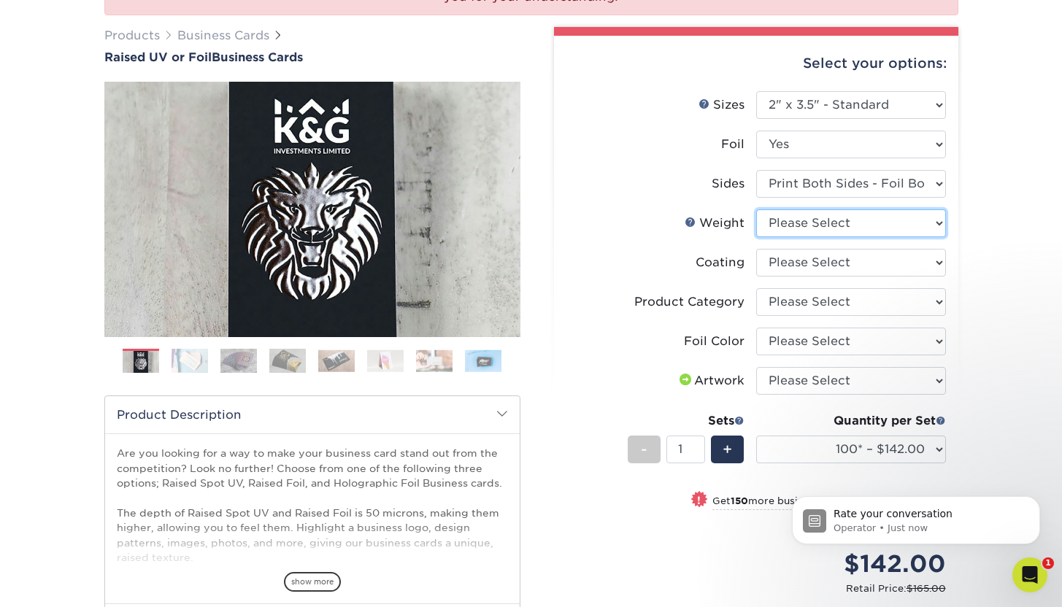
click at [833, 226] on select "Please Select 16PT" at bounding box center [851, 223] width 190 height 28
select select "16PT"
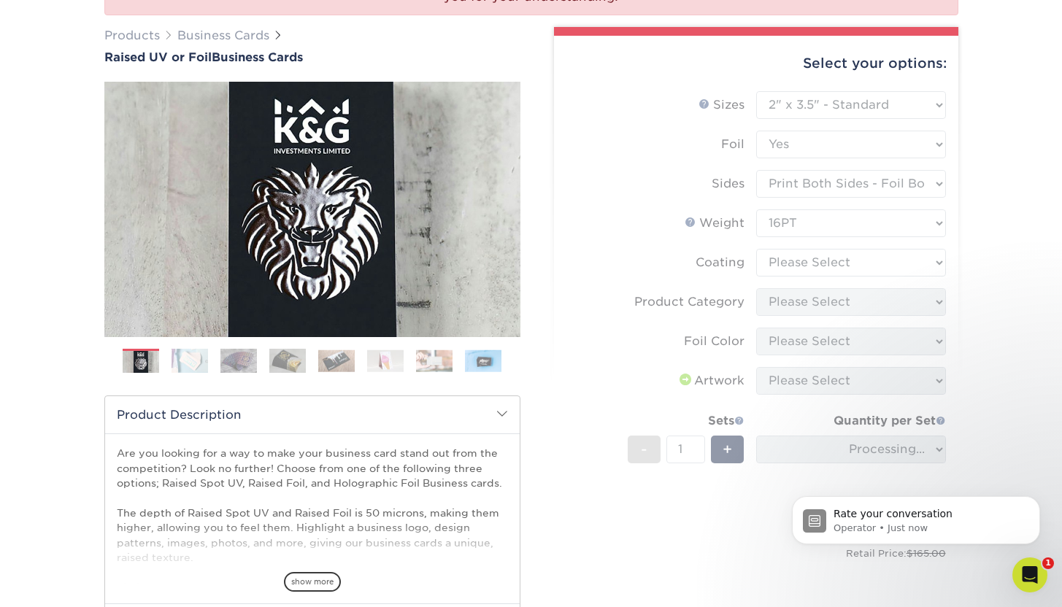
click at [822, 264] on form "Sizes Help Sizes Please Select 2" x 3.5" - Standard Foil Please Select" at bounding box center [756, 340] width 381 height 499
click at [826, 267] on form "Sizes Help Sizes Please Select 2" x 3.5" - Standard Foil Please Select" at bounding box center [756, 340] width 381 height 499
click at [828, 266] on form "Sizes Help Sizes Please Select 2" x 3.5" - Standard Foil Please Select" at bounding box center [756, 340] width 381 height 499
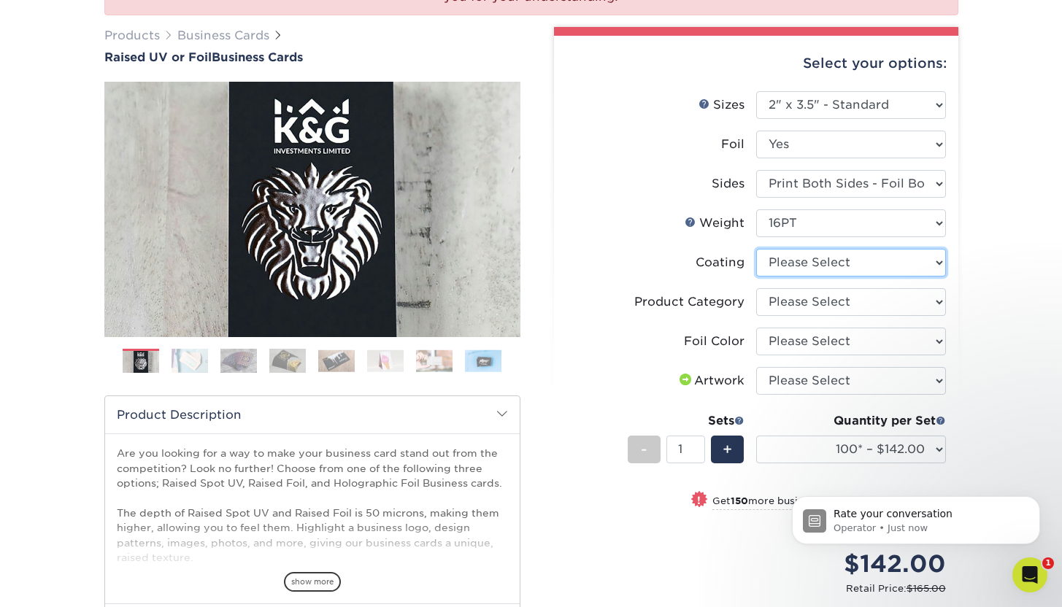
click at [828, 266] on select at bounding box center [851, 263] width 190 height 28
select select "3e7618de-abca-4bda-9f97-8b9129e913d8"
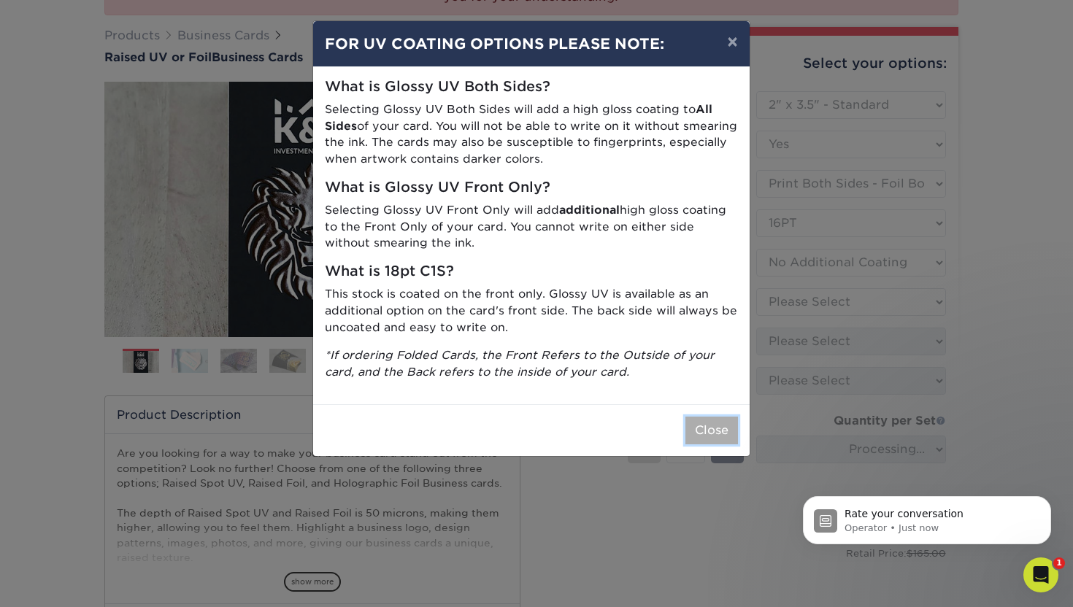
click at [709, 430] on button "Close" at bounding box center [711, 431] width 53 height 28
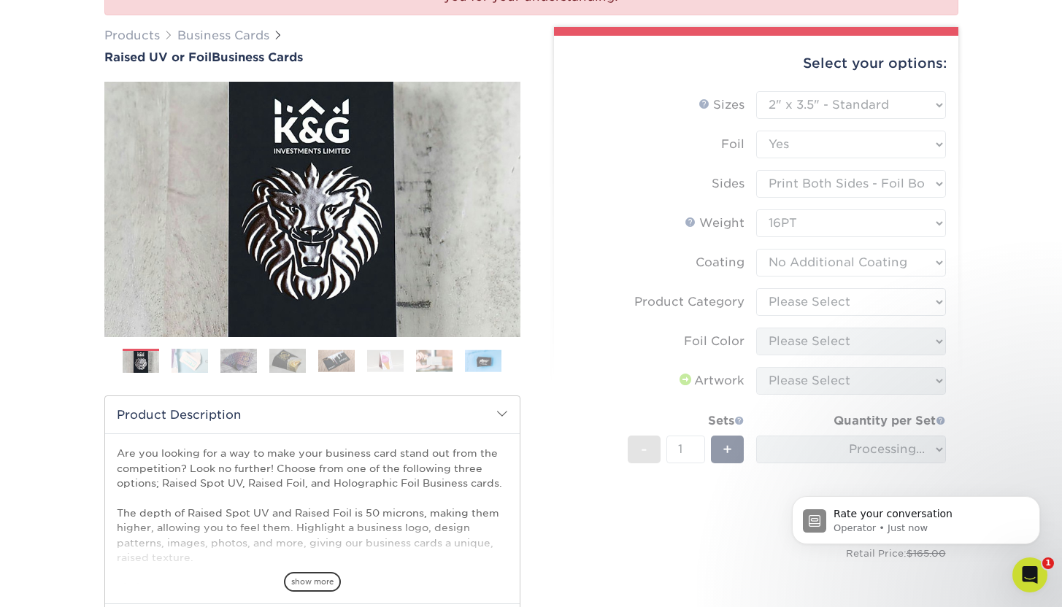
click at [814, 304] on form "Sizes Help Sizes Please Select 2" x 3.5" - Standard Foil Please Select" at bounding box center [756, 340] width 381 height 499
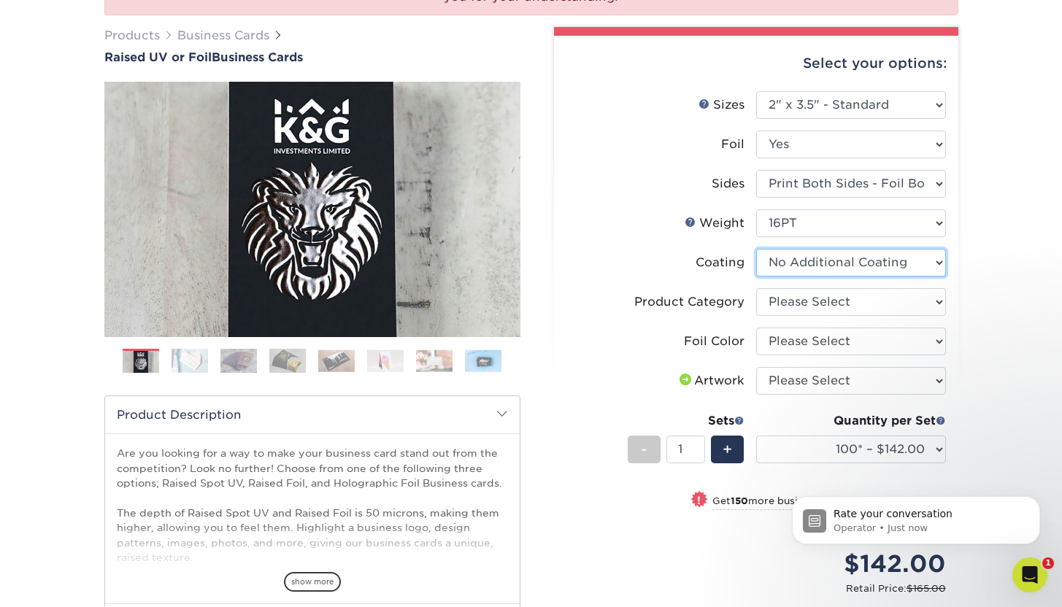
click at [820, 271] on select at bounding box center [851, 263] width 190 height 28
click at [816, 306] on select "Please Select Business Cards" at bounding box center [851, 302] width 190 height 28
select select "3b5148f1-0588-4f88-a218-97bcfdce65c1"
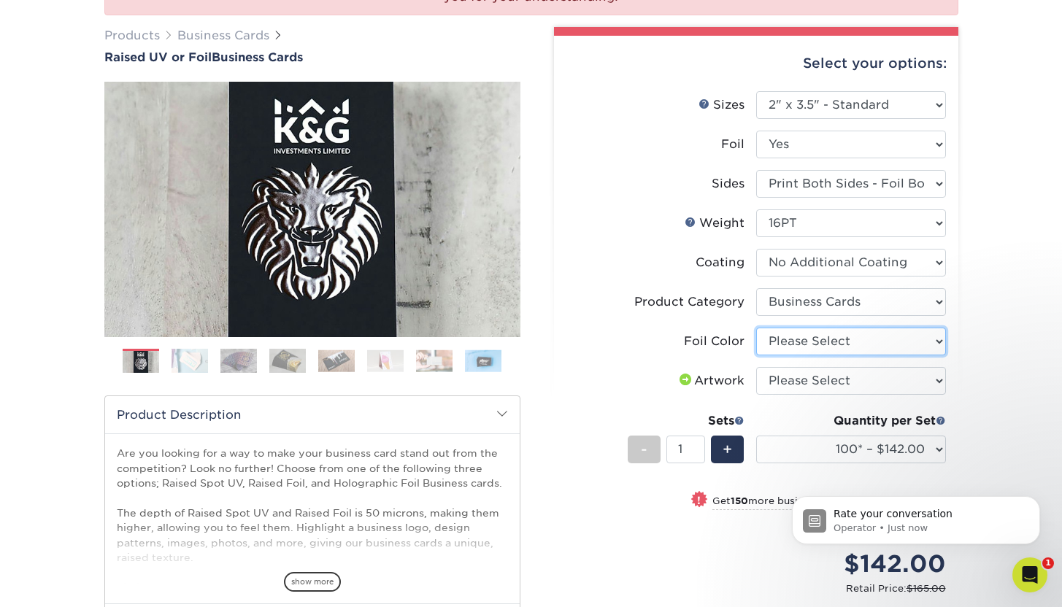
click at [806, 343] on select "Please Select Silver Foil Gold Foil Holographic Foil" at bounding box center [851, 342] width 190 height 28
select select "a834dd52-fe06-4ed6-9a86-5bd3c2d02515"
click at [801, 384] on select "Please Select I will upload files I need a design - $100" at bounding box center [851, 381] width 190 height 28
select select "upload"
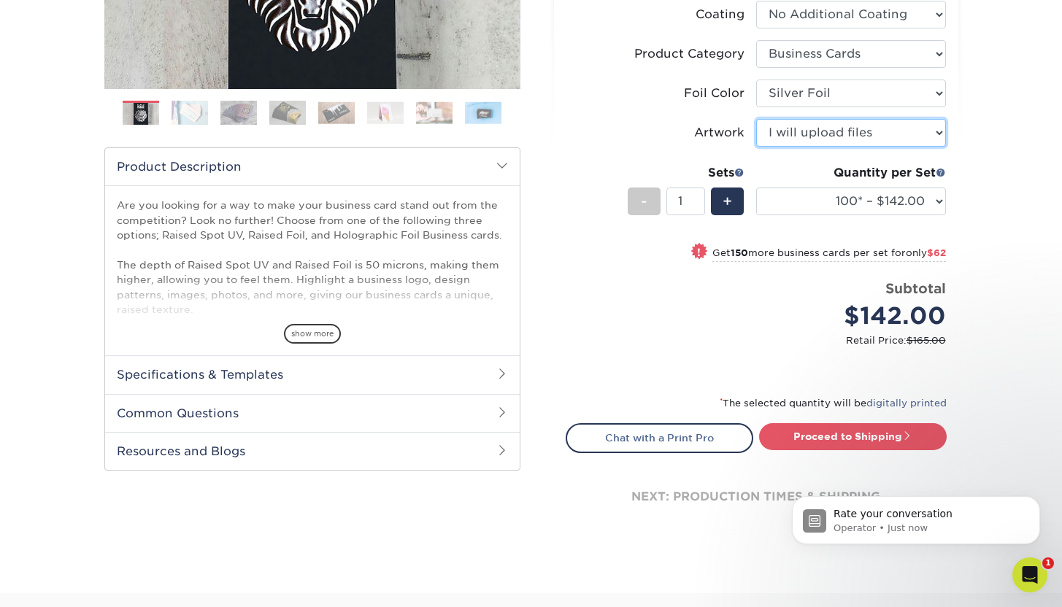
scroll to position [504, 0]
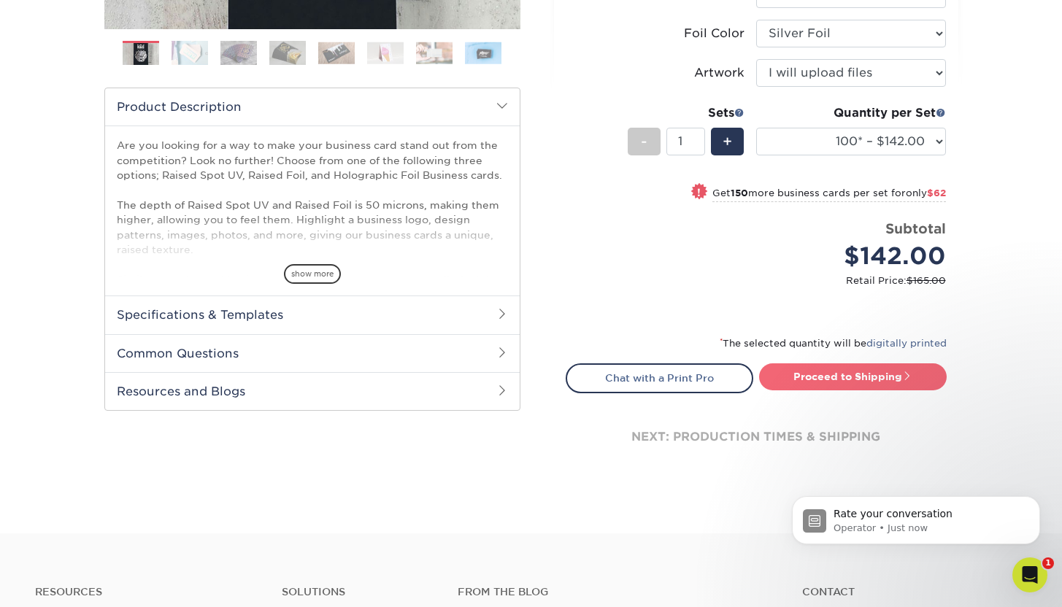
click at [815, 379] on link "Proceed to Shipping" at bounding box center [853, 376] width 188 height 26
type input "Set 1"
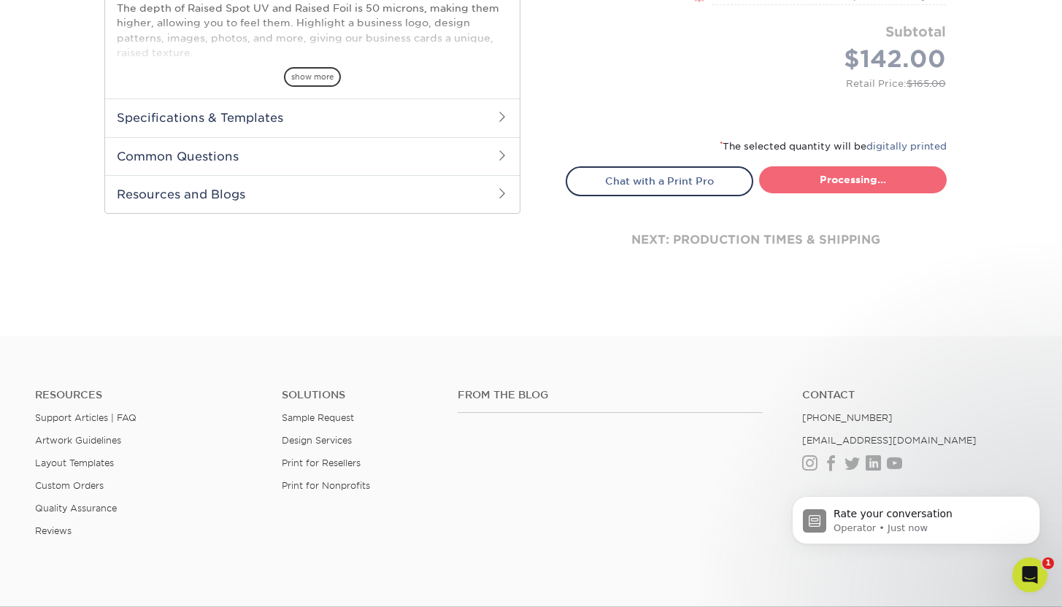
select select "7059d6da-37d2-4ff9-b756-13218de958cb"
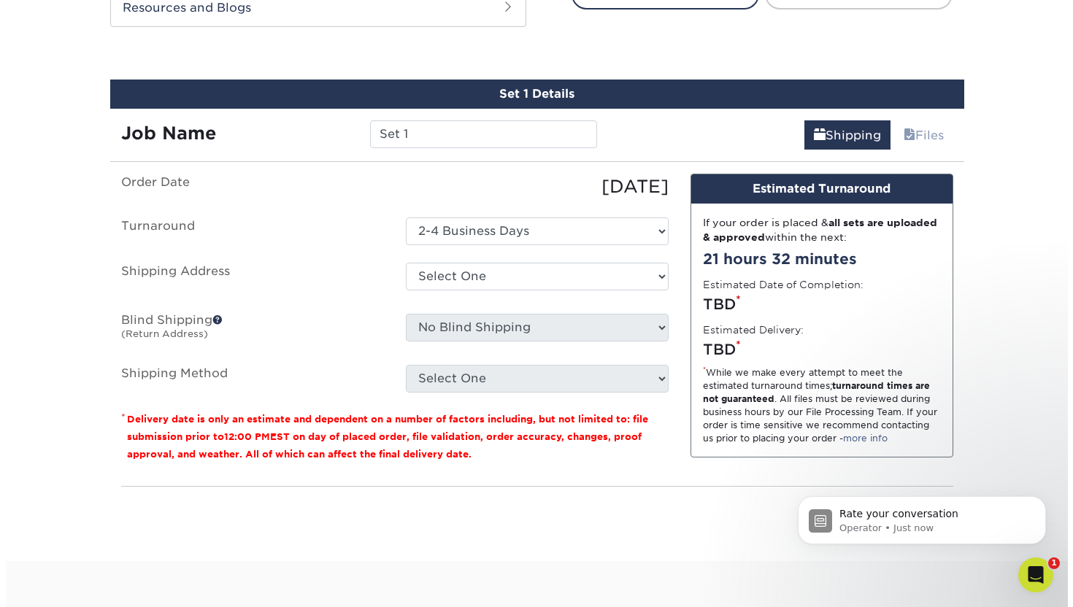
scroll to position [907, 0]
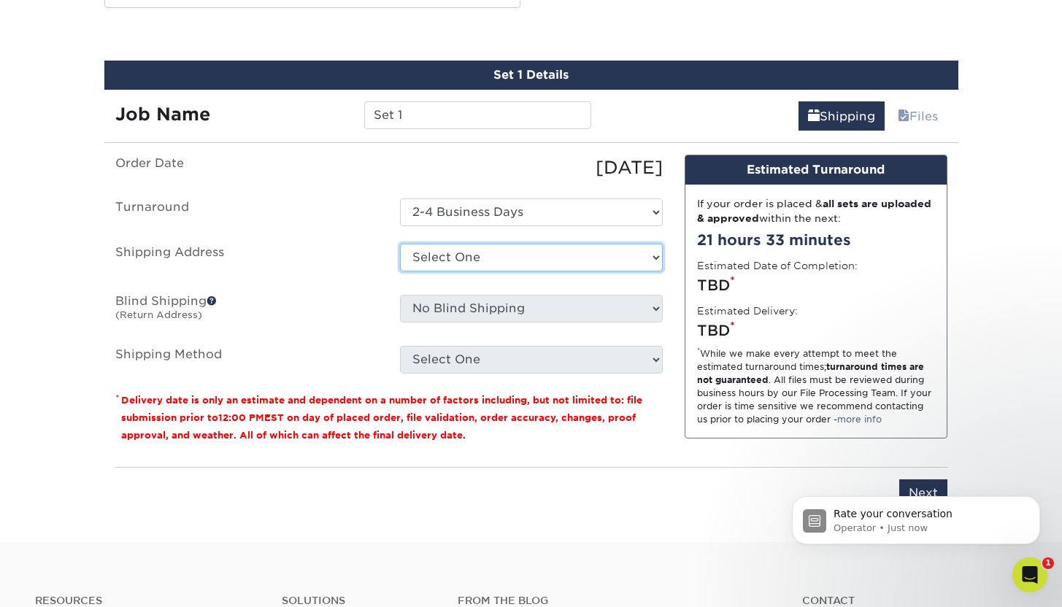
click at [547, 259] on select "Select One Black Prong [PERSON_NAME] Equiluxe Home [PERSON_NAME] OHF [PERSON_NA…" at bounding box center [531, 258] width 263 height 28
select select "newaddress"
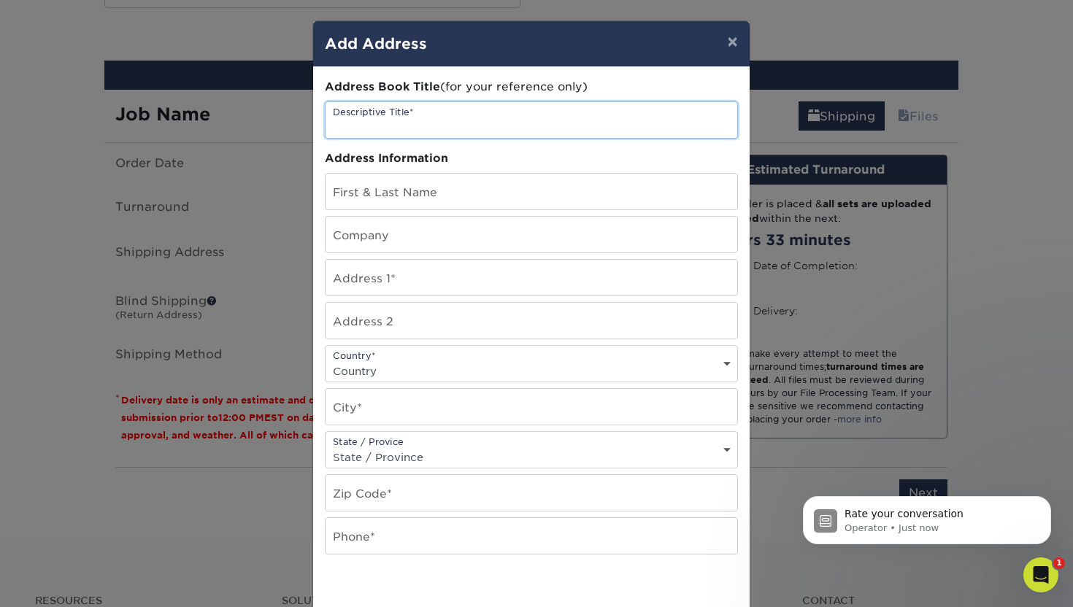
click at [511, 115] on input "text" at bounding box center [531, 120] width 412 height 36
type input "Home"
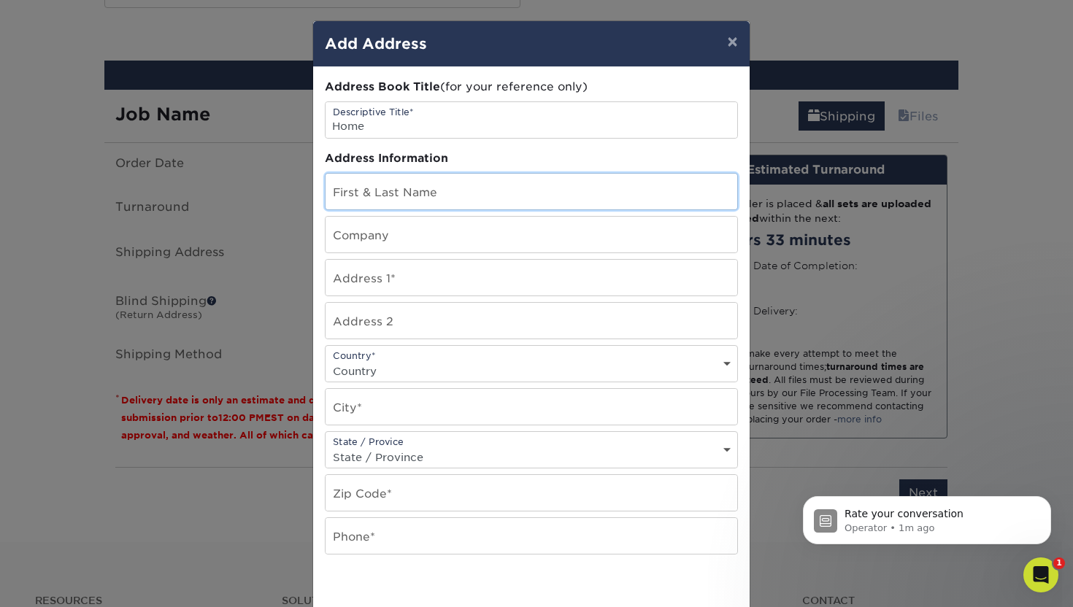
click at [455, 190] on input "text" at bounding box center [531, 192] width 412 height 36
type input "[PERSON_NAME]"
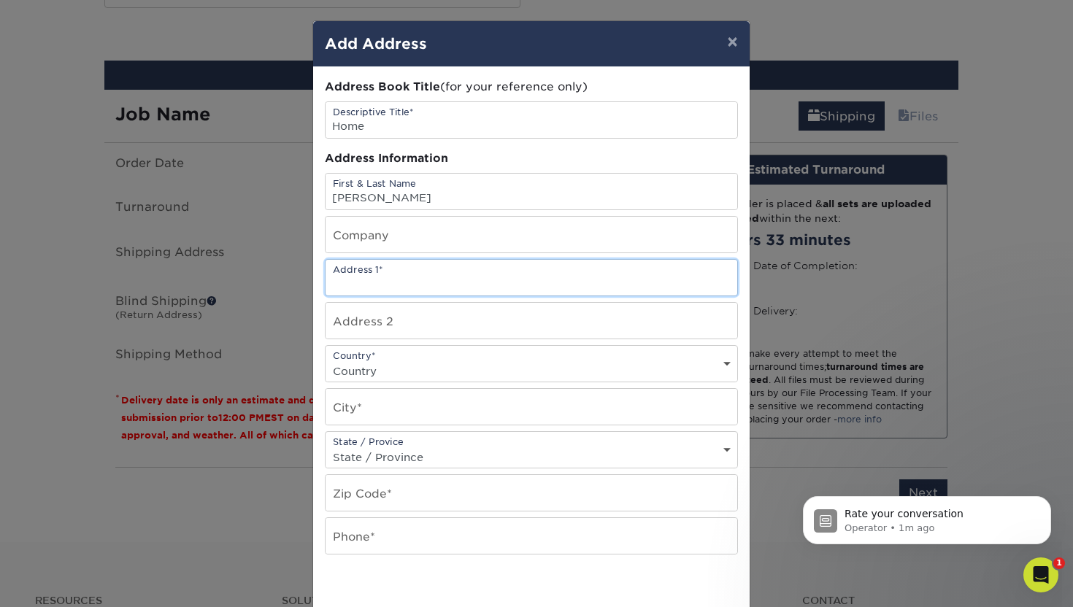
click at [415, 282] on input "text" at bounding box center [531, 278] width 412 height 36
type input "[STREET_ADDRESS]"
click at [388, 361] on select "Country [GEOGRAPHIC_DATA] [GEOGRAPHIC_DATA] ----------------------------- [GEOG…" at bounding box center [531, 371] width 412 height 21
select select "US"
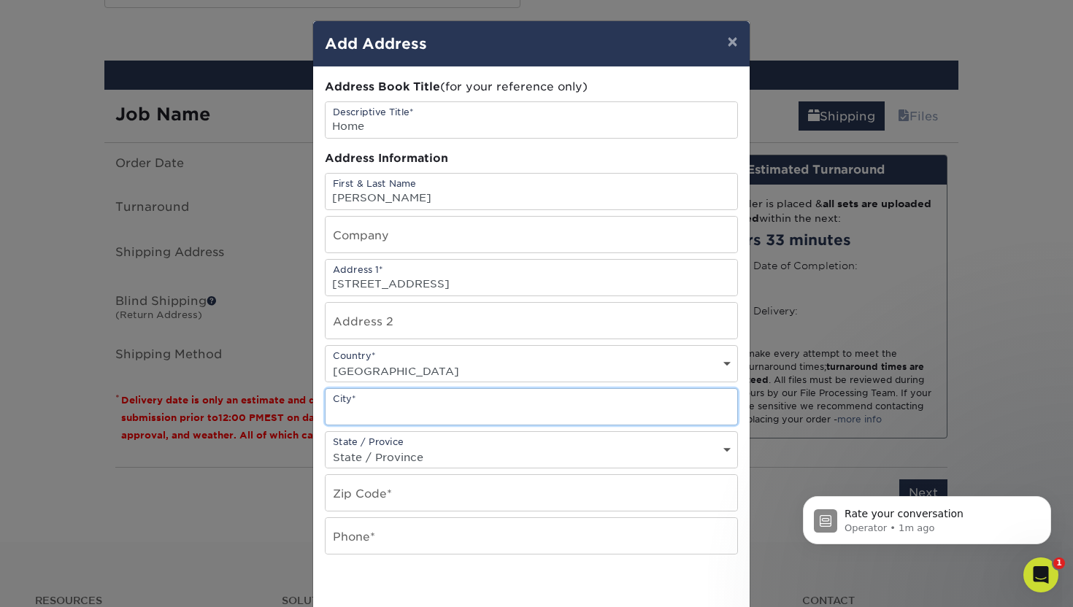
click at [385, 414] on input "text" at bounding box center [531, 407] width 412 height 36
type input "[PERSON_NAME]"
click at [382, 454] on select "State / Province [US_STATE] [US_STATE] [US_STATE] [US_STATE] [US_STATE] [US_STA…" at bounding box center [531, 457] width 412 height 21
select select "[GEOGRAPHIC_DATA]"
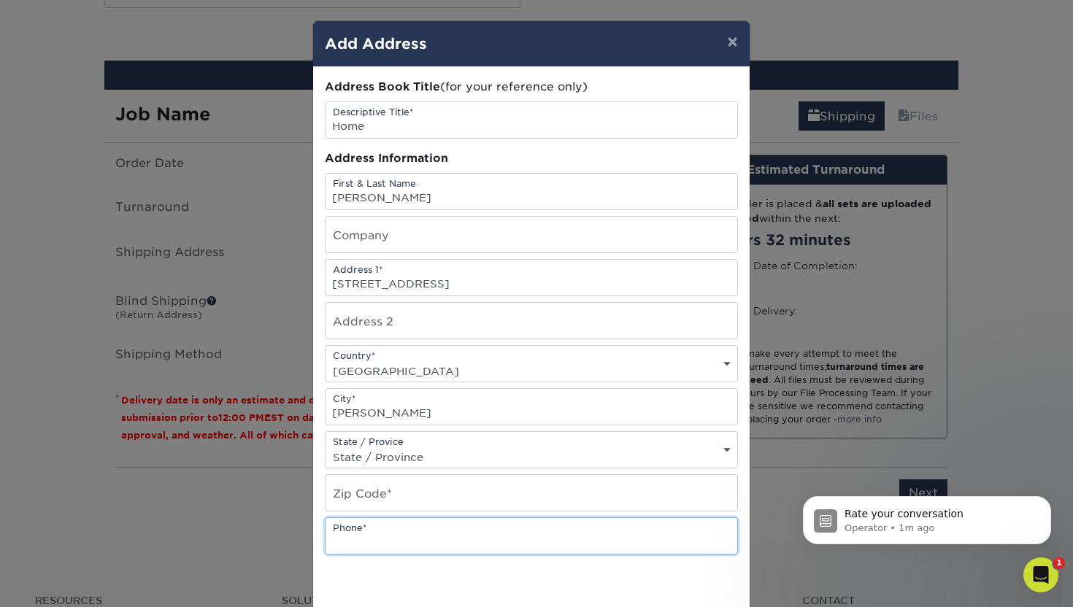
click at [373, 528] on input "text" at bounding box center [531, 536] width 412 height 36
click at [379, 490] on input "text" at bounding box center [531, 493] width 412 height 36
type input "76087"
click at [379, 531] on input "text" at bounding box center [531, 536] width 412 height 36
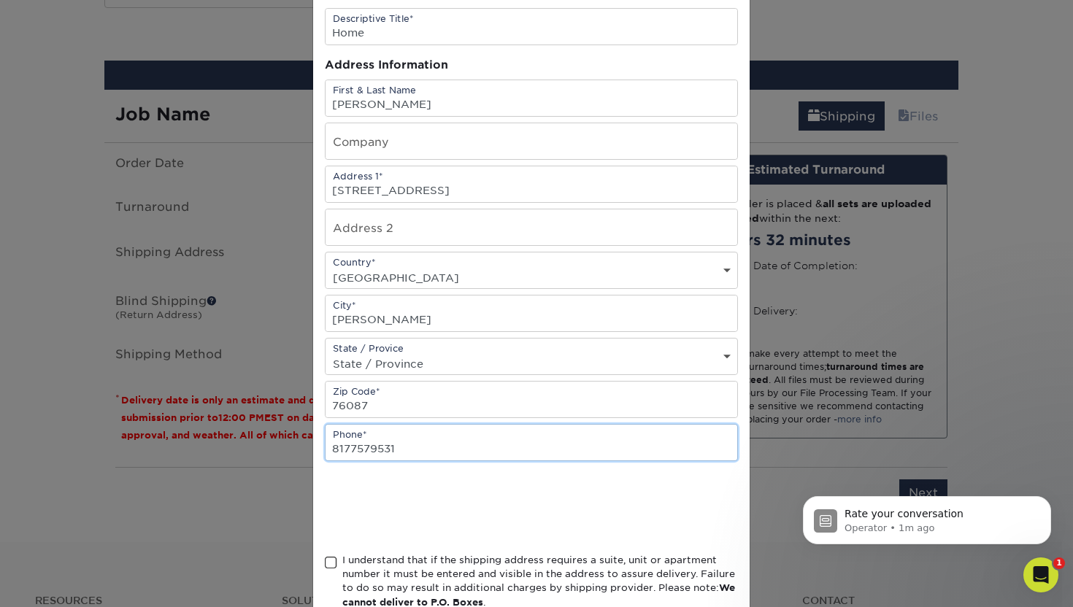
scroll to position [112, 0]
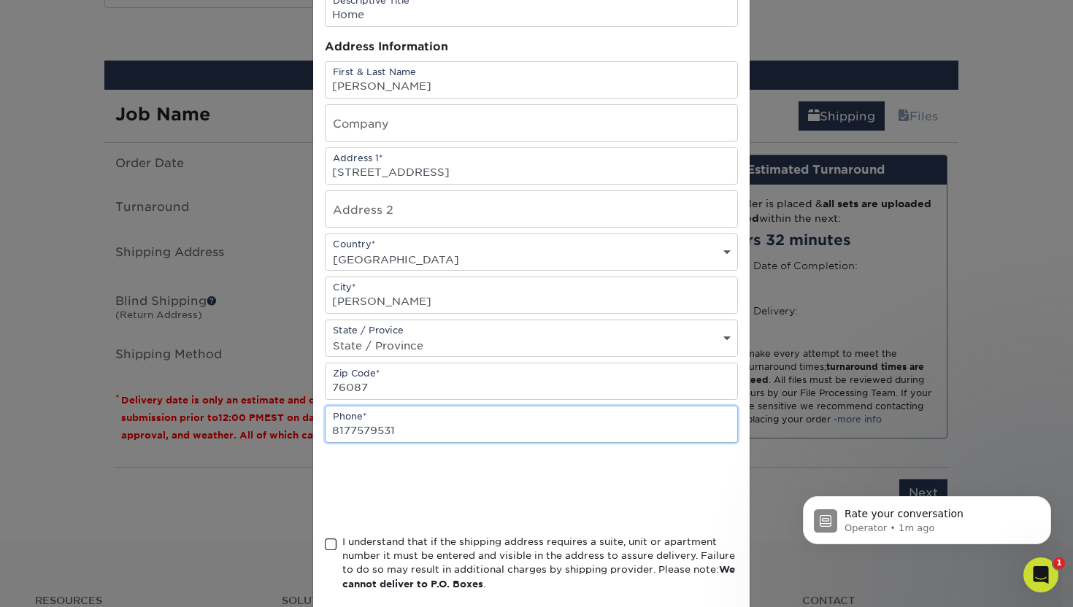
type input "8177579531"
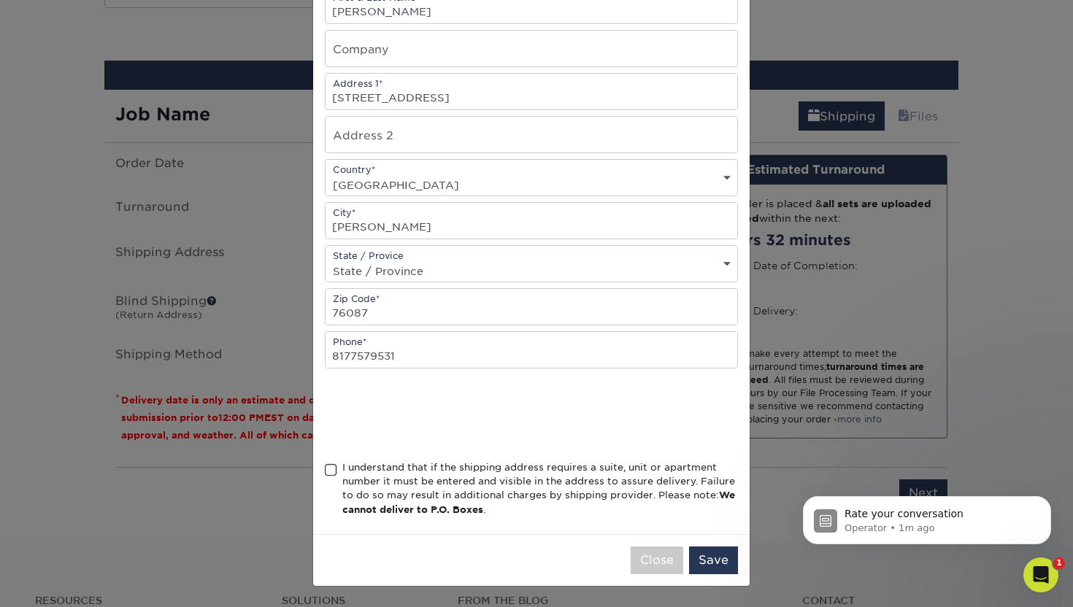
click at [326, 473] on span at bounding box center [331, 470] width 12 height 14
click at [0, 0] on input "I understand that if the shipping address requires a suite, unit or apartment n…" at bounding box center [0, 0] width 0 height 0
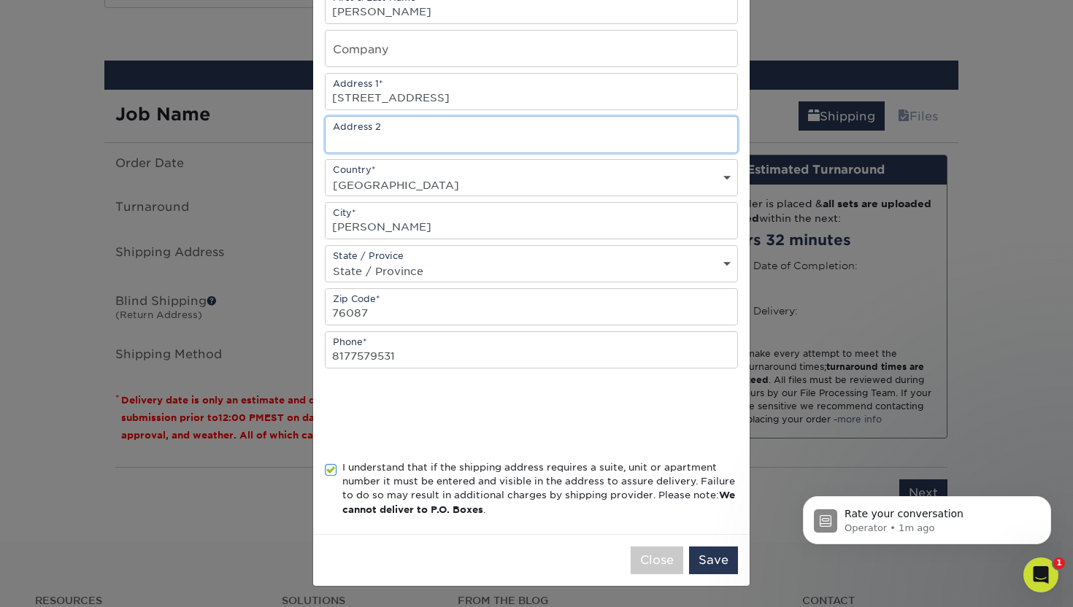
click at [467, 133] on input "text" at bounding box center [531, 135] width 412 height 36
type input "#1050"
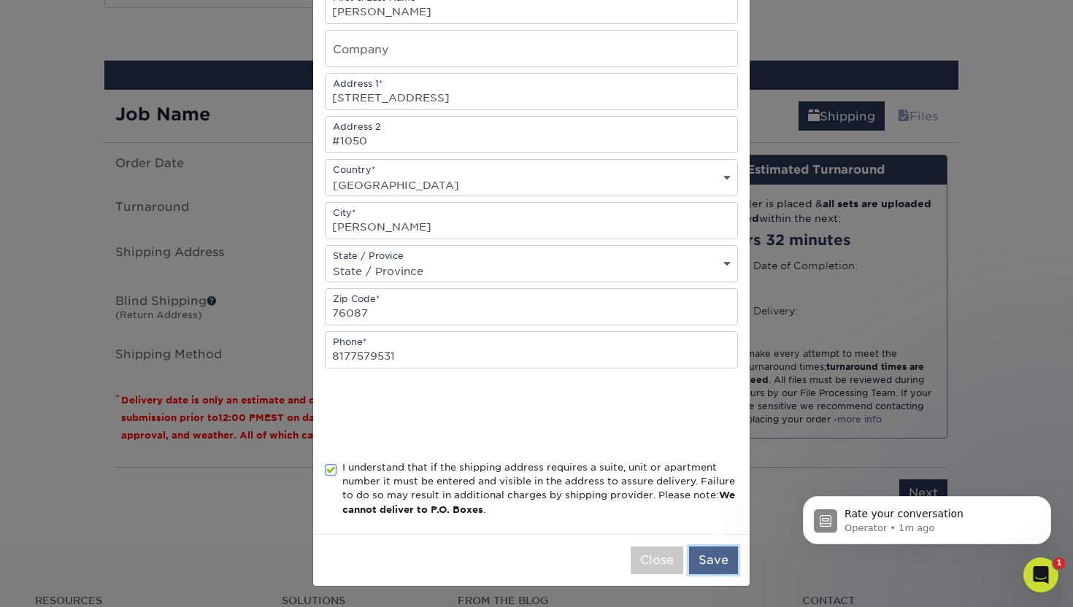
click at [708, 559] on button "Save" at bounding box center [713, 561] width 49 height 28
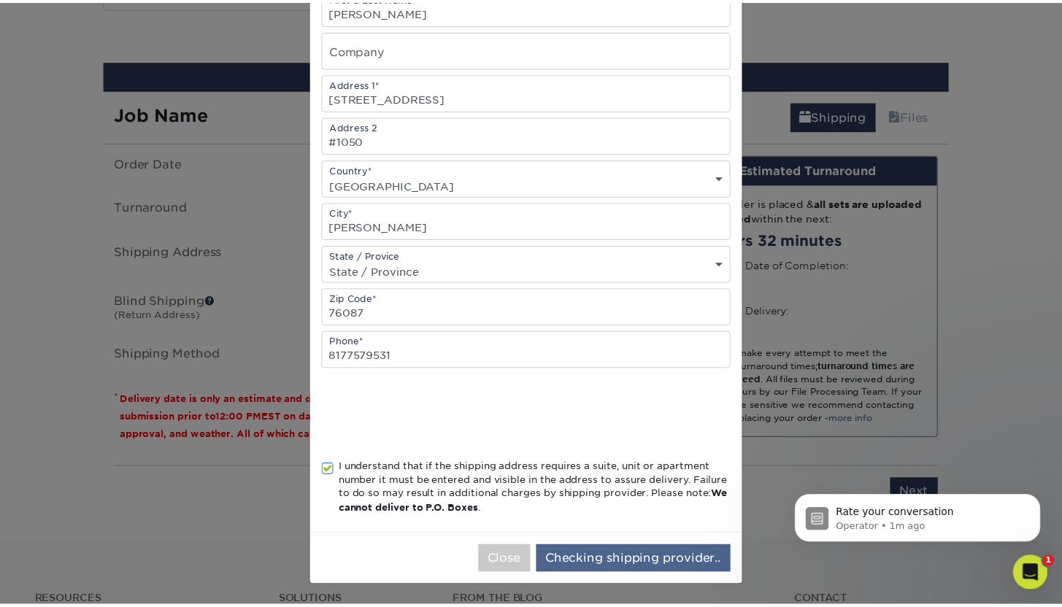
scroll to position [0, 0]
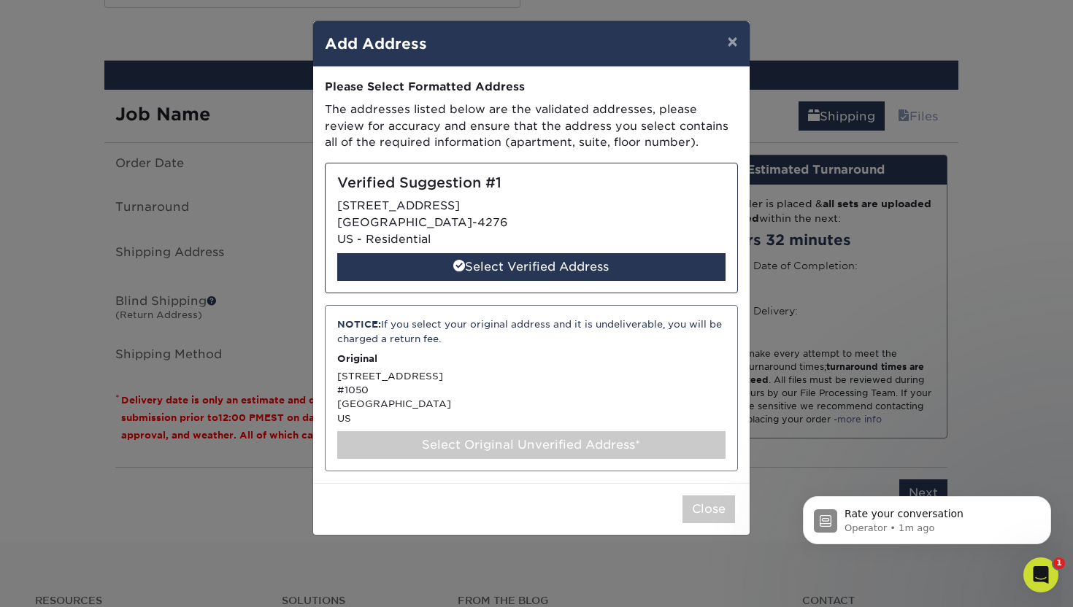
click at [459, 442] on div "Select Original Unverified Address*" at bounding box center [531, 445] width 388 height 28
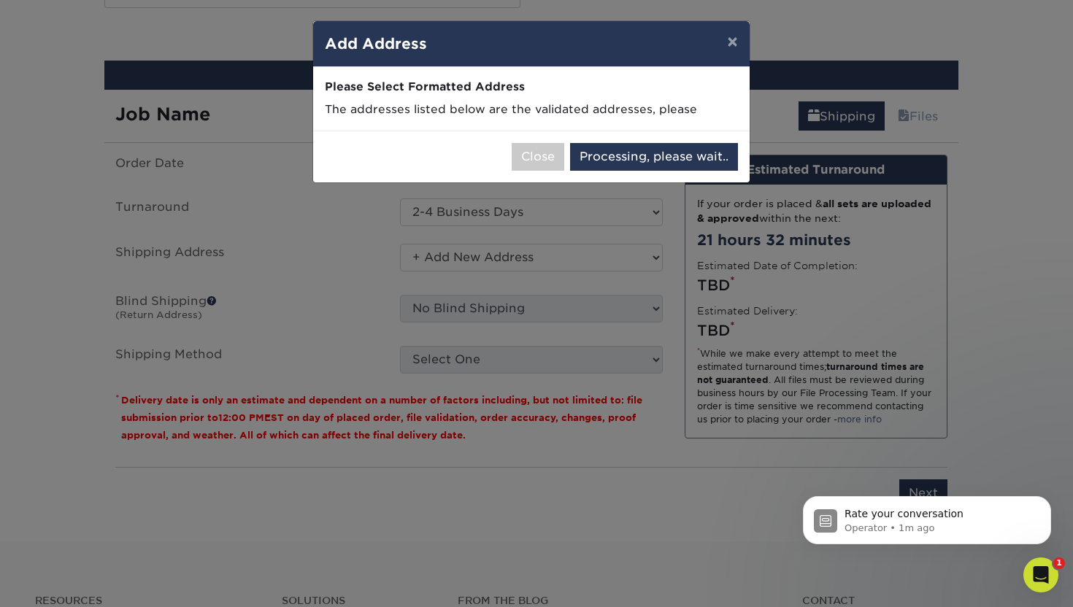
select select "285232"
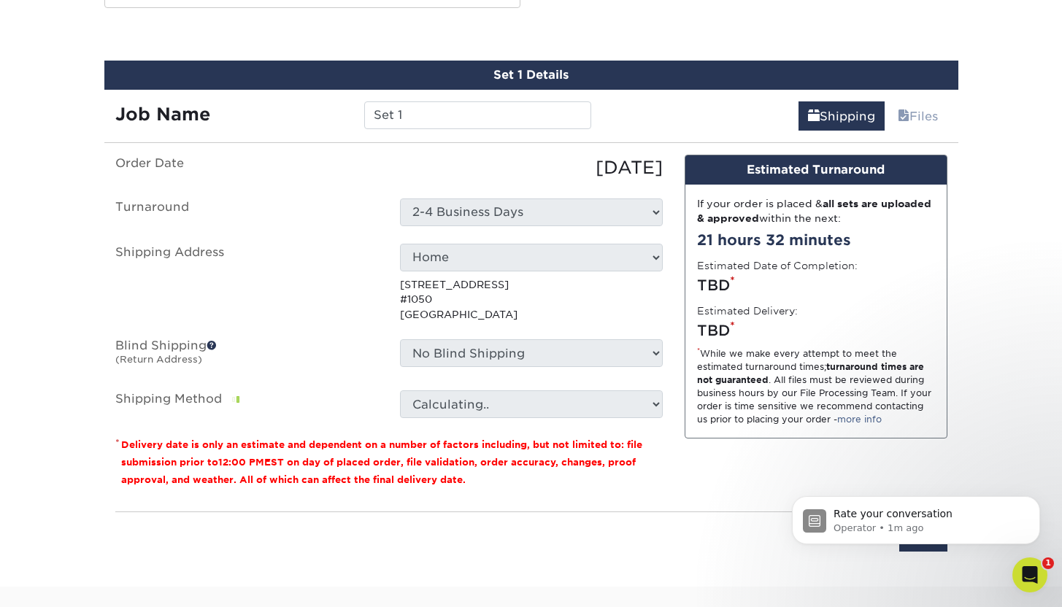
click at [449, 307] on p "[STREET_ADDRESS]" at bounding box center [531, 299] width 263 height 45
click at [585, 252] on select "Select One Black Prong [PERSON_NAME] Equiluxe Home [PERSON_NAME] OHF [PERSON_NA…" at bounding box center [531, 258] width 263 height 28
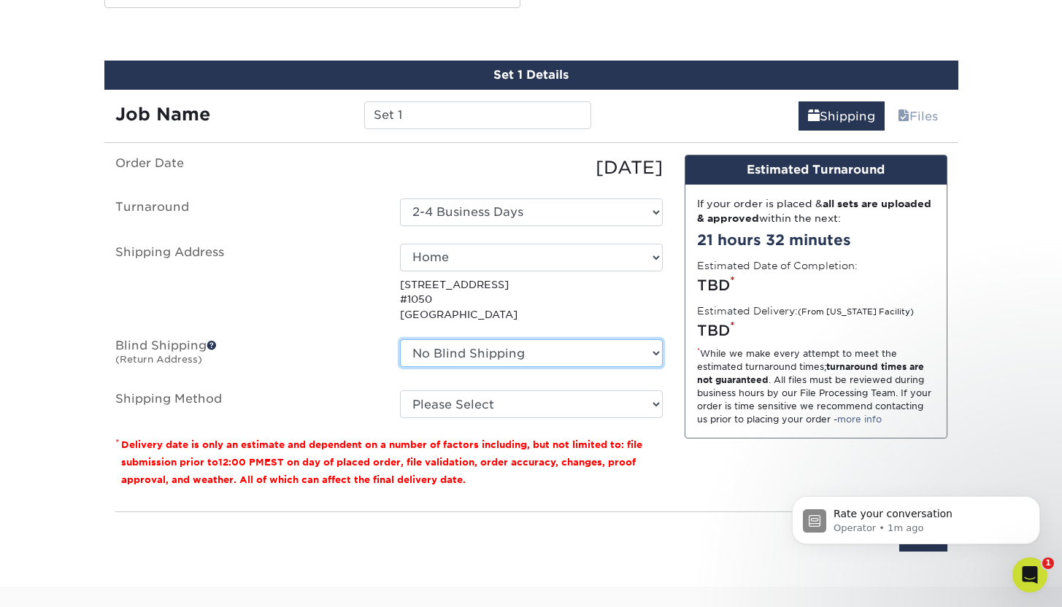
click at [591, 357] on select "No Blind Shipping Black Prong [PERSON_NAME] Equiluxe Home [PERSON_NAME] OHF [PE…" at bounding box center [531, 353] width 263 height 28
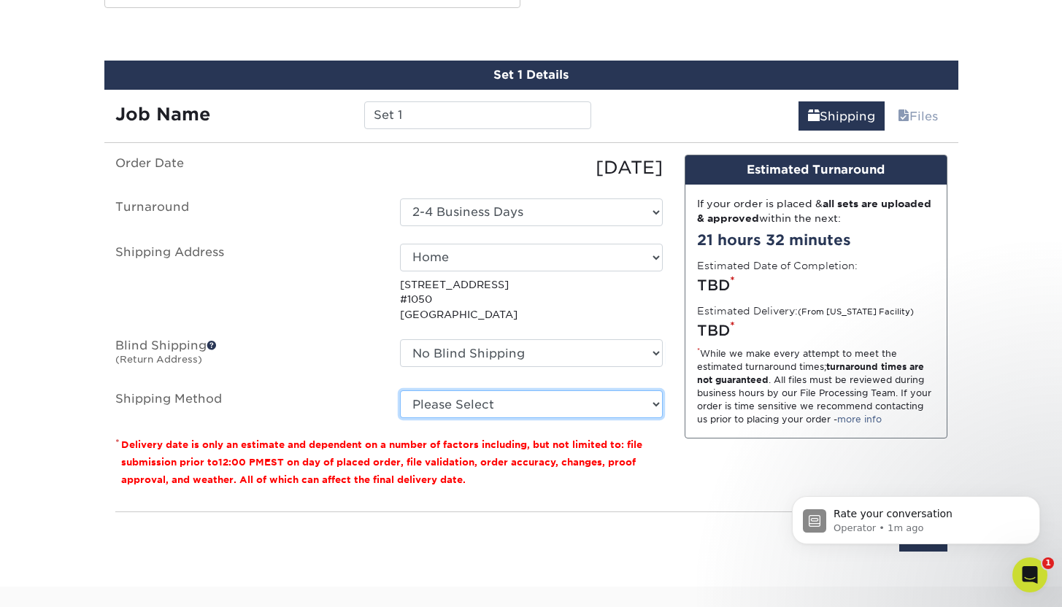
click at [577, 401] on select "Please Select Ground Shipping (+$7.84) 3 Day Shipping Service (+$24.92) 2 Day A…" at bounding box center [531, 404] width 263 height 28
click at [465, 401] on select "Please Select Ground Shipping (+$7.84) 3 Day Shipping Service (+$24.92) 2 Day A…" at bounding box center [531, 404] width 263 height 28
click at [479, 406] on select "Please Select Ground Shipping (+$7.84) 3 Day Shipping Service (+$24.92) 2 Day A…" at bounding box center [531, 404] width 263 height 28
select select "03"
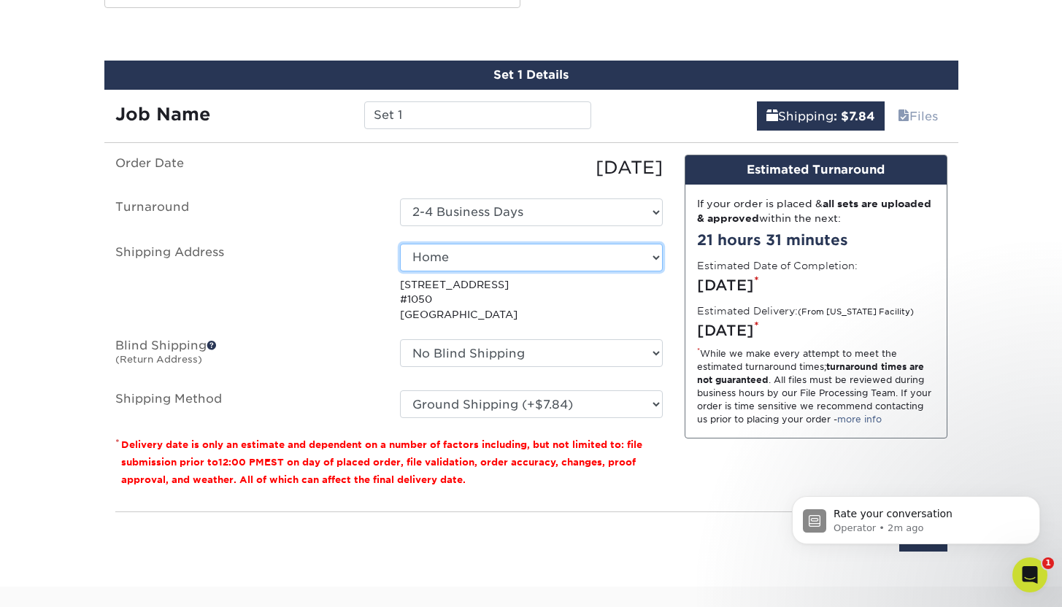
click at [548, 255] on select "Select One Black Prong [PERSON_NAME] Equiluxe Home [PERSON_NAME] OHF [PERSON_NA…" at bounding box center [531, 258] width 263 height 28
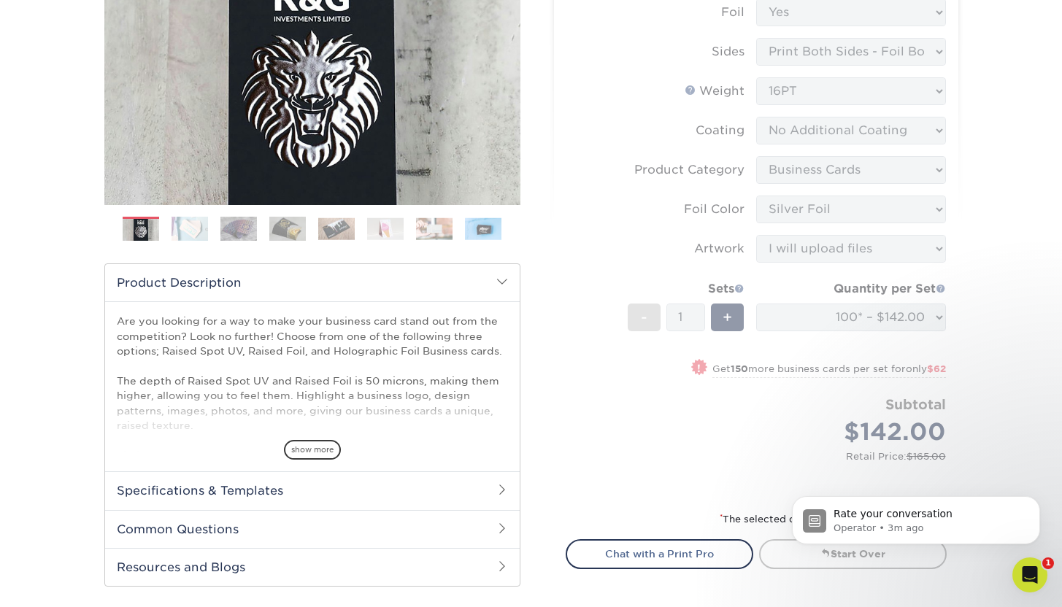
scroll to position [374, 0]
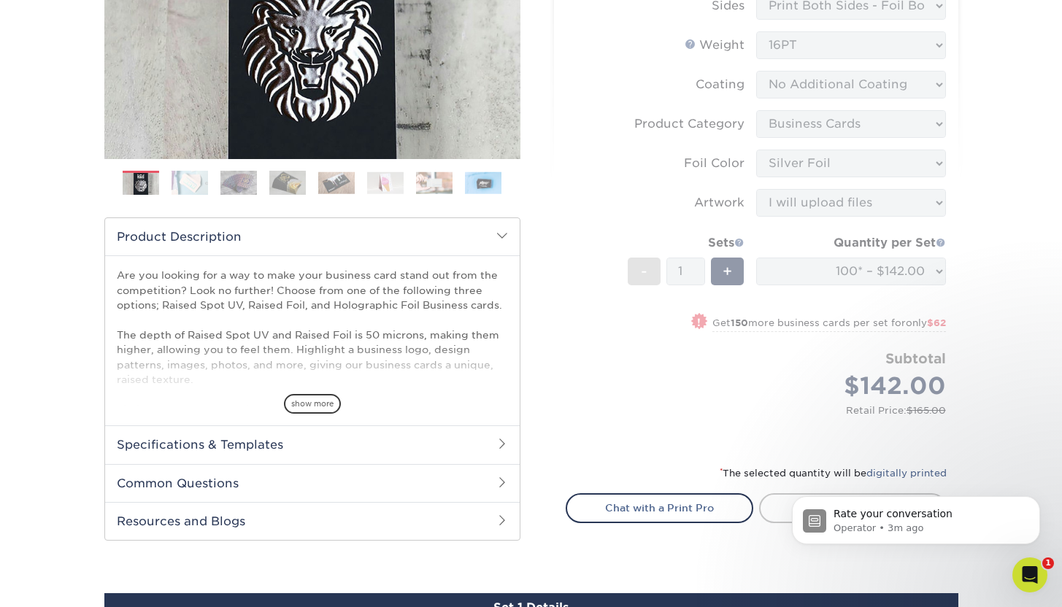
click at [612, 393] on form "Sizes Help Sizes Please Select 2" x 3.5" - Standard Foil Please Select" at bounding box center [756, 180] width 381 height 534
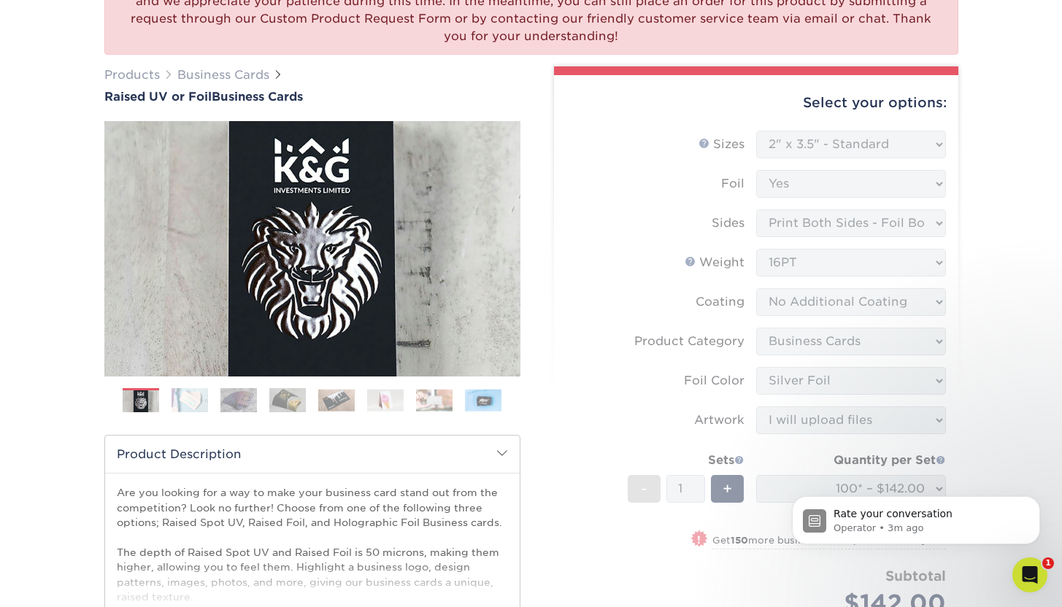
scroll to position [151, 0]
